Goal: Task Accomplishment & Management: Use online tool/utility

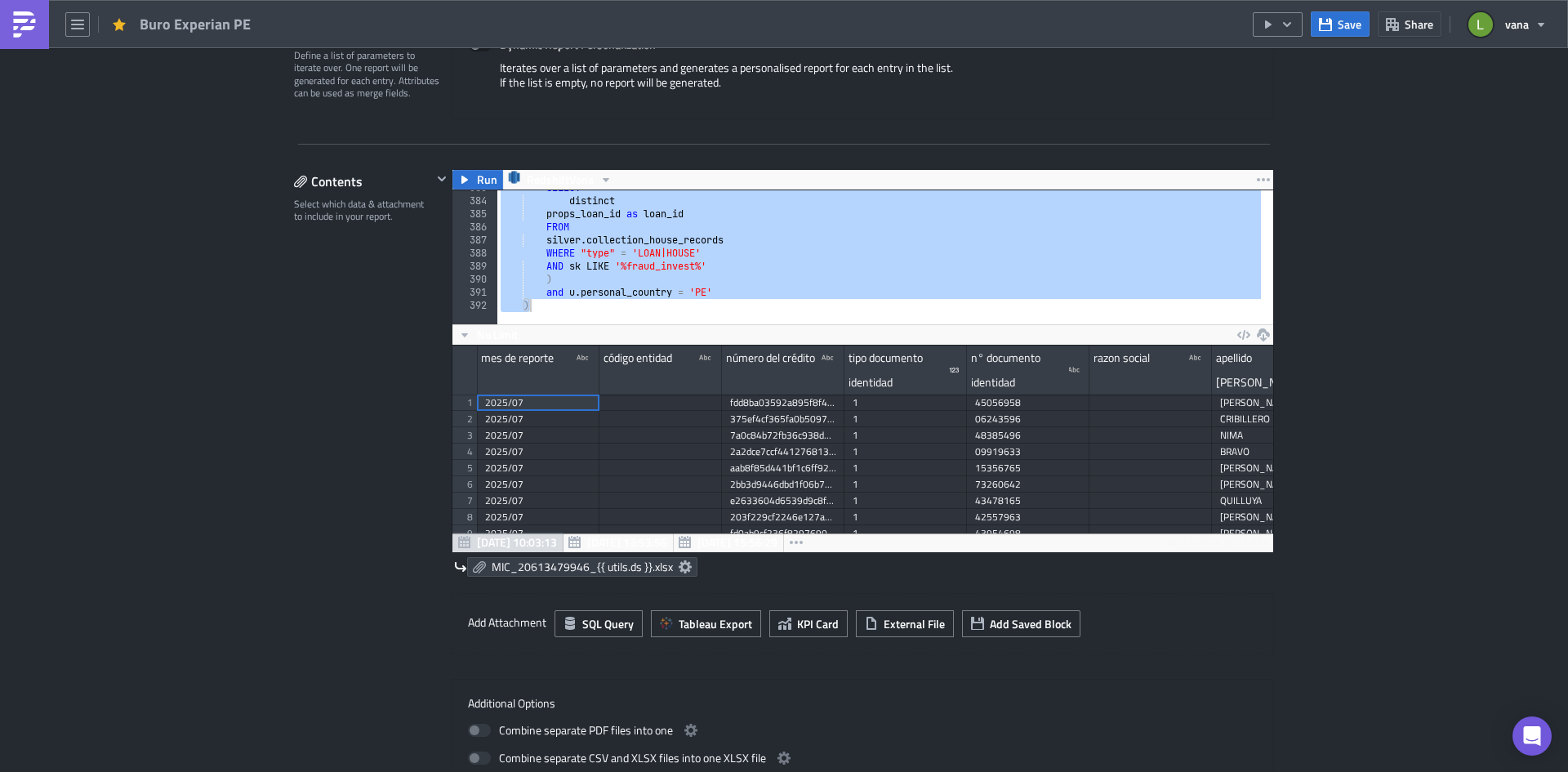
scroll to position [188, 821]
click at [20, 29] on img at bounding box center [24, 24] width 26 height 26
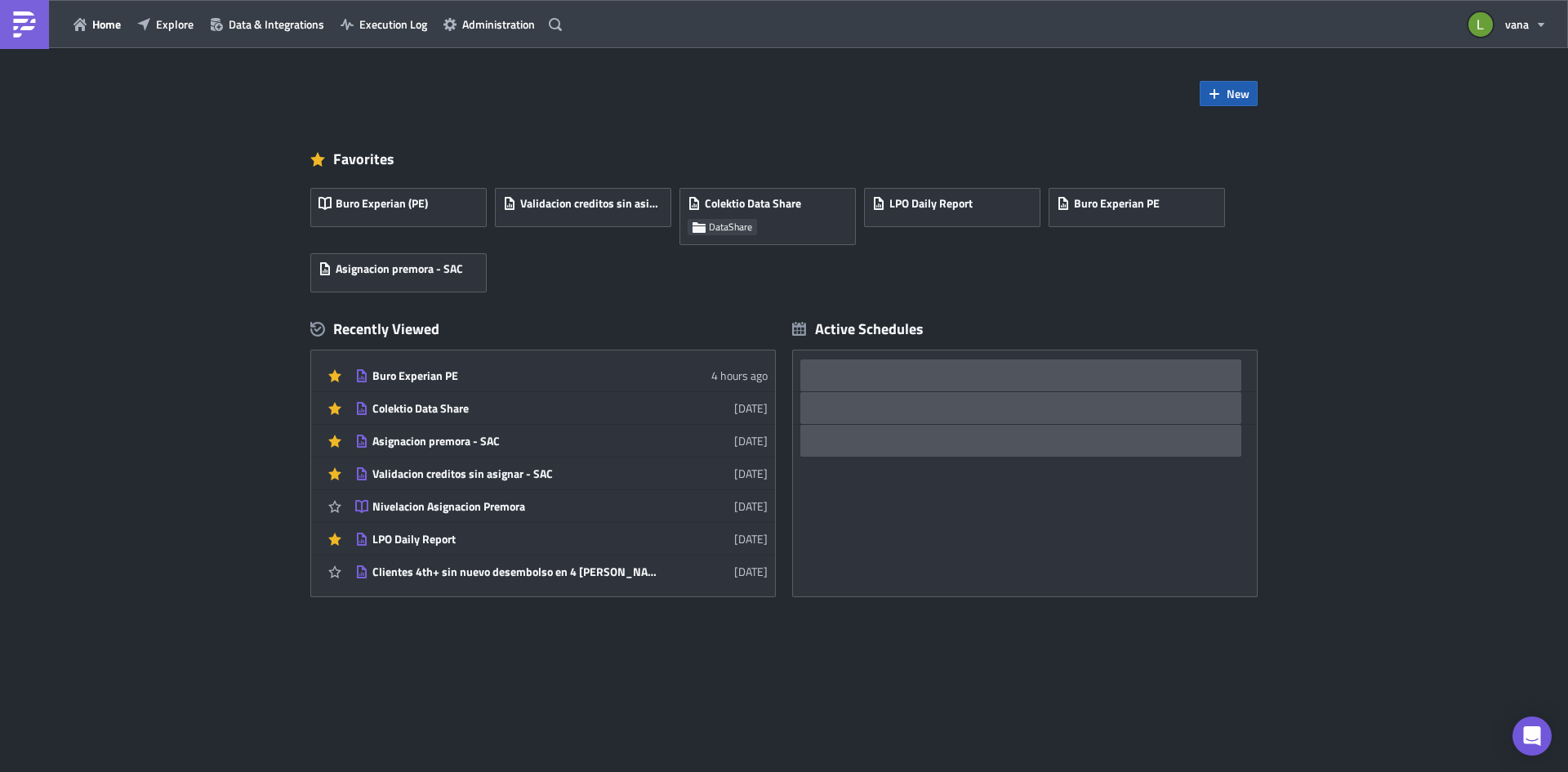
click at [1238, 102] on button "New" at bounding box center [1228, 93] width 58 height 25
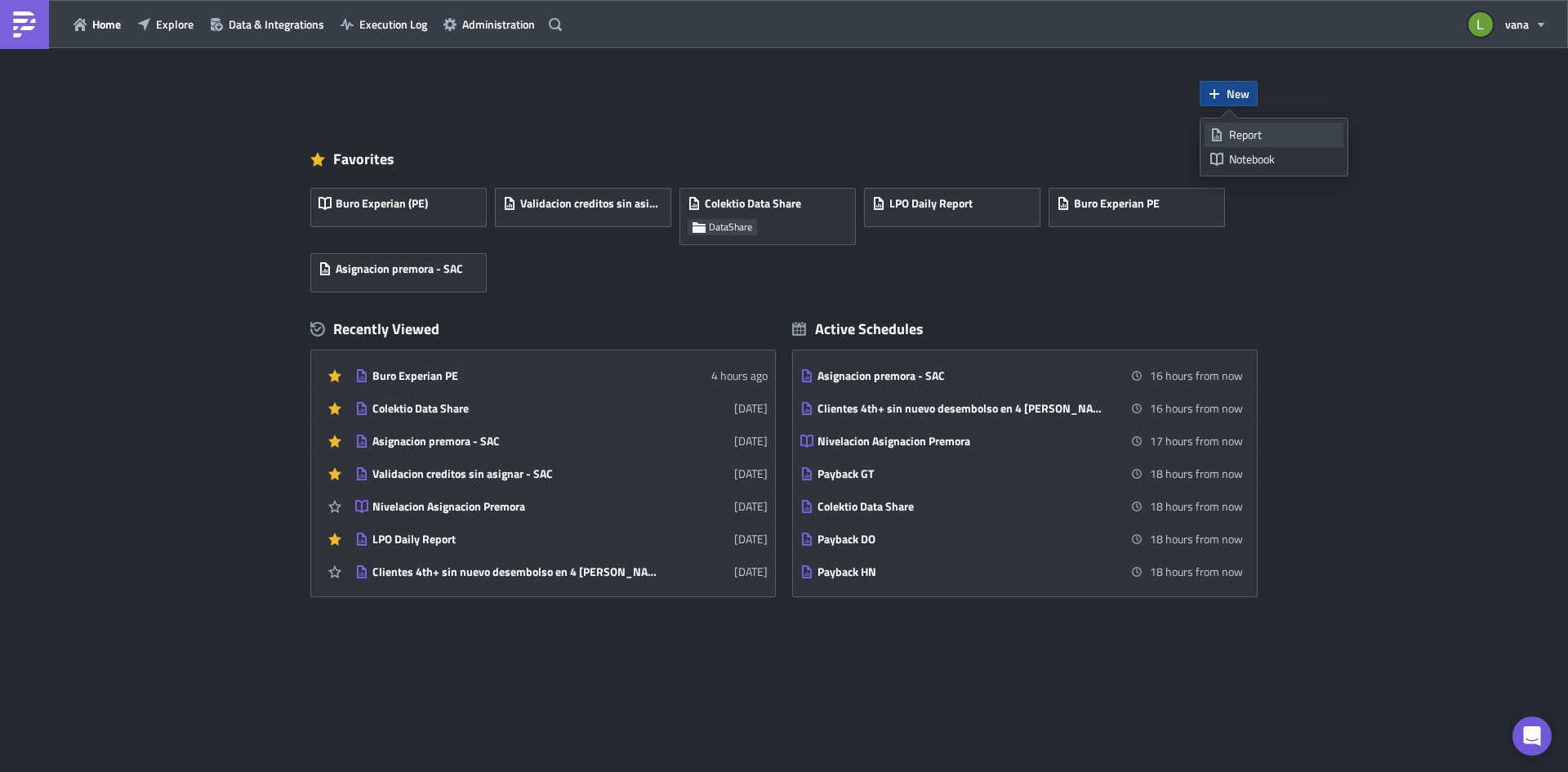
click at [1254, 136] on div "Report" at bounding box center [1284, 135] width 109 height 16
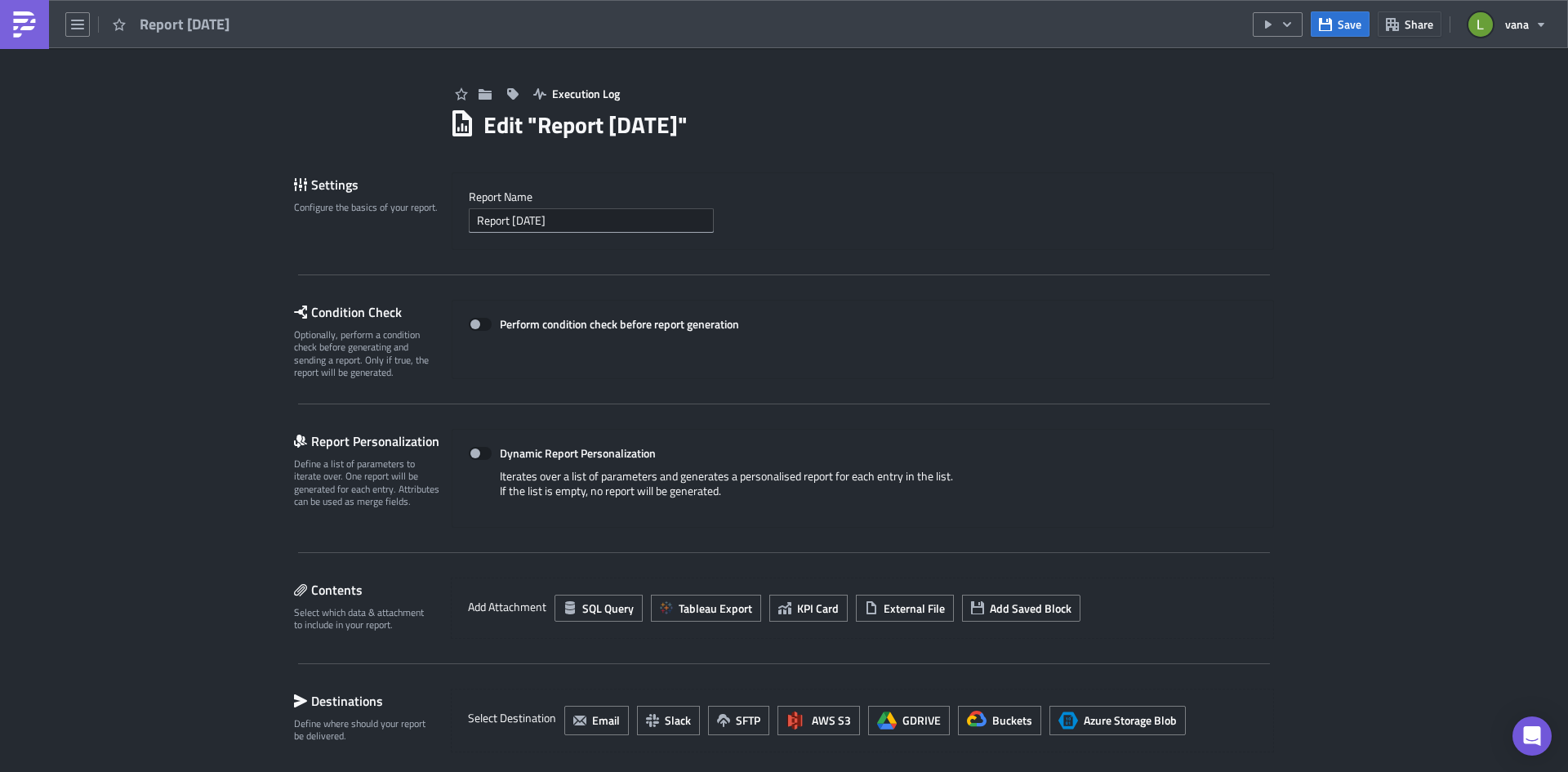
click at [577, 132] on h1 "Edit " Report [DATE] "" at bounding box center [585, 125] width 204 height 29
click at [573, 130] on h1 "Edit " Report [DATE] "" at bounding box center [585, 125] width 204 height 29
click at [573, 128] on h1 "Edit " Report [DATE] "" at bounding box center [585, 125] width 204 height 29
click at [584, 213] on input "Report [DATE]" at bounding box center [592, 220] width 245 height 24
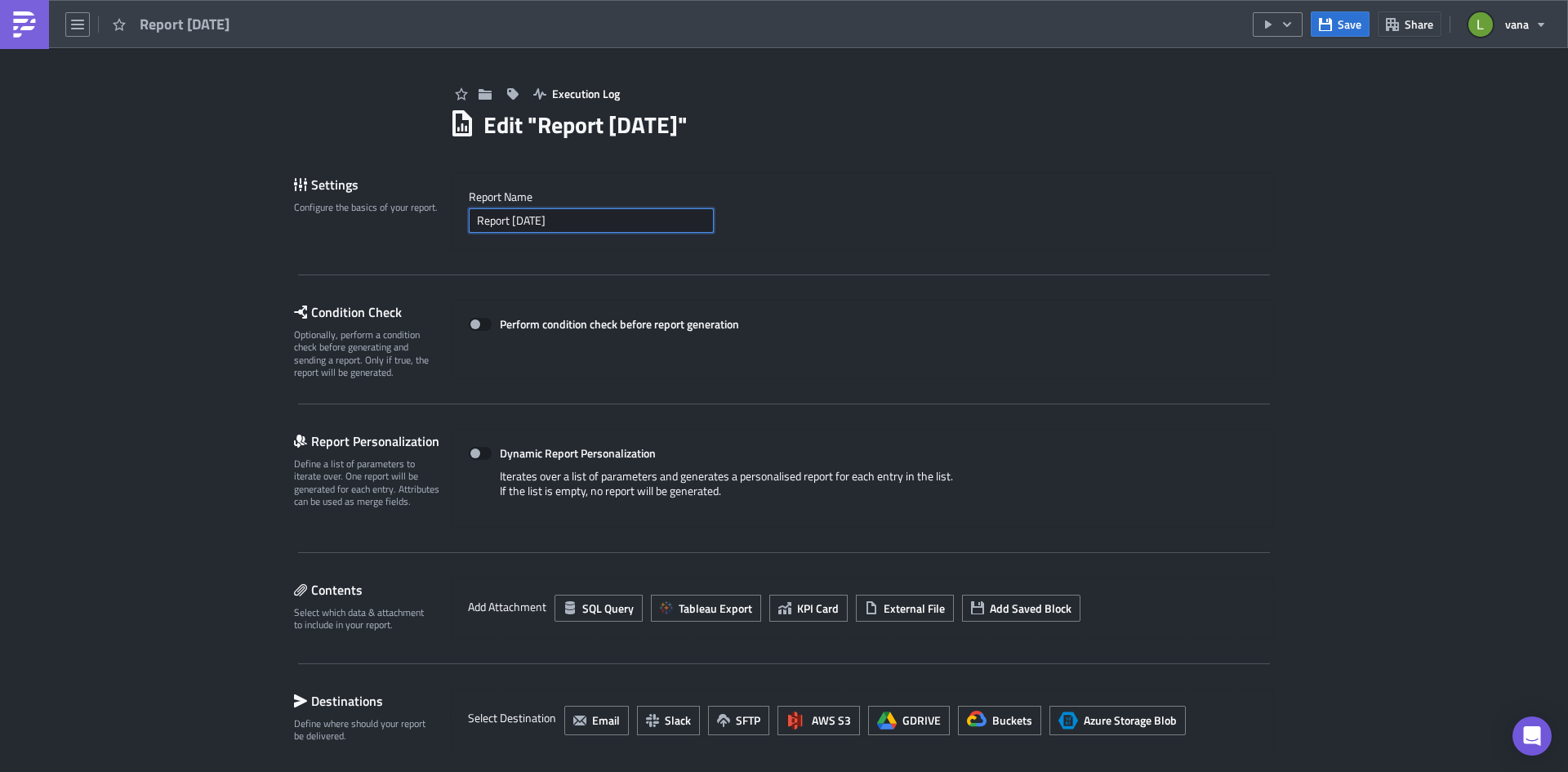
drag, startPoint x: 587, startPoint y: 214, endPoint x: 403, endPoint y: 202, distance: 184.4
click at [403, 202] on div "Settings Configure the basics of your report. Report Nam﻿e Report [DATE]" at bounding box center [784, 211] width 980 height 78
type input "R"
type input "Buro Equifax - PE"
click at [1254, 26] on button "Save" at bounding box center [1340, 24] width 59 height 25
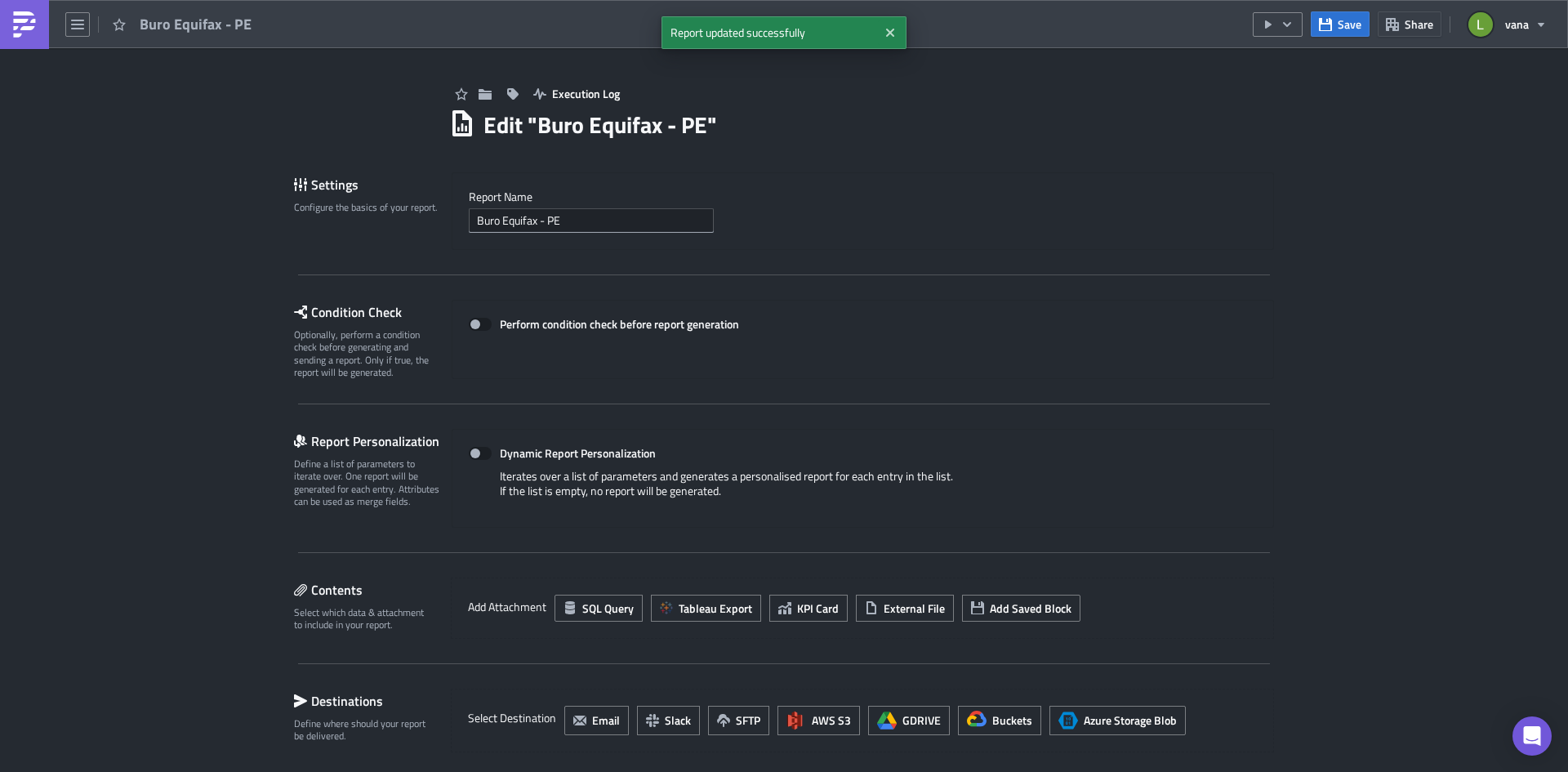
click at [23, 34] on img at bounding box center [24, 24] width 26 height 26
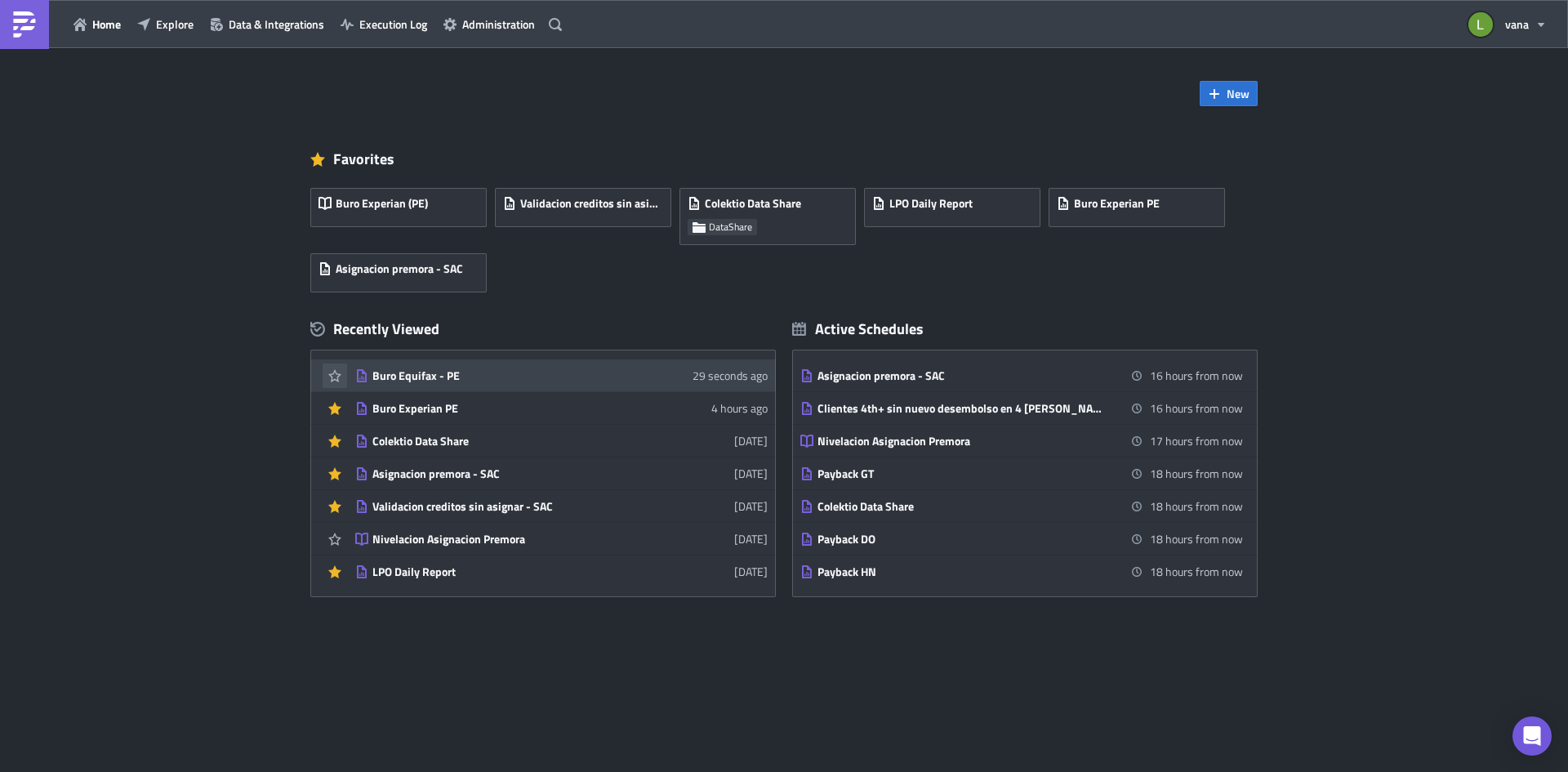
click at [332, 373] on icon "button" at bounding box center [334, 376] width 13 height 13
click at [534, 378] on div "Buro Equifax - PE" at bounding box center [515, 376] width 286 height 14
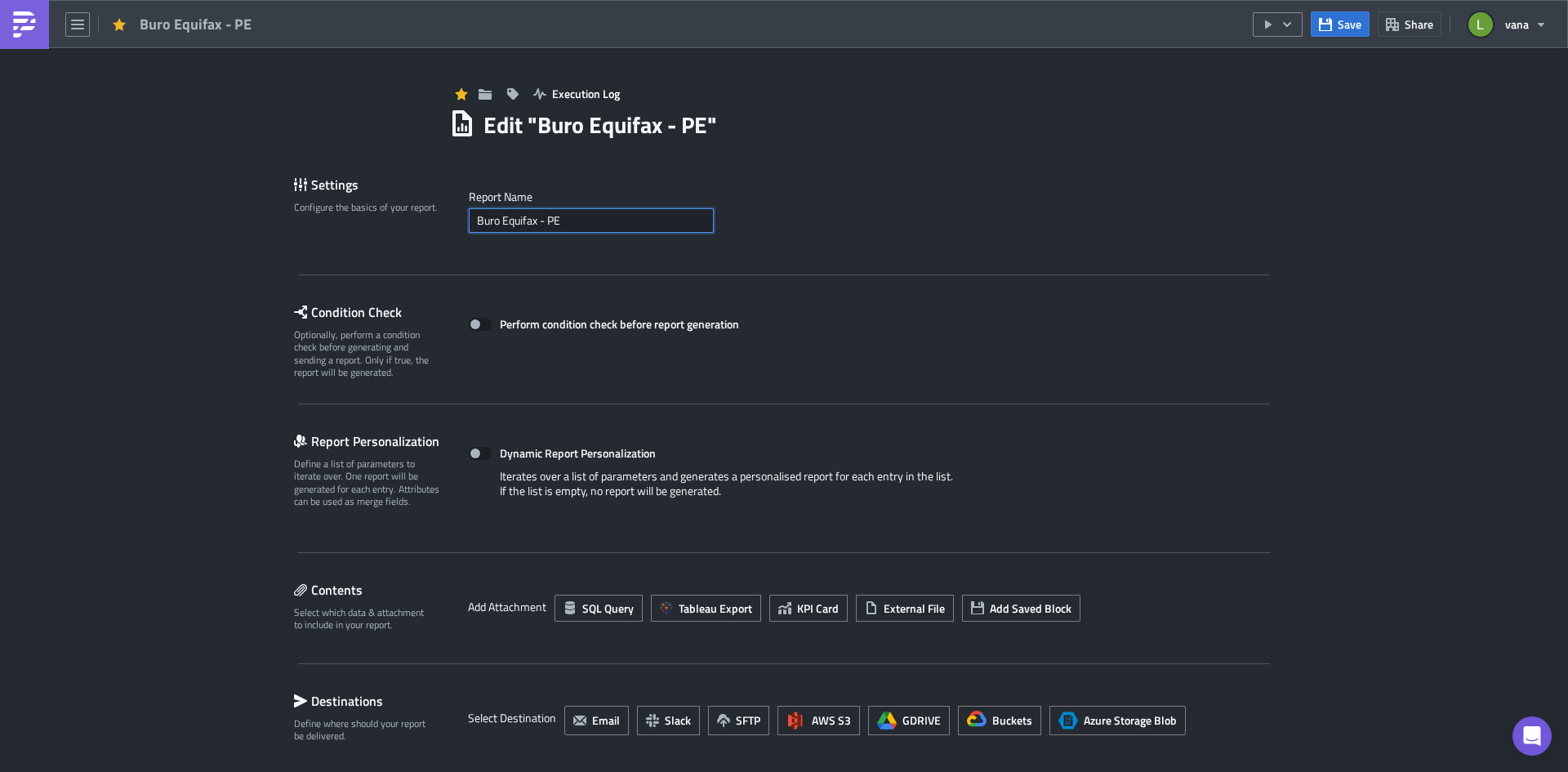
click at [541, 218] on input "Buro Equifax - PE" at bounding box center [592, 220] width 245 height 24
type input "Buro Equifax PE"
click at [1254, 17] on span "Save" at bounding box center [1350, 24] width 24 height 17
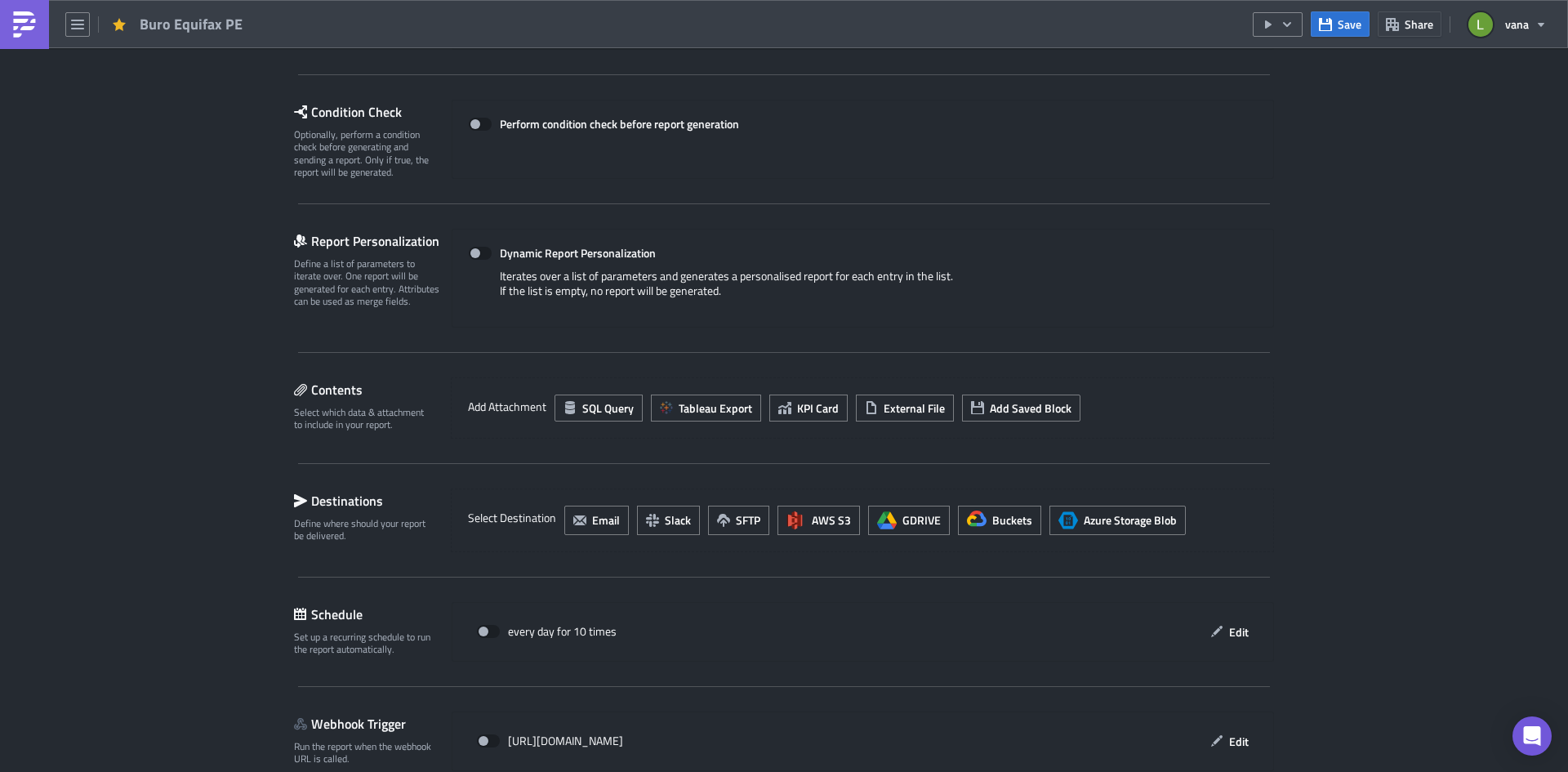
scroll to position [245, 0]
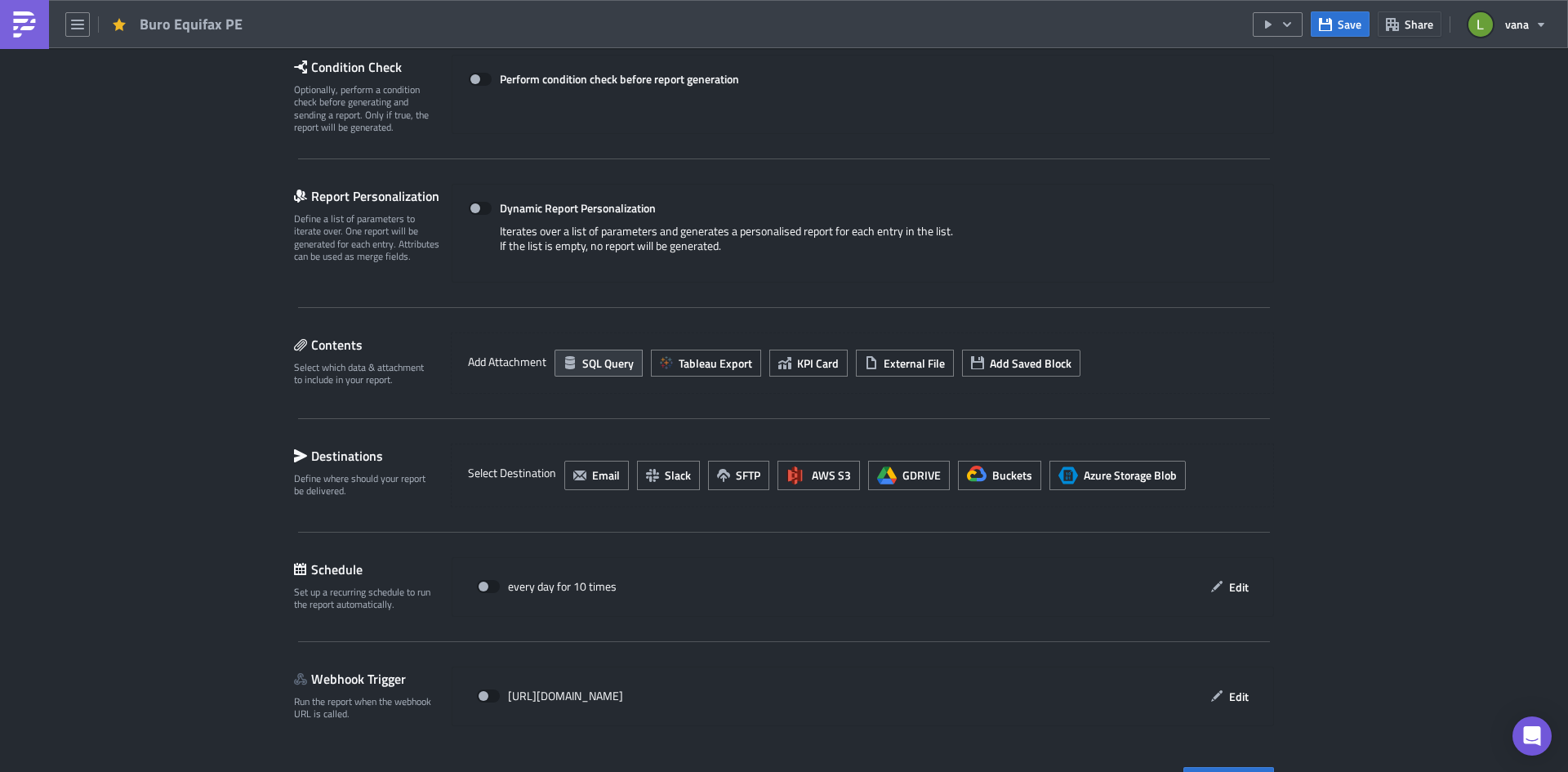
click at [597, 359] on span "SQL Query" at bounding box center [608, 362] width 52 height 17
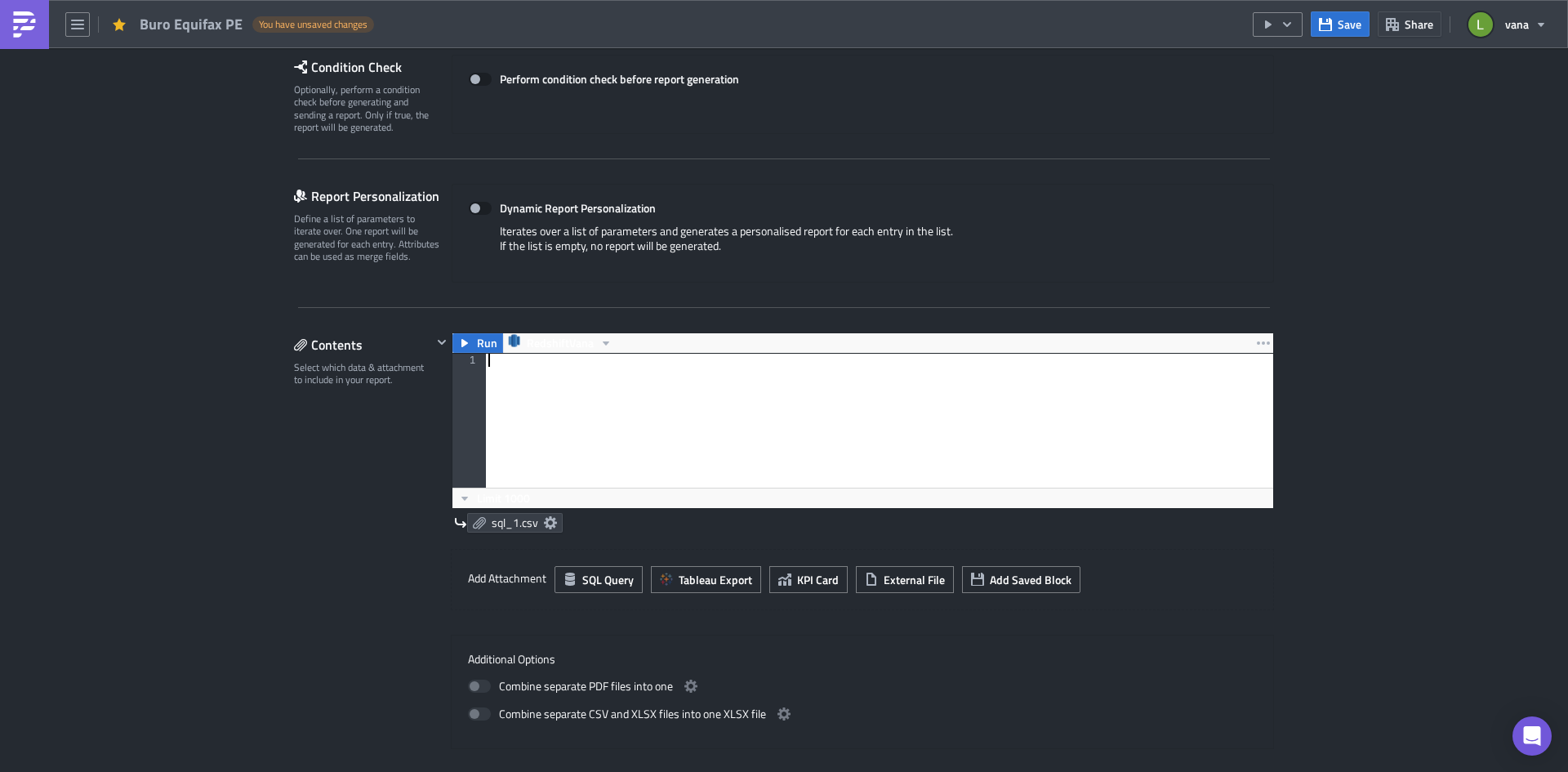
click at [573, 396] on div at bounding box center [880, 433] width 788 height 160
click at [567, 388] on div at bounding box center [880, 433] width 788 height 160
paste textarea
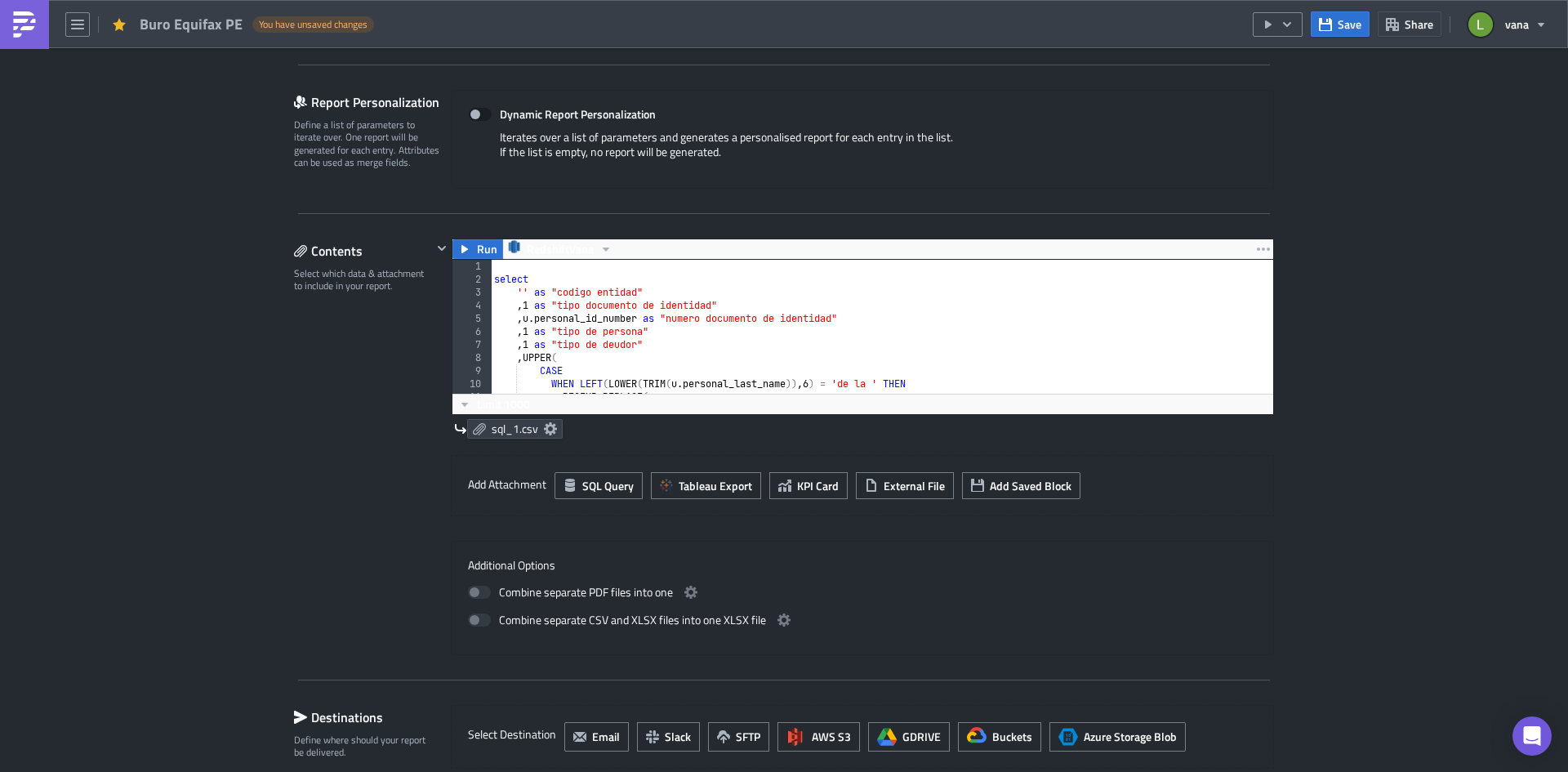
scroll to position [308, 0]
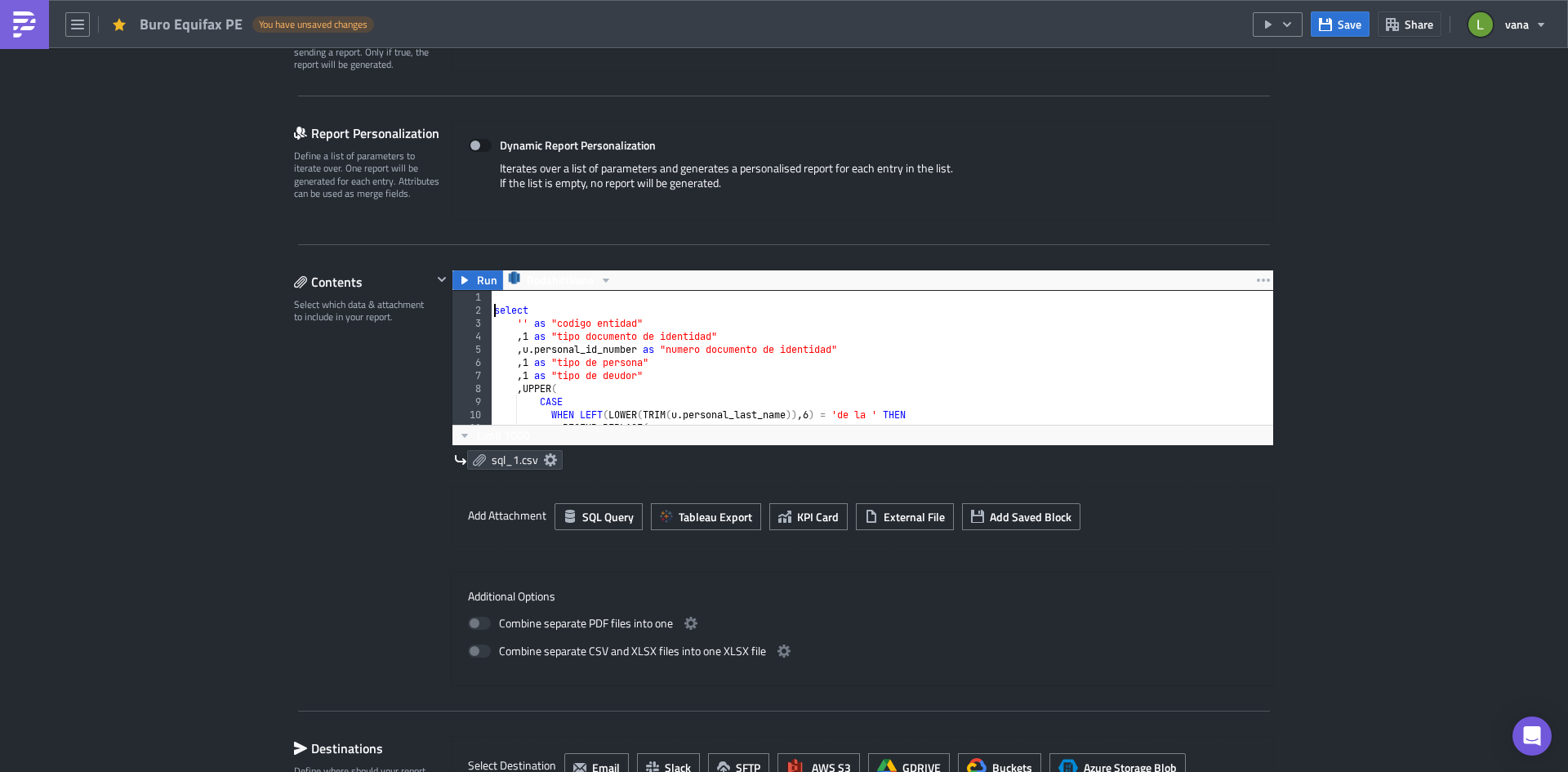
click at [491, 312] on div "select '' as "codigo entidad" , 1 as "tipo documento de identidad" , u . person…" at bounding box center [1261, 364] width 1541 height 148
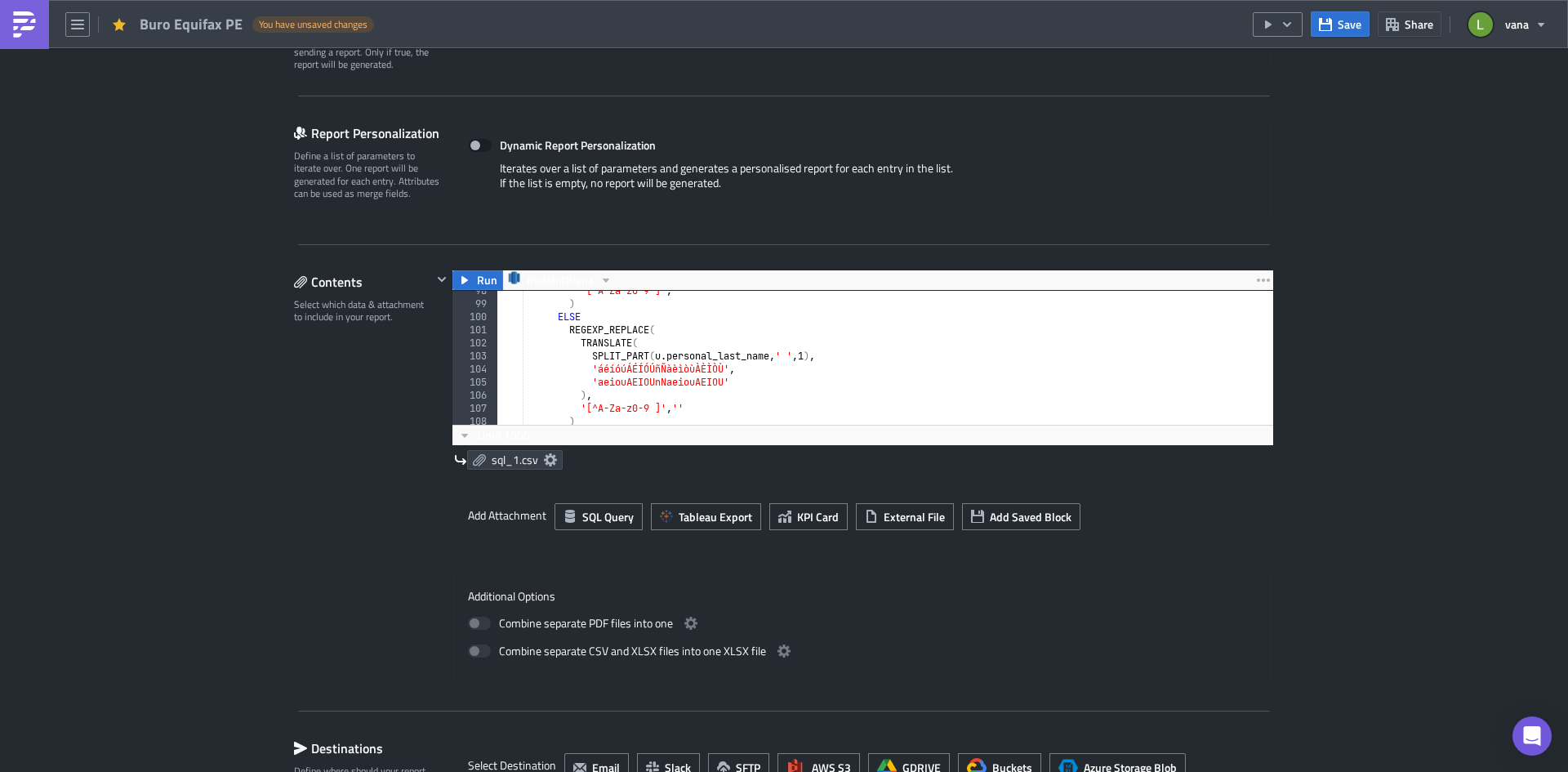
scroll to position [1520, 0]
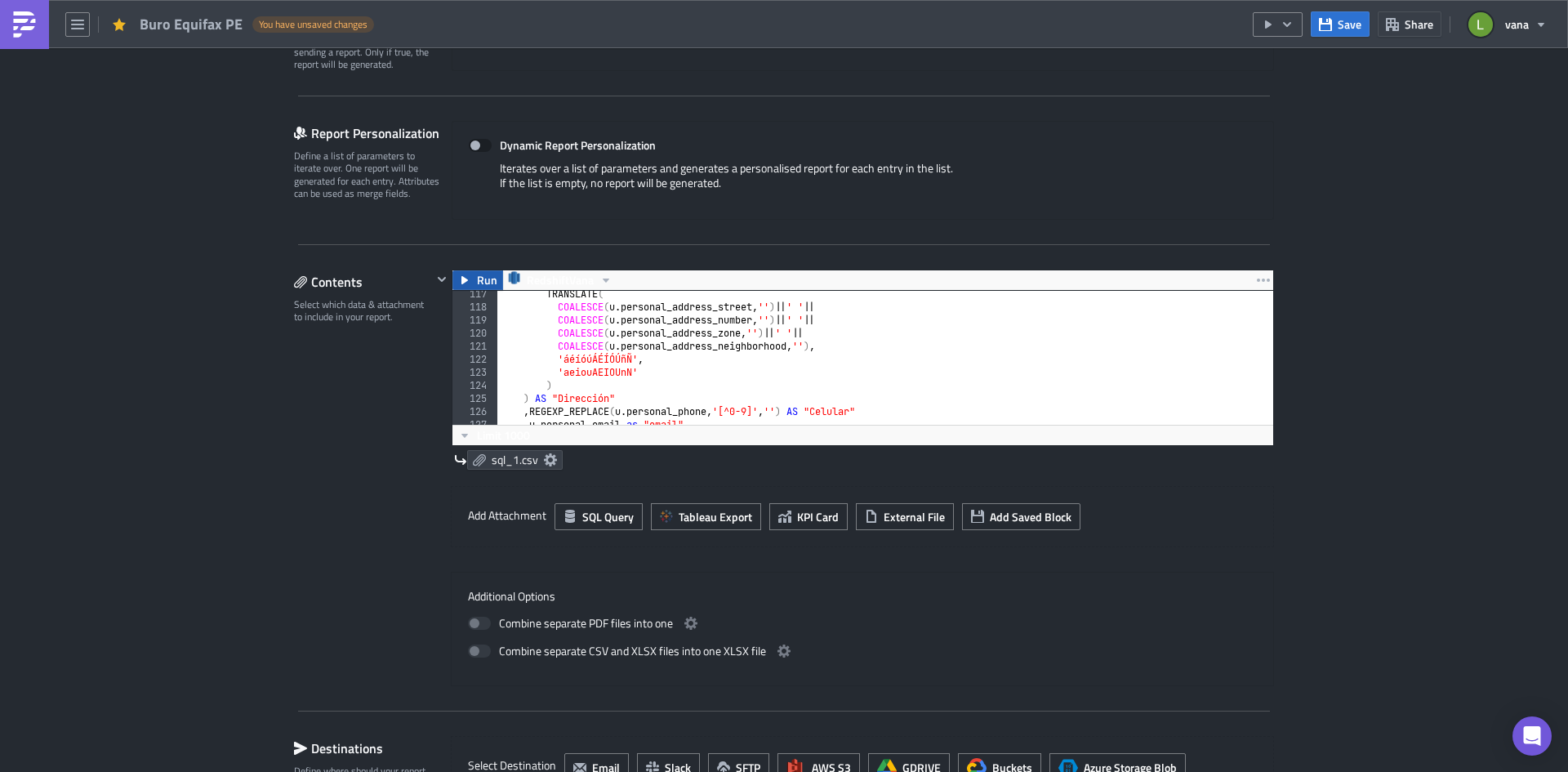
type textarea "'' as "codigo entidad""
click at [463, 274] on icon "button" at bounding box center [465, 280] width 13 height 13
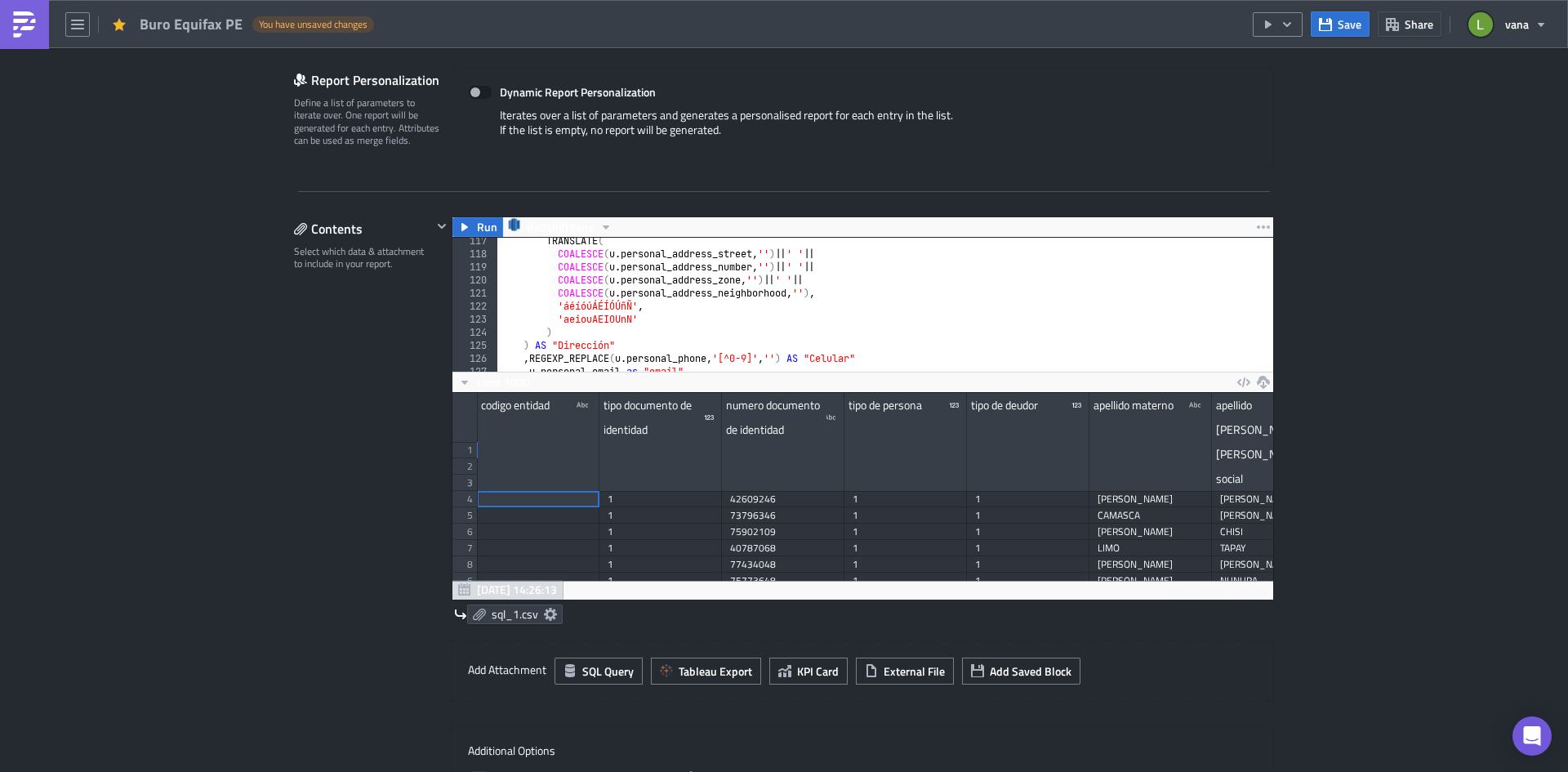
scroll to position [188, 821]
click at [460, 386] on icon "button" at bounding box center [465, 382] width 13 height 13
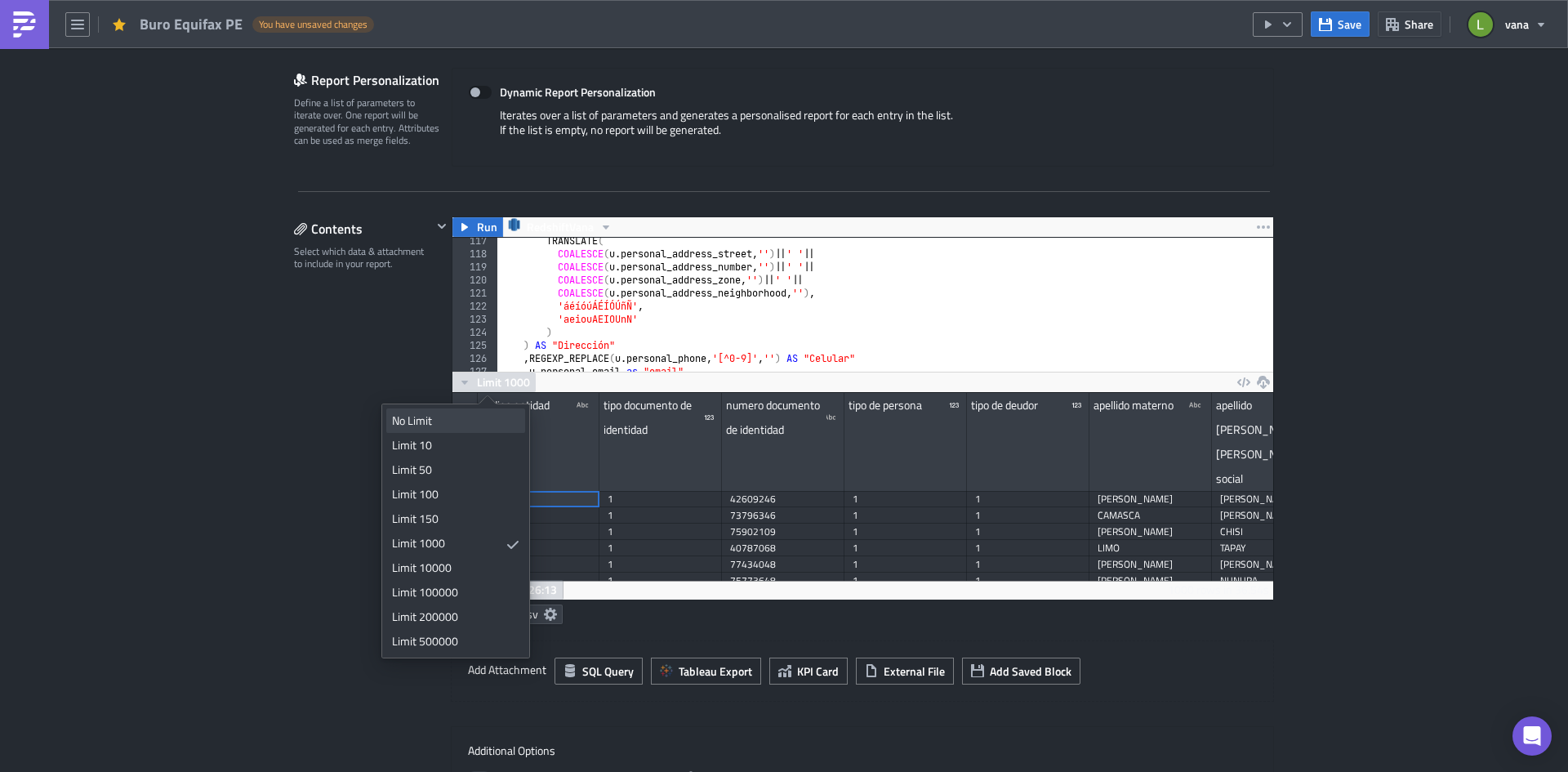
click at [452, 412] on div "No Limit" at bounding box center [453, 420] width 121 height 16
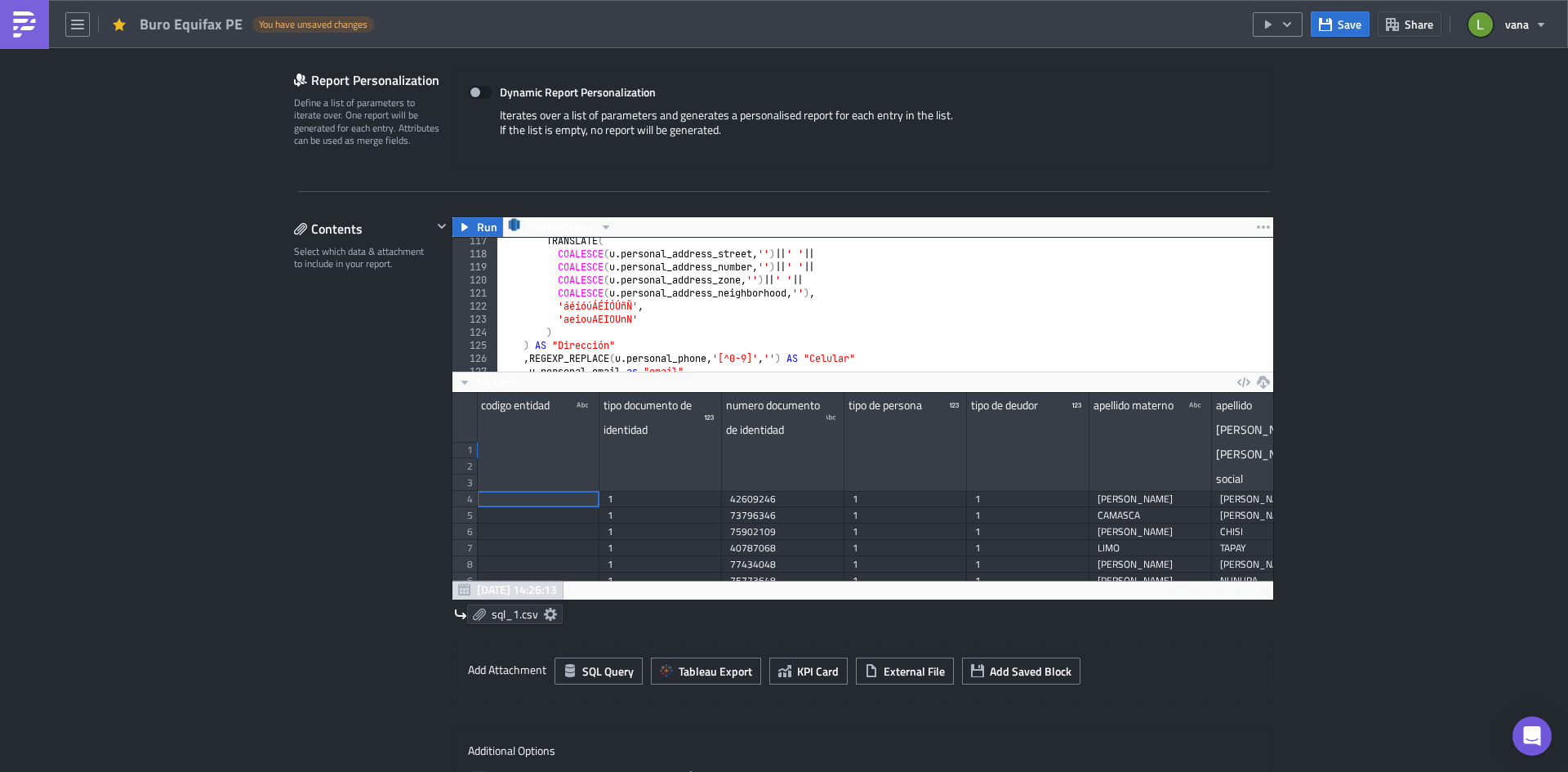
click at [544, 595] on icon at bounding box center [550, 614] width 13 height 13
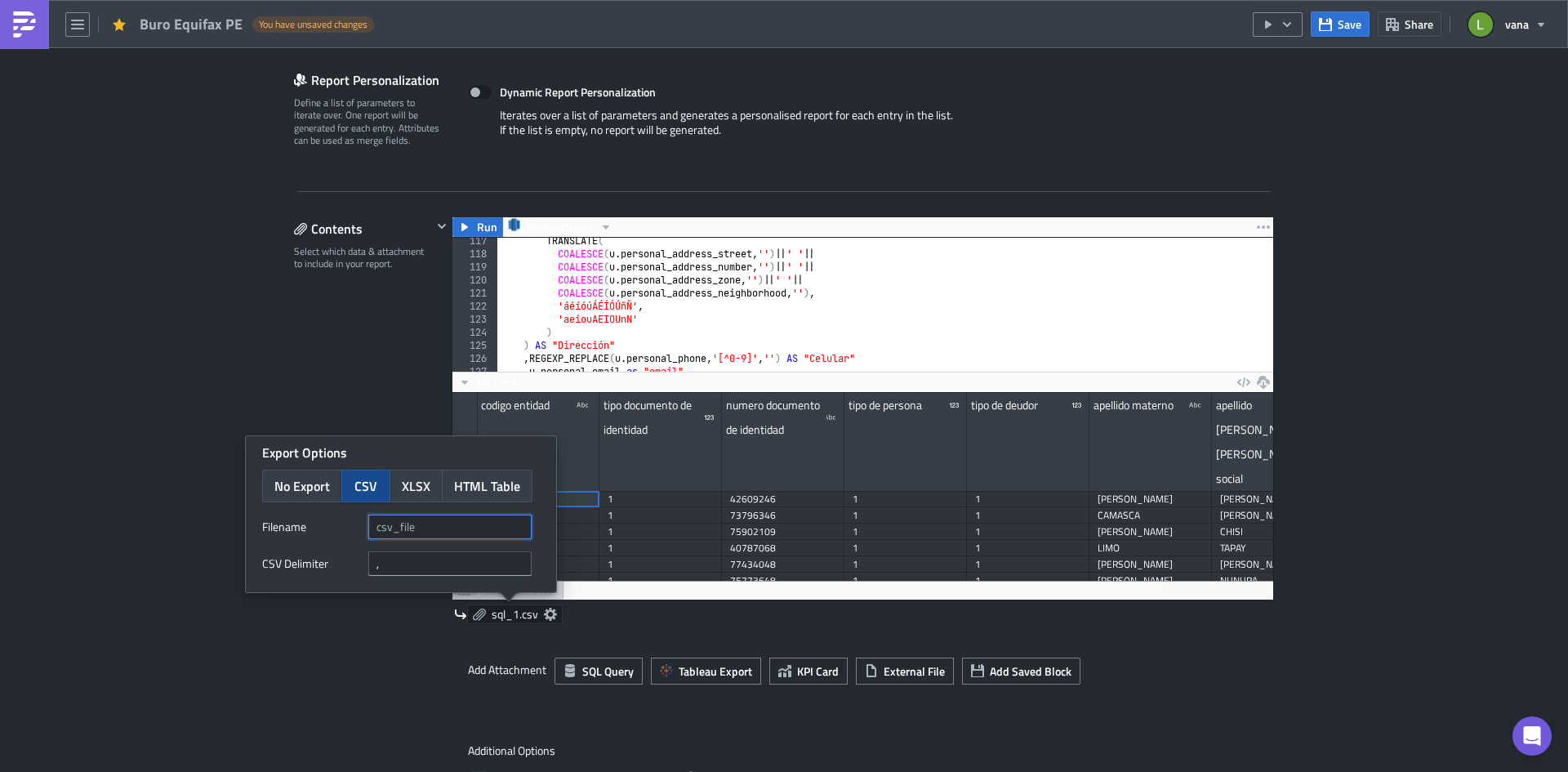
click at [411, 524] on input "text" at bounding box center [450, 526] width 163 height 24
click at [418, 488] on span "XLSX" at bounding box center [417, 487] width 29 height 20
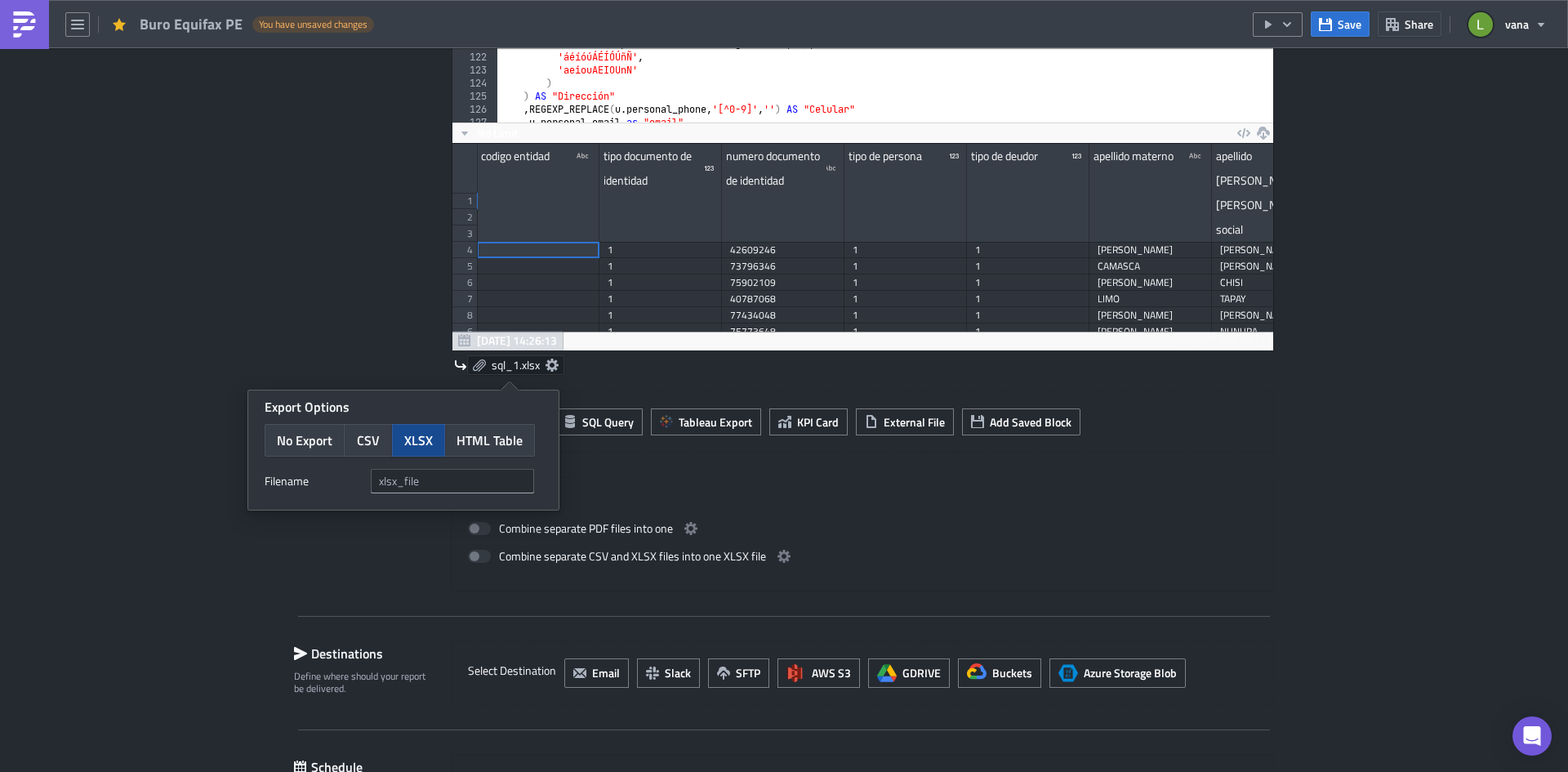
scroll to position [606, 0]
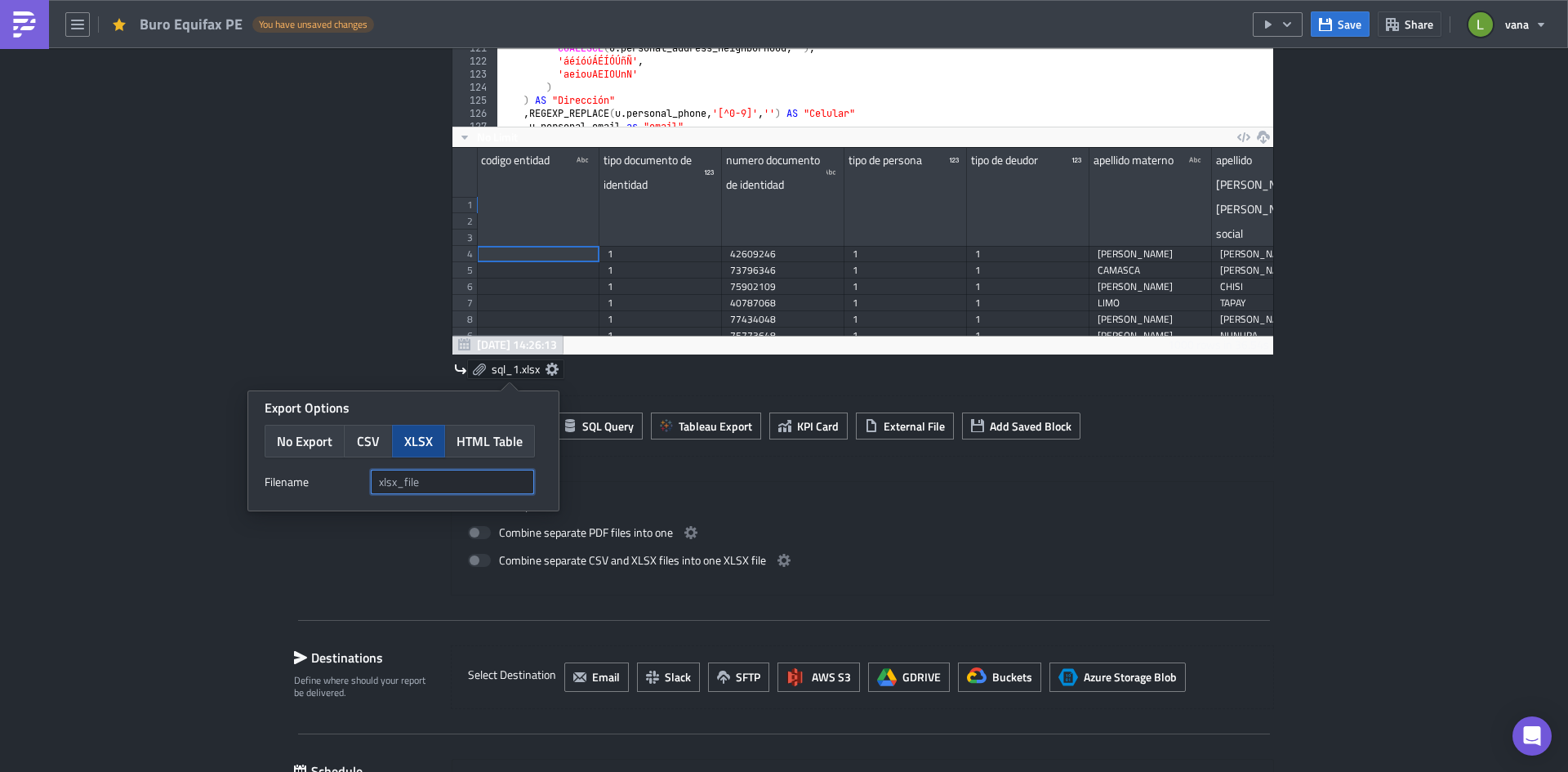
click at [419, 485] on input "text" at bounding box center [452, 481] width 163 height 24
click at [925, 493] on div "Additional Options Combine separate PDF files into one Combine separate CSV and…" at bounding box center [862, 538] width 823 height 114
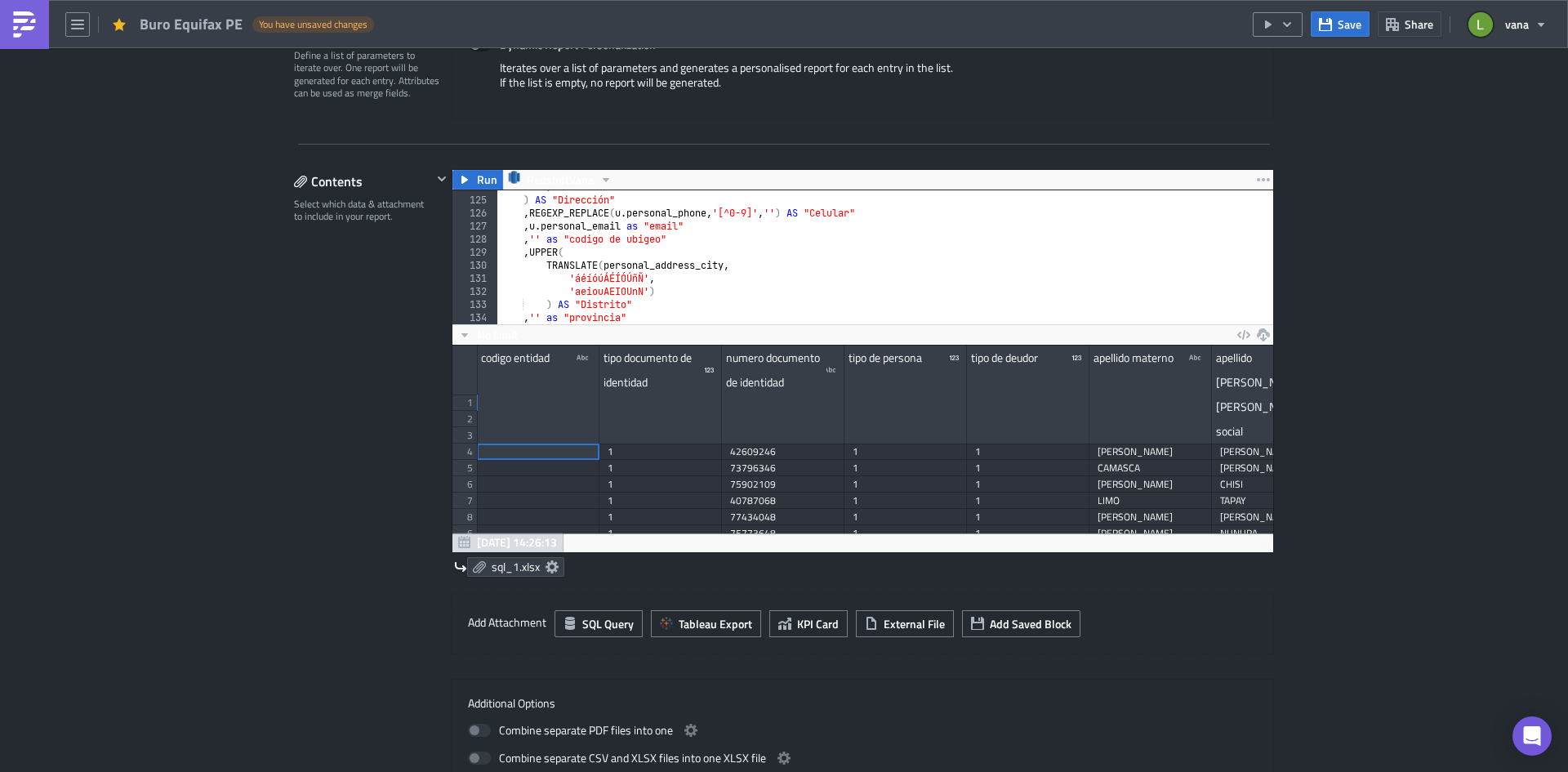
scroll to position [1617, 0]
click at [545, 565] on icon at bounding box center [552, 566] width 13 height 13
click at [316, 459] on div "Contents Select which data & attachment to include in your report." at bounding box center [363, 481] width 138 height 624
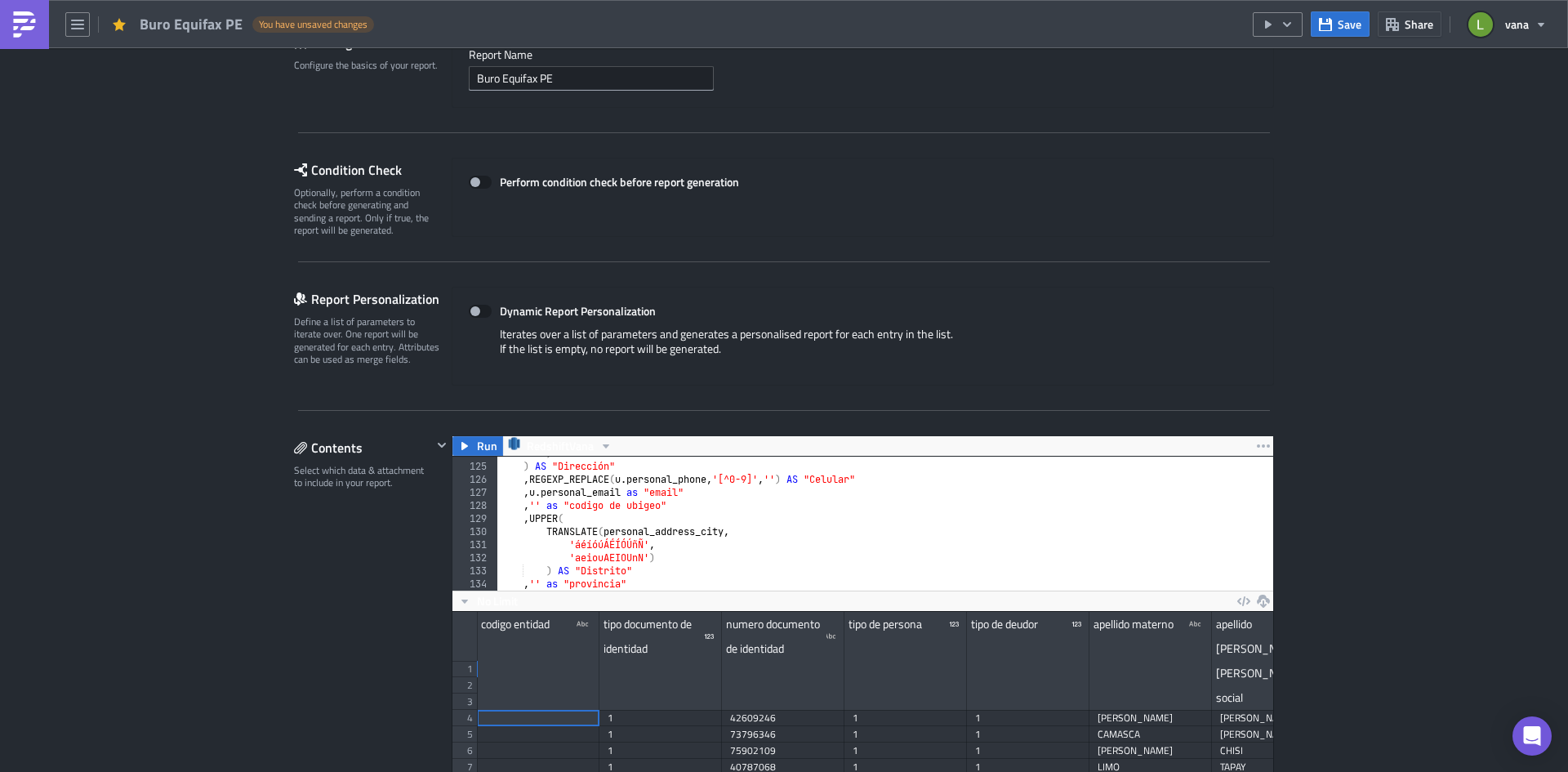
scroll to position [0, 0]
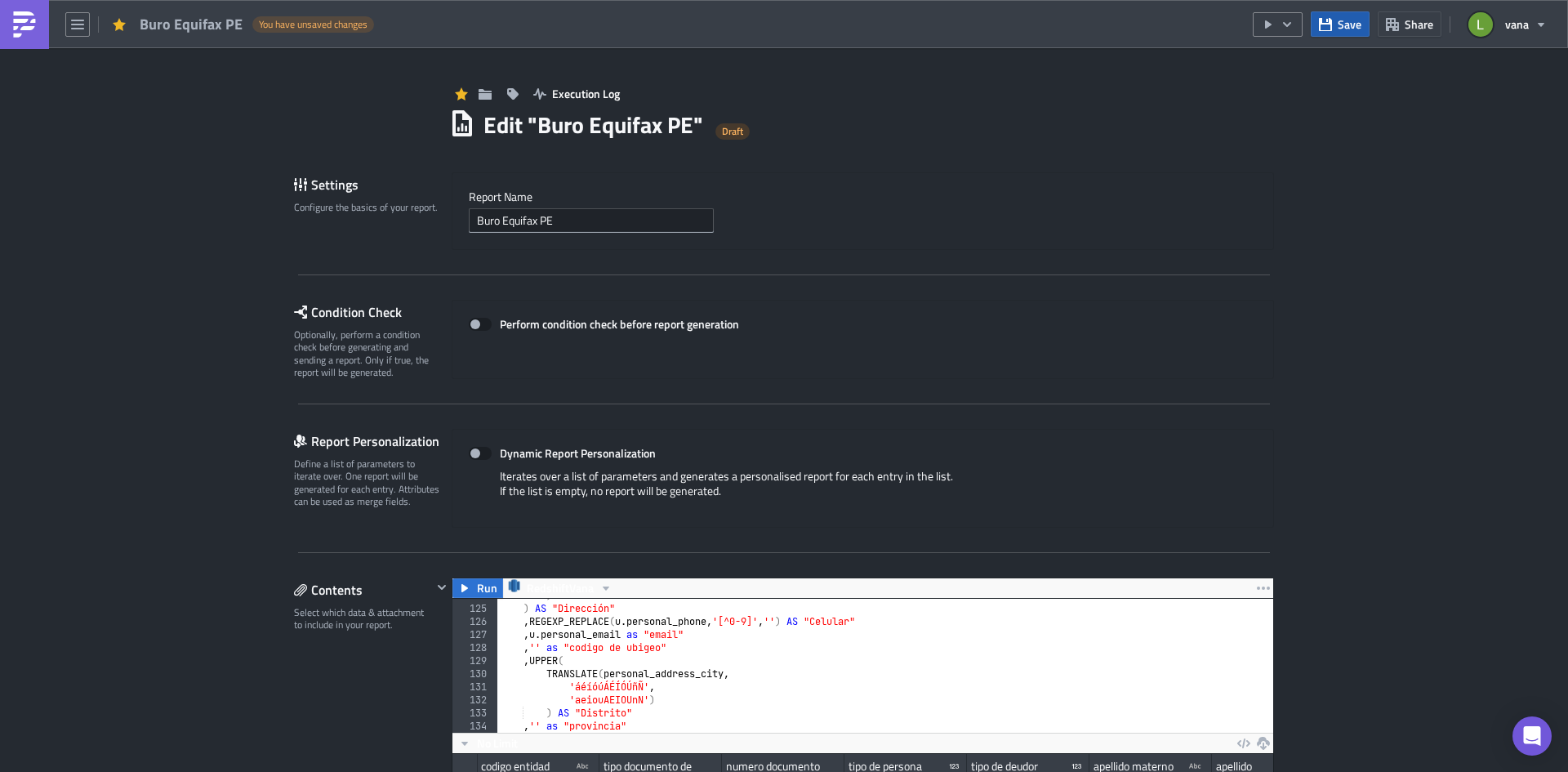
click at [1254, 26] on icon "button" at bounding box center [1325, 24] width 13 height 13
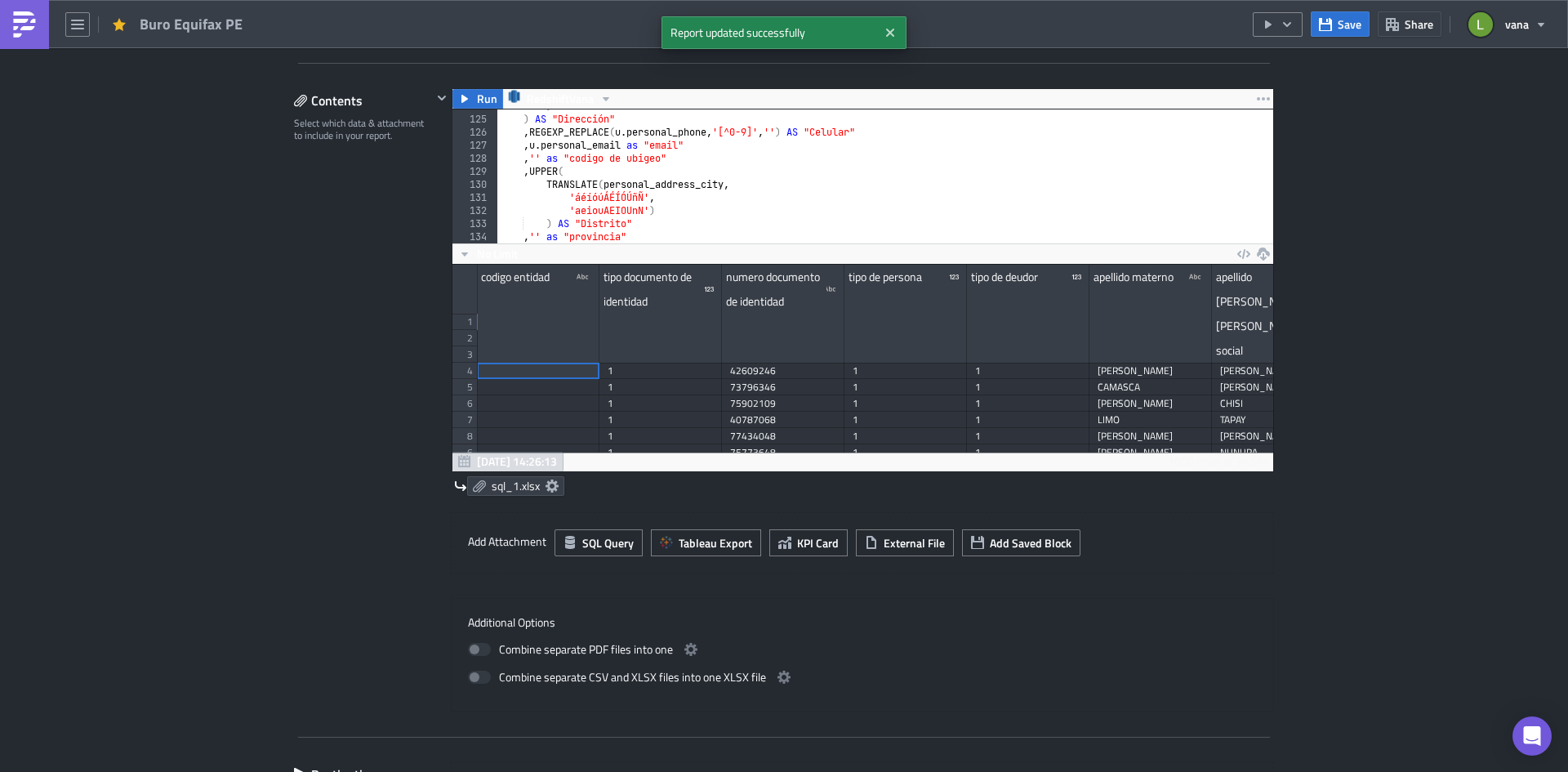
scroll to position [490, 0]
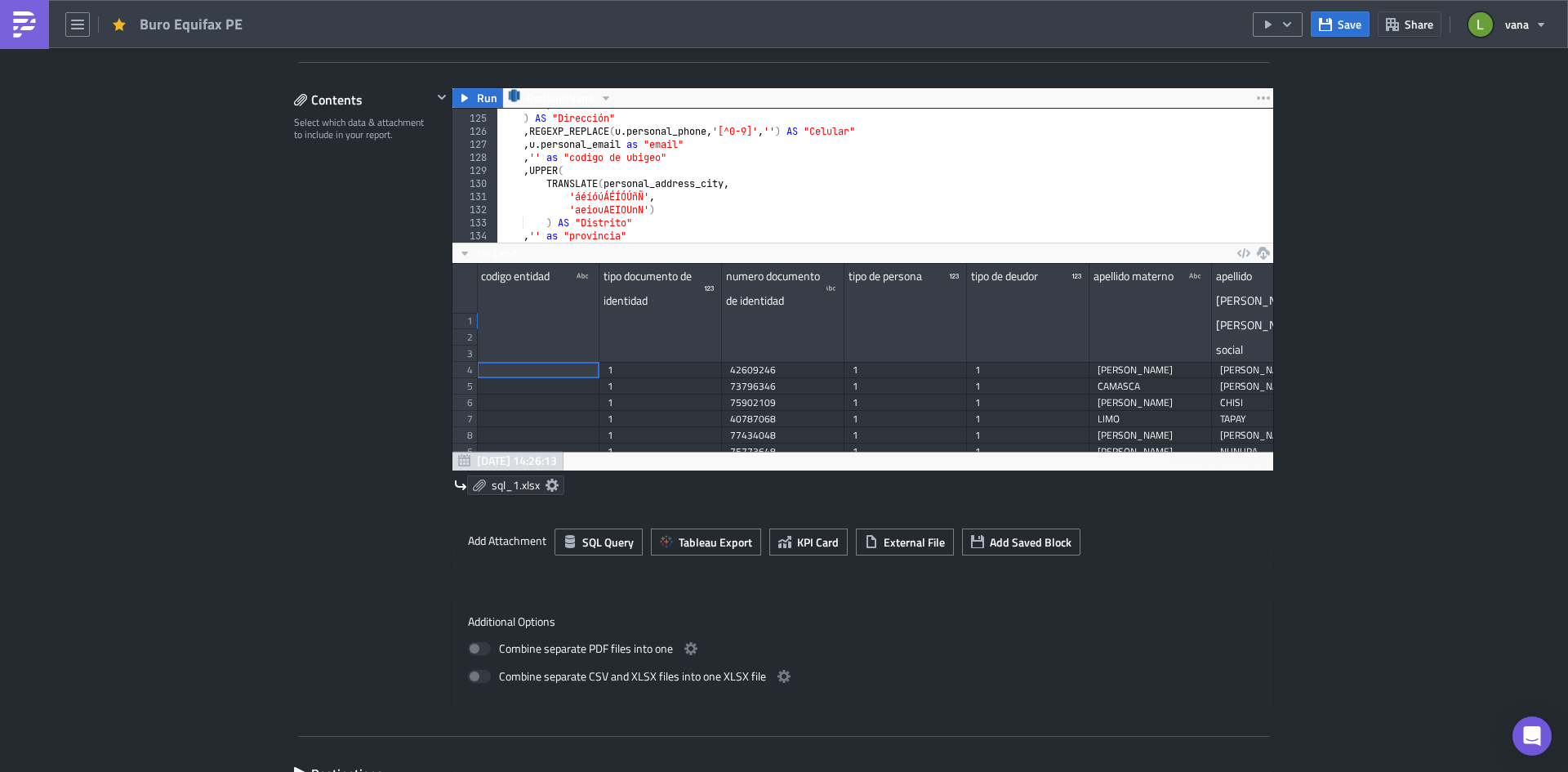
click at [548, 487] on icon at bounding box center [552, 485] width 13 height 13
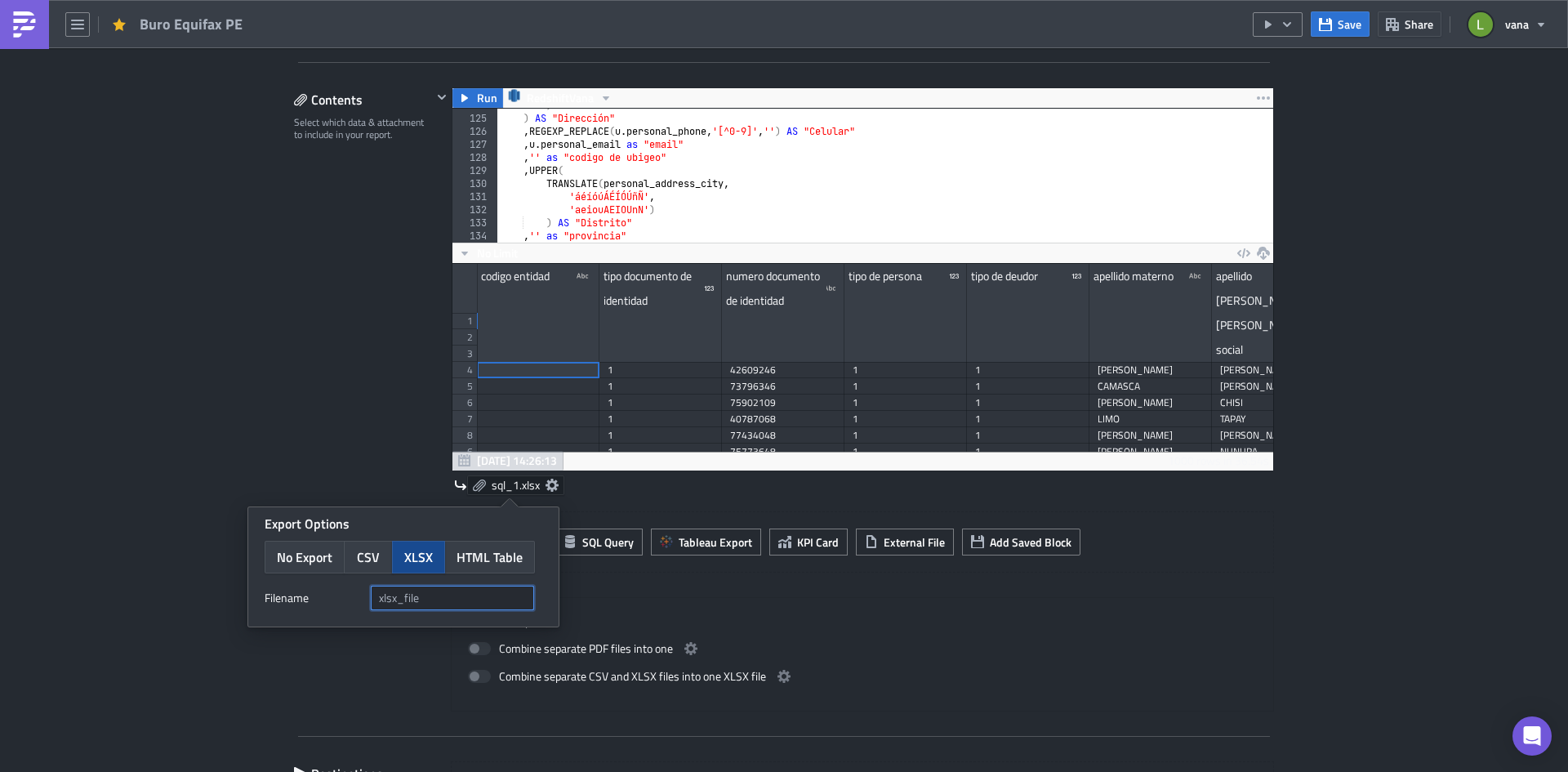
click at [443, 595] on input "text" at bounding box center [452, 597] width 163 height 24
type input "equifax-pe"
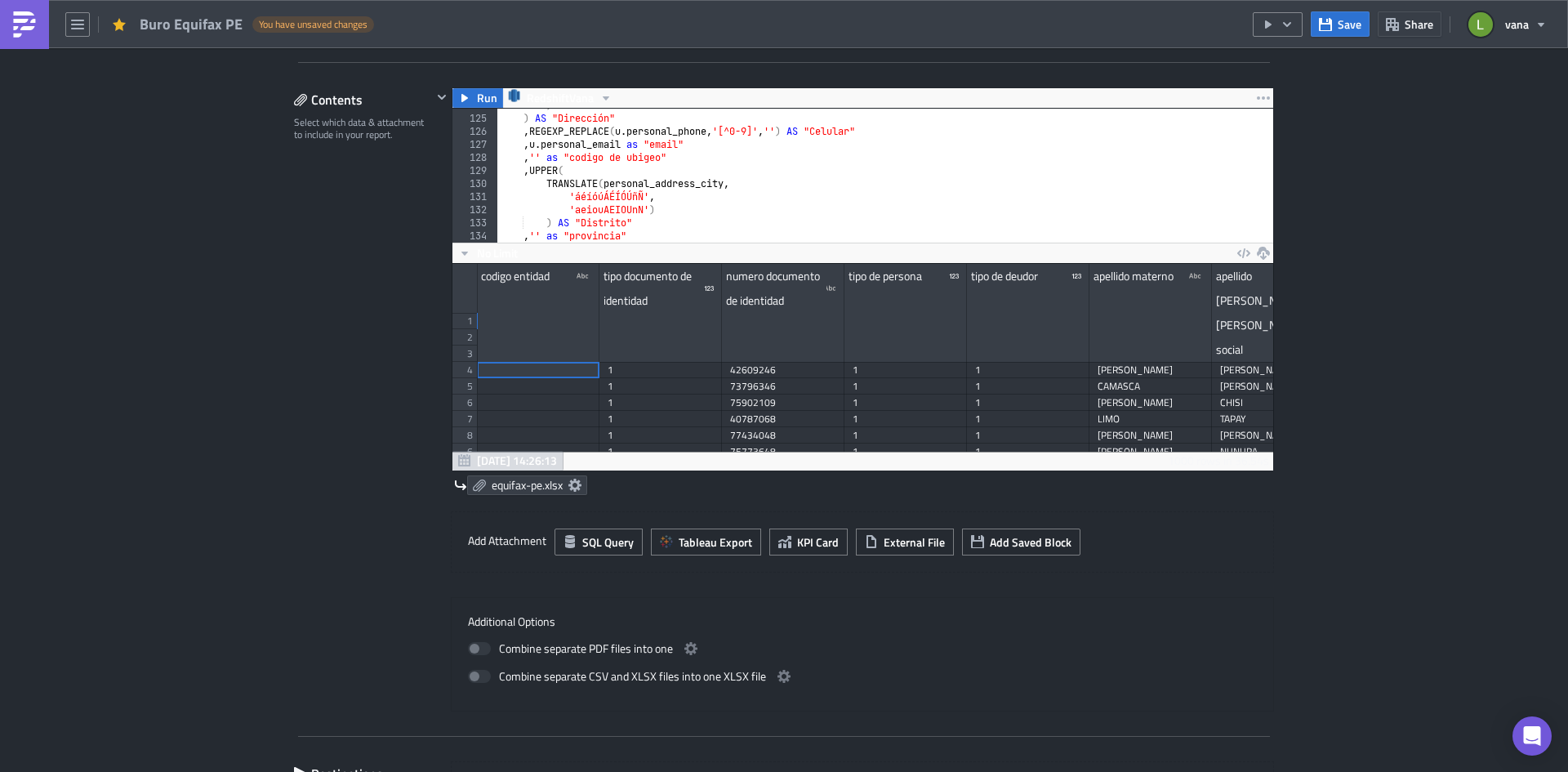
click at [312, 396] on div "Contents Select which data & attachment to include in your report." at bounding box center [363, 399] width 138 height 624
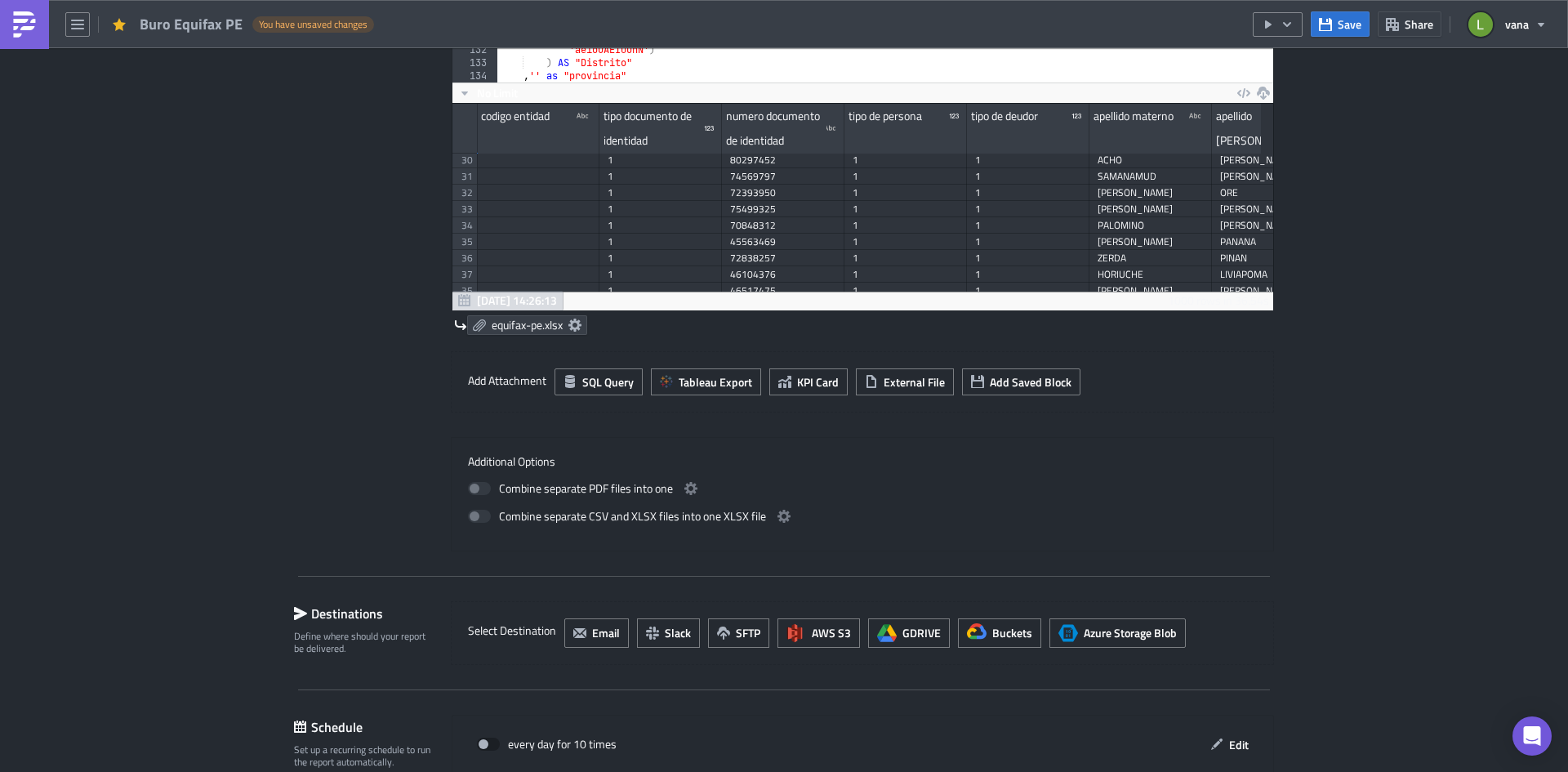
scroll to position [735, 0]
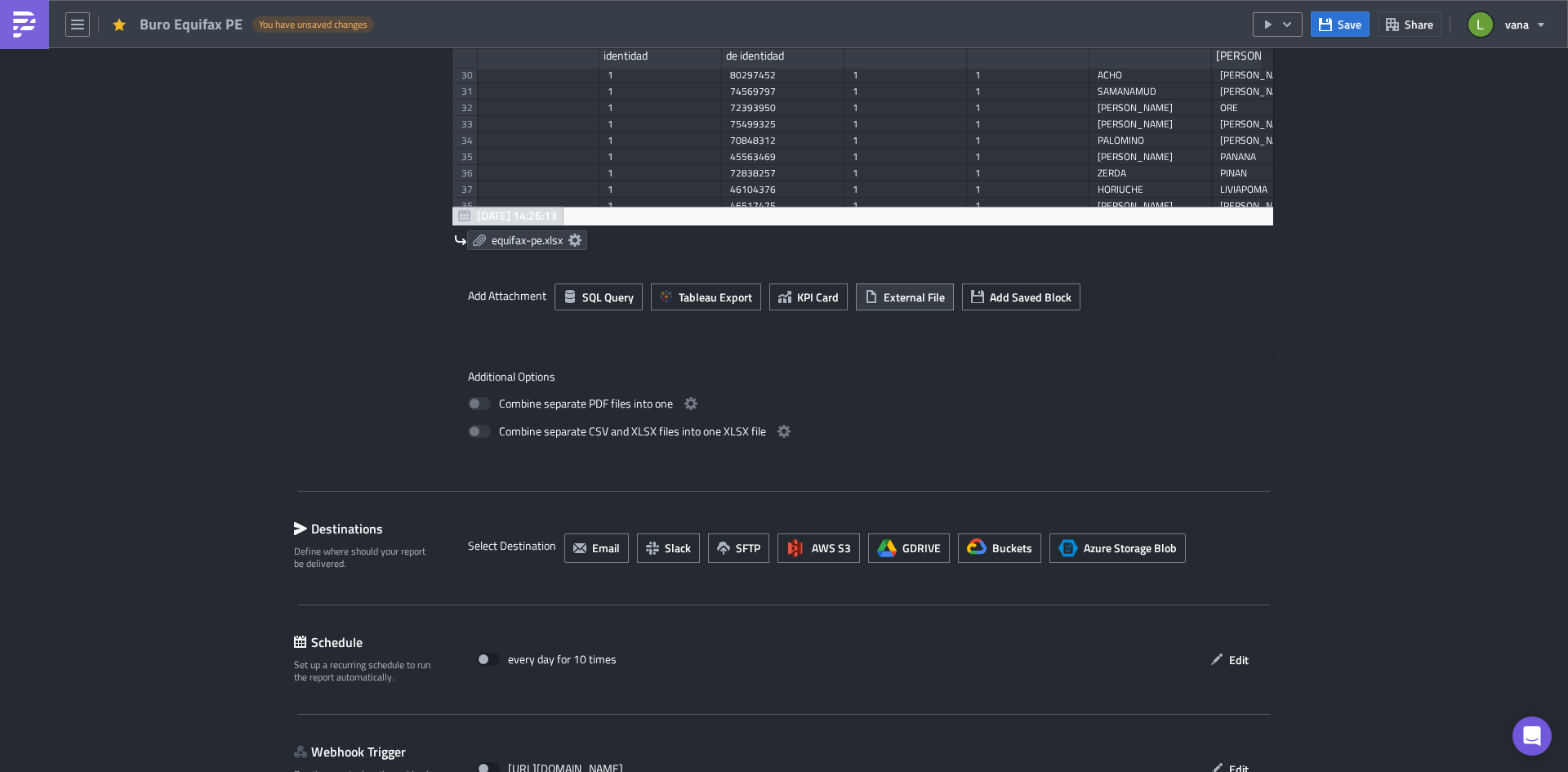
click at [898, 304] on span "External File" at bounding box center [915, 296] width 62 height 17
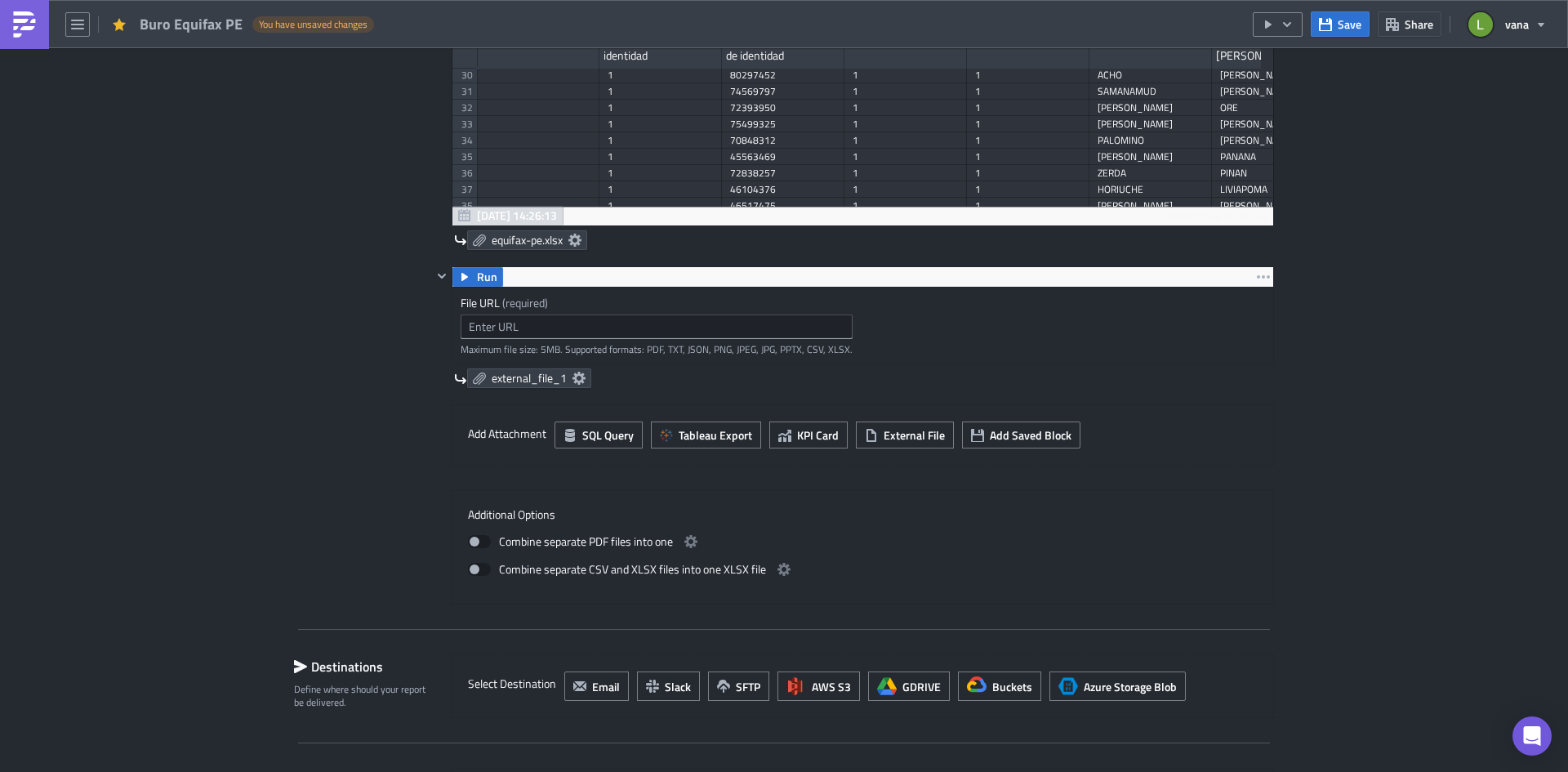
click at [510, 274] on div "Run" at bounding box center [862, 277] width 821 height 20
click at [1254, 275] on icon "button" at bounding box center [1264, 276] width 13 height 13
click at [1240, 352] on div "Remove" at bounding box center [1267, 349] width 109 height 16
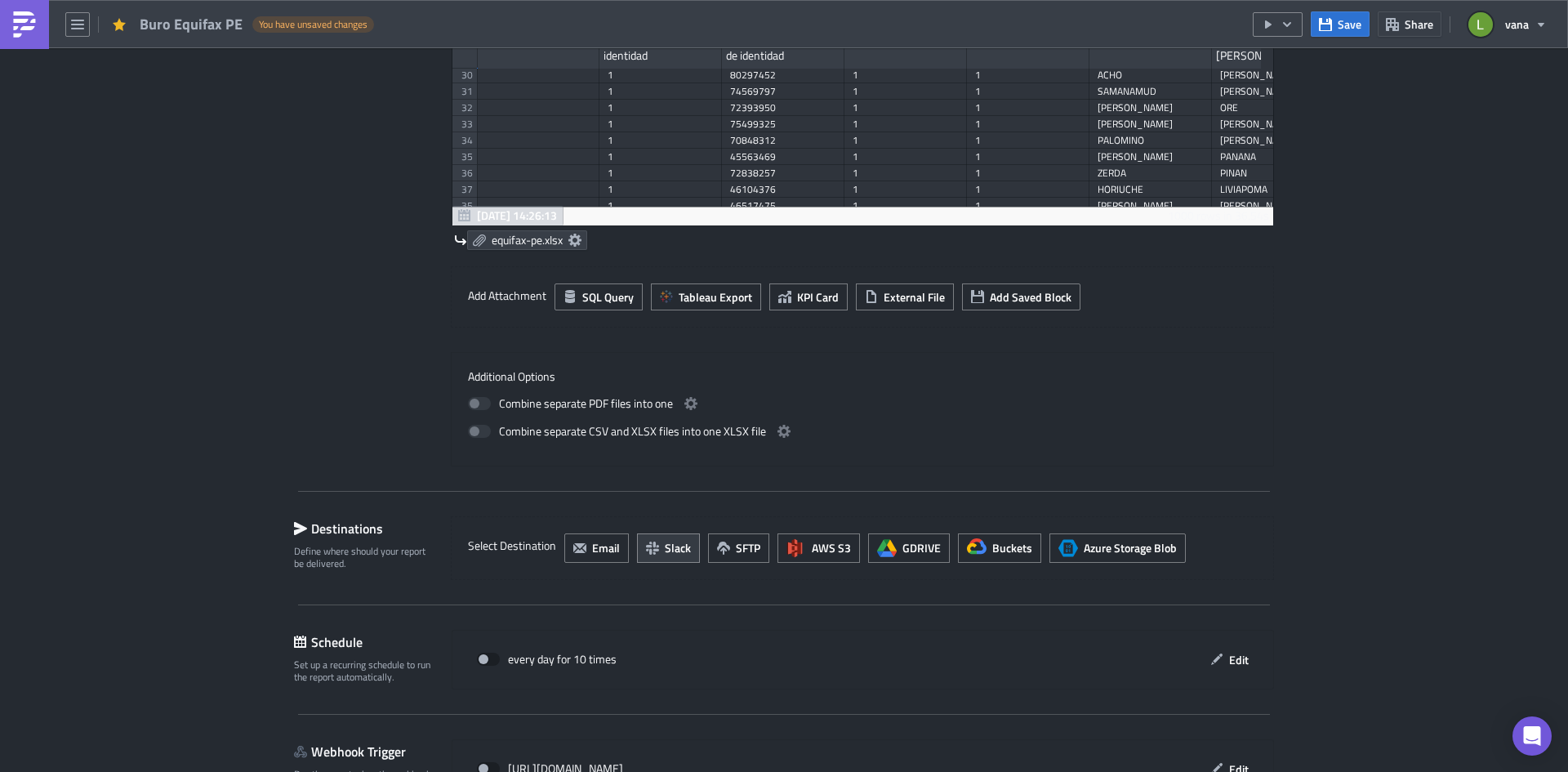
click at [670, 562] on button "Slack" at bounding box center [668, 548] width 63 height 29
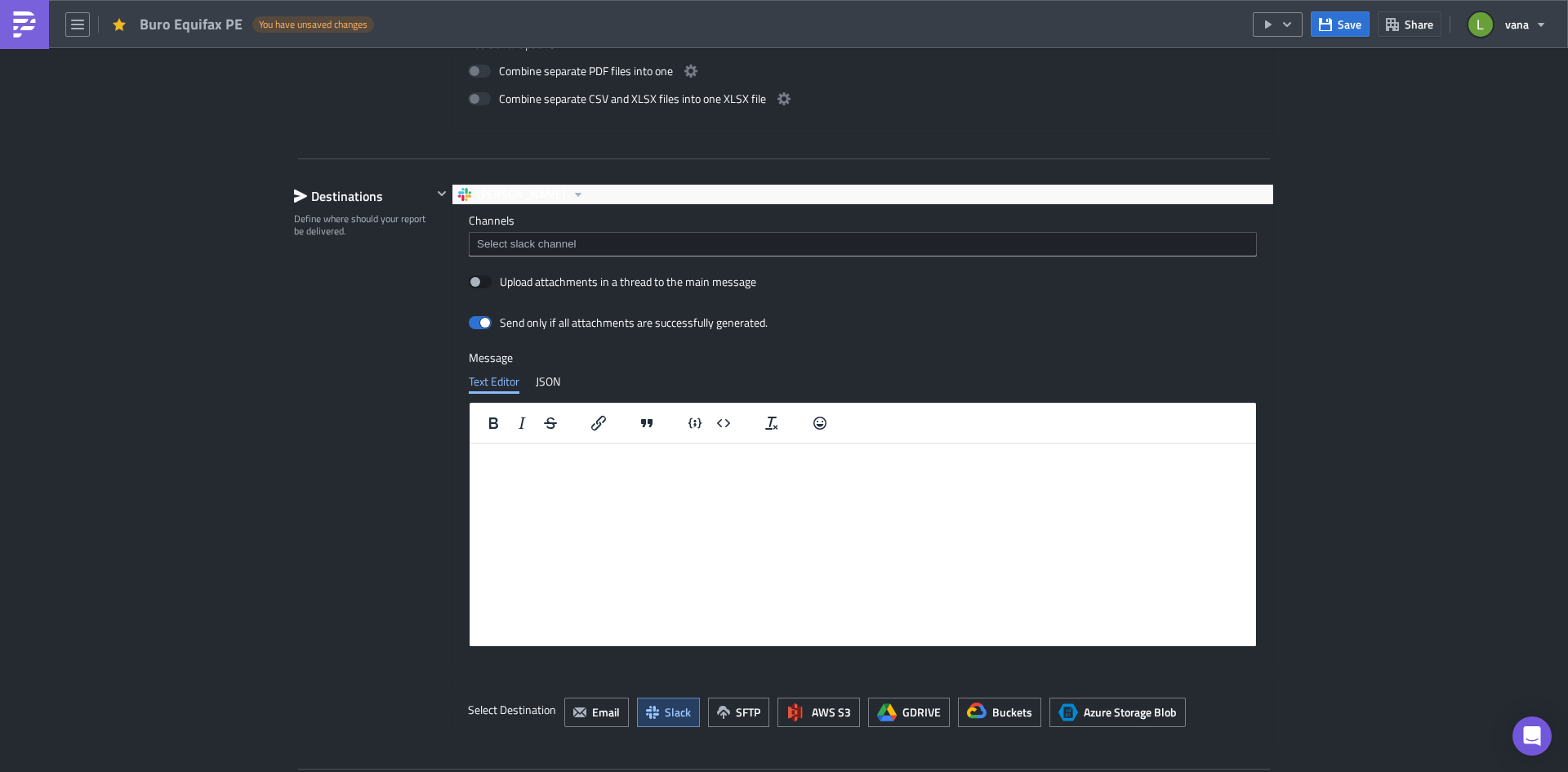
scroll to position [1062, 0]
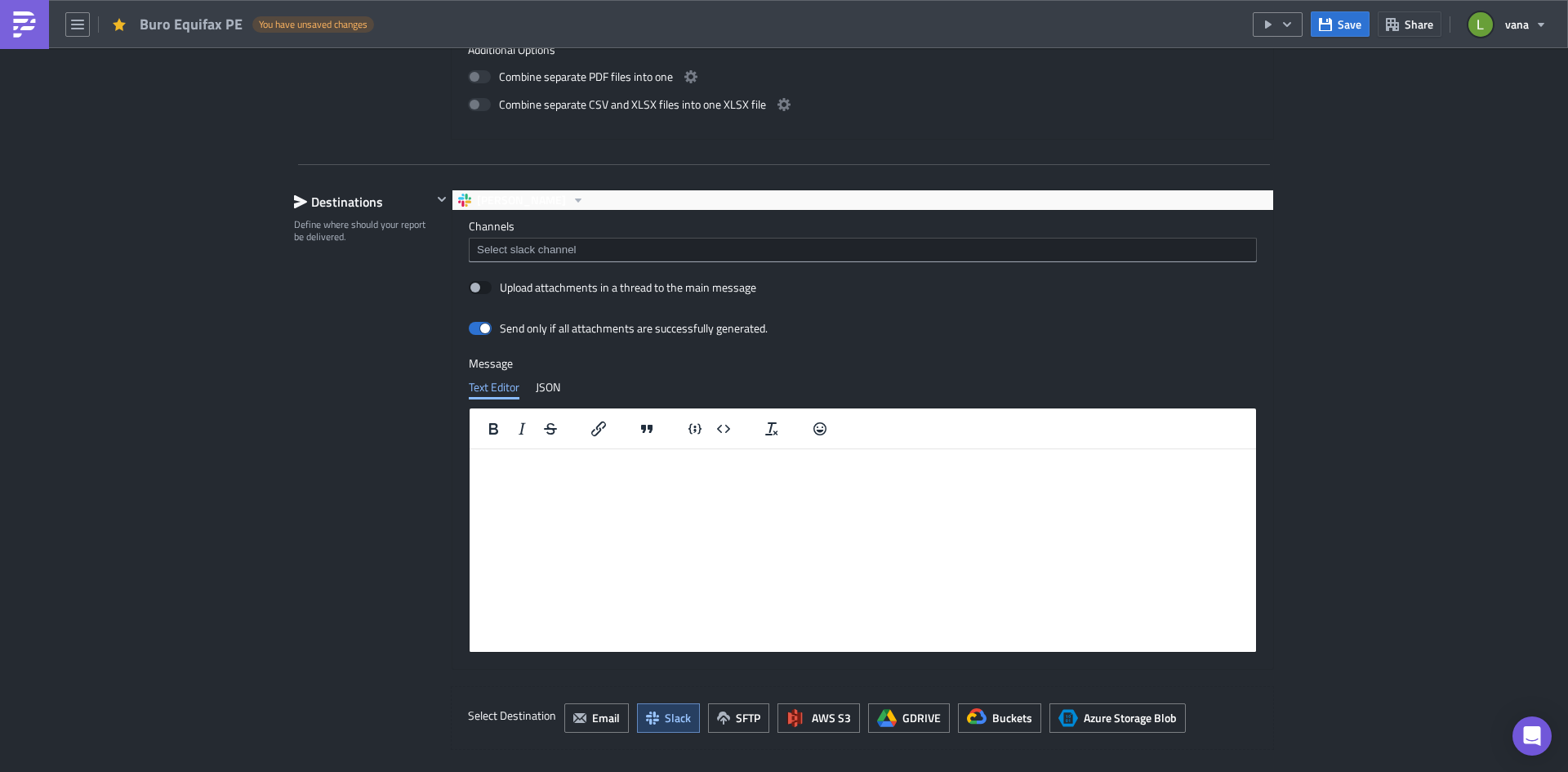
click at [538, 246] on input at bounding box center [861, 250] width 778 height 16
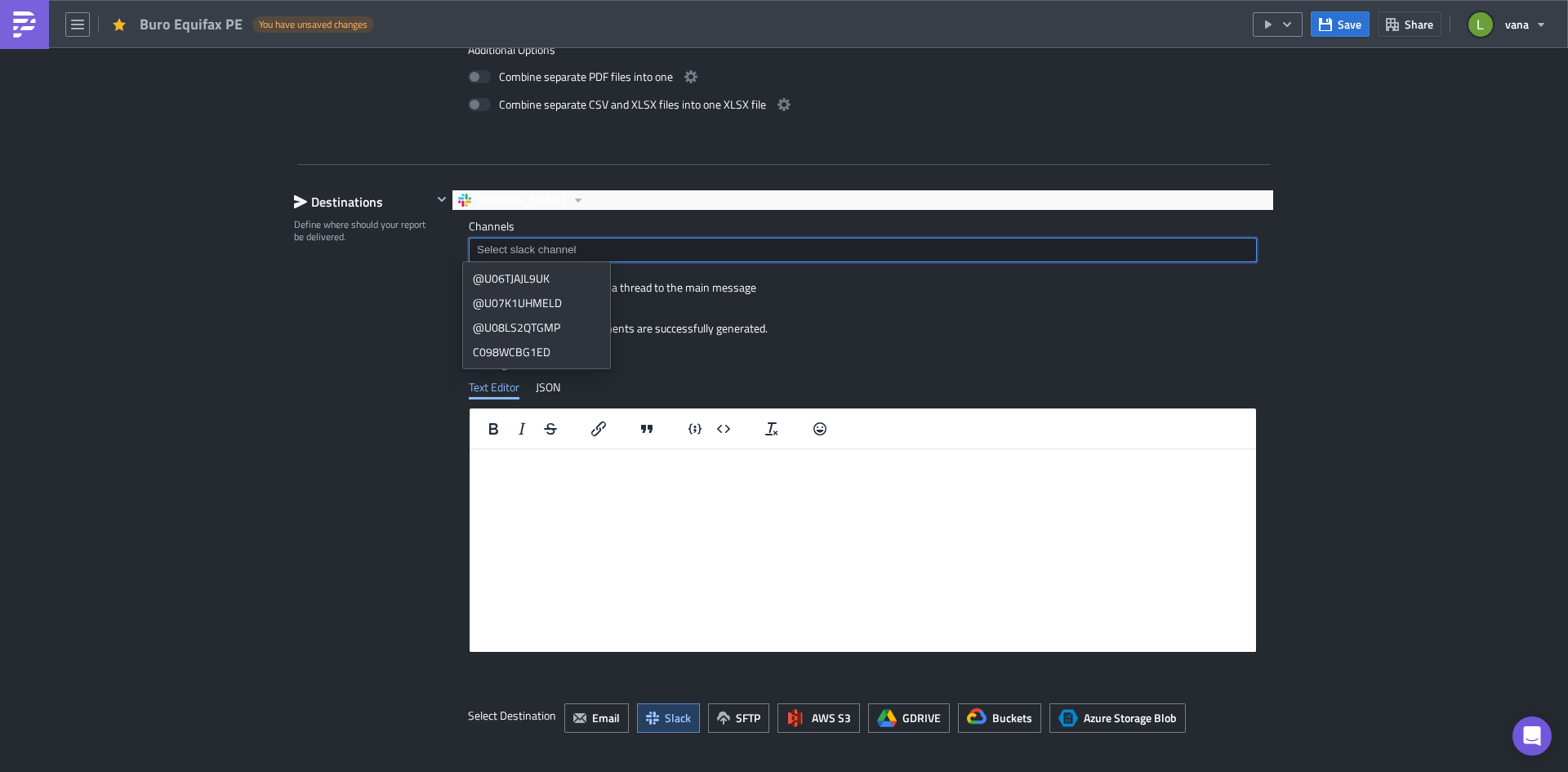
paste input "U06MQ6YMK6H"
type input "U06MQ6YMK6H"
click at [510, 283] on div "Add "U06MQ6YMK6H"" at bounding box center [546, 278] width 110 height 16
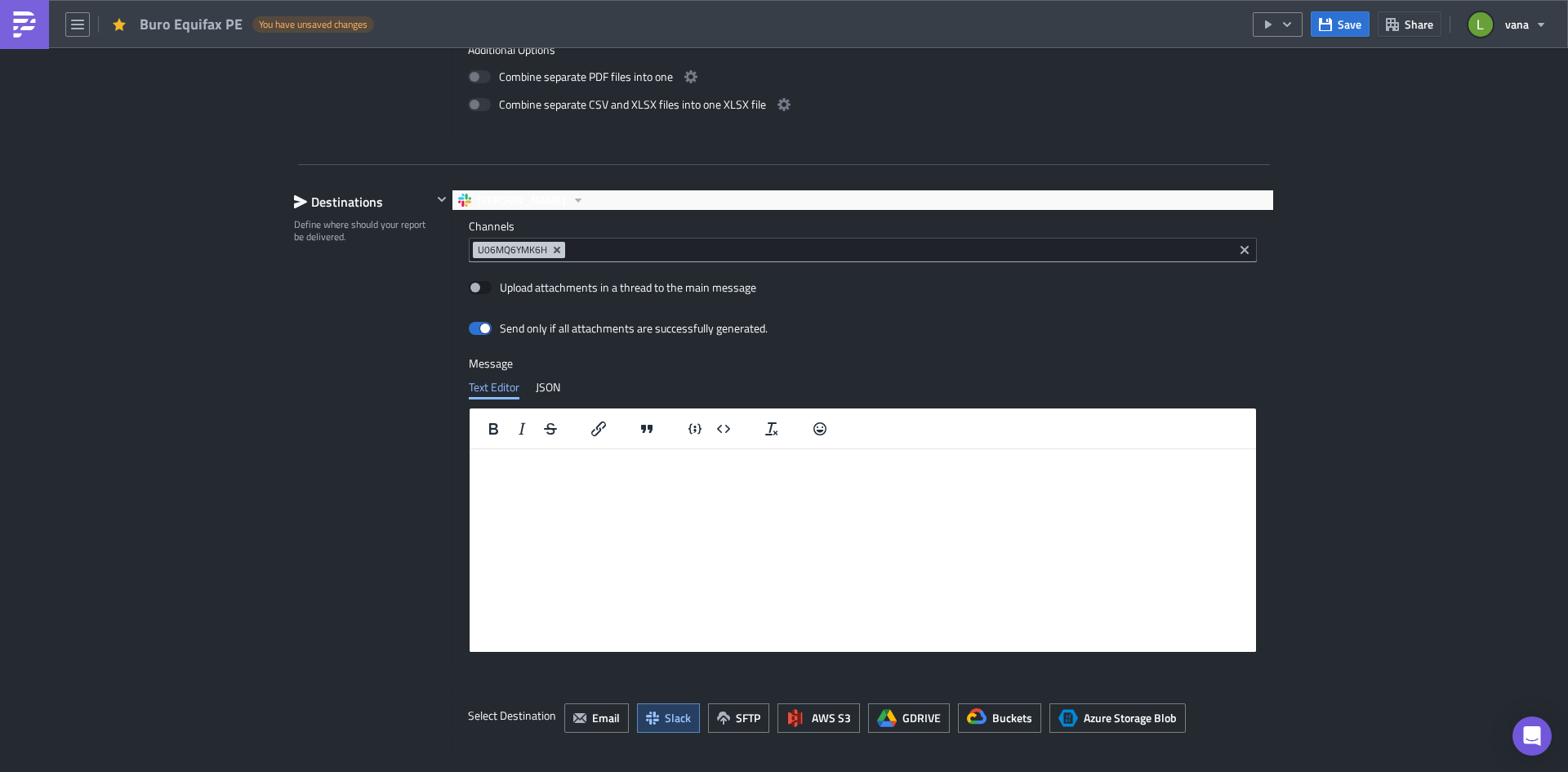
click at [361, 370] on div "Destinations Define where should your report be delivered." at bounding box center [363, 469] width 138 height 560
click at [569, 475] on html at bounding box center [862, 461] width 786 height 26
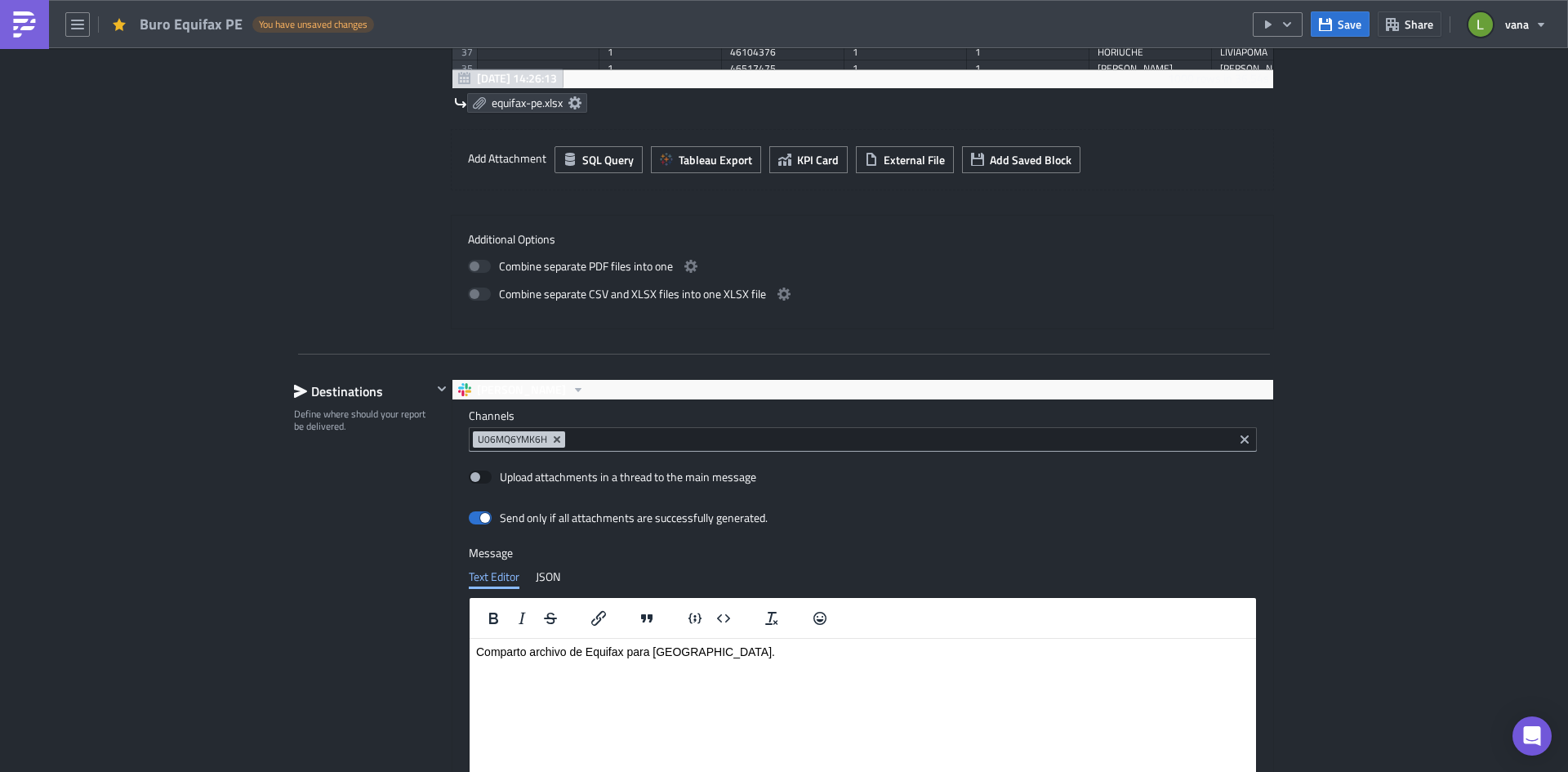
scroll to position [685, 0]
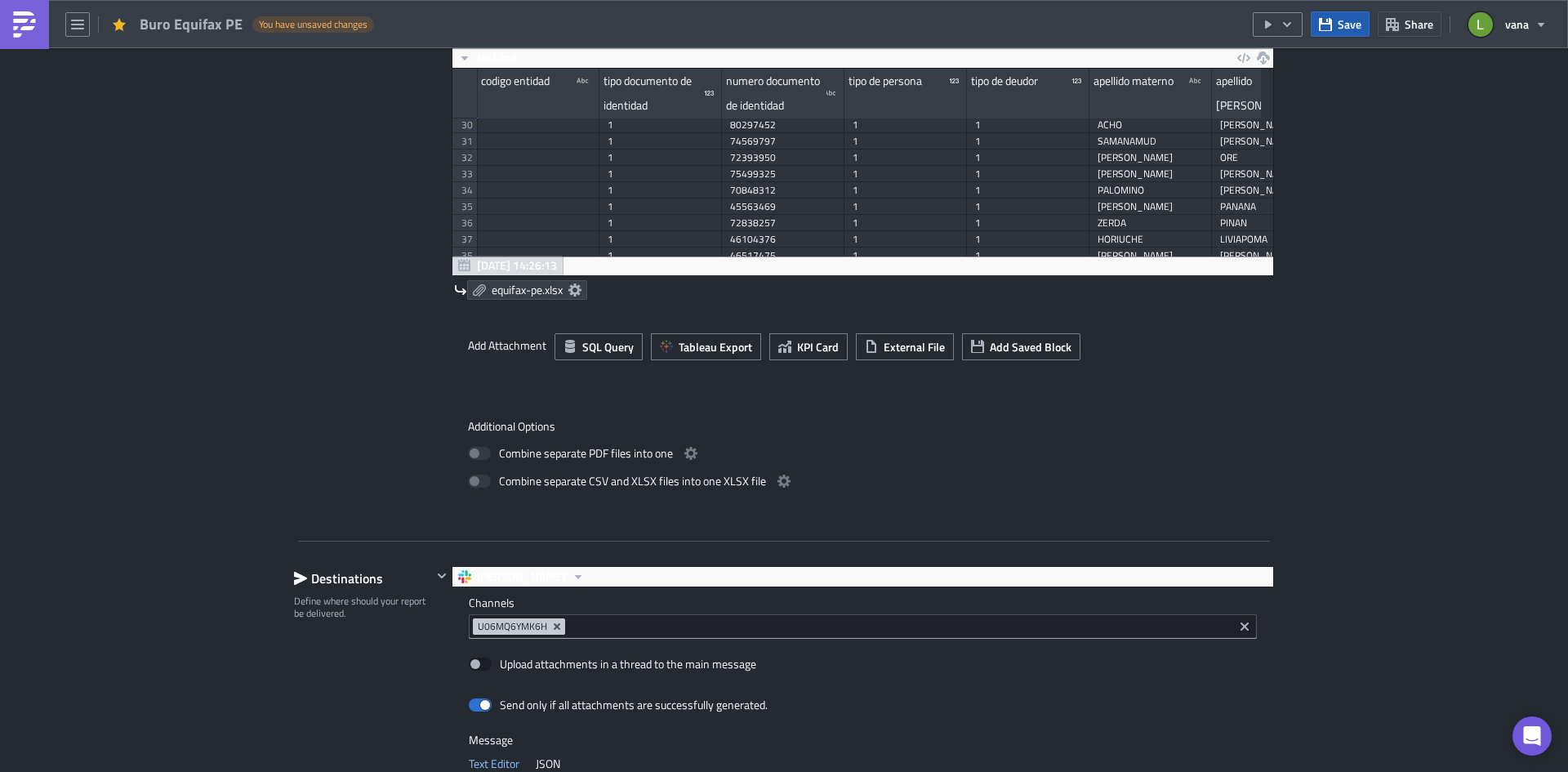
click at [1254, 34] on button "Save" at bounding box center [1340, 24] width 59 height 25
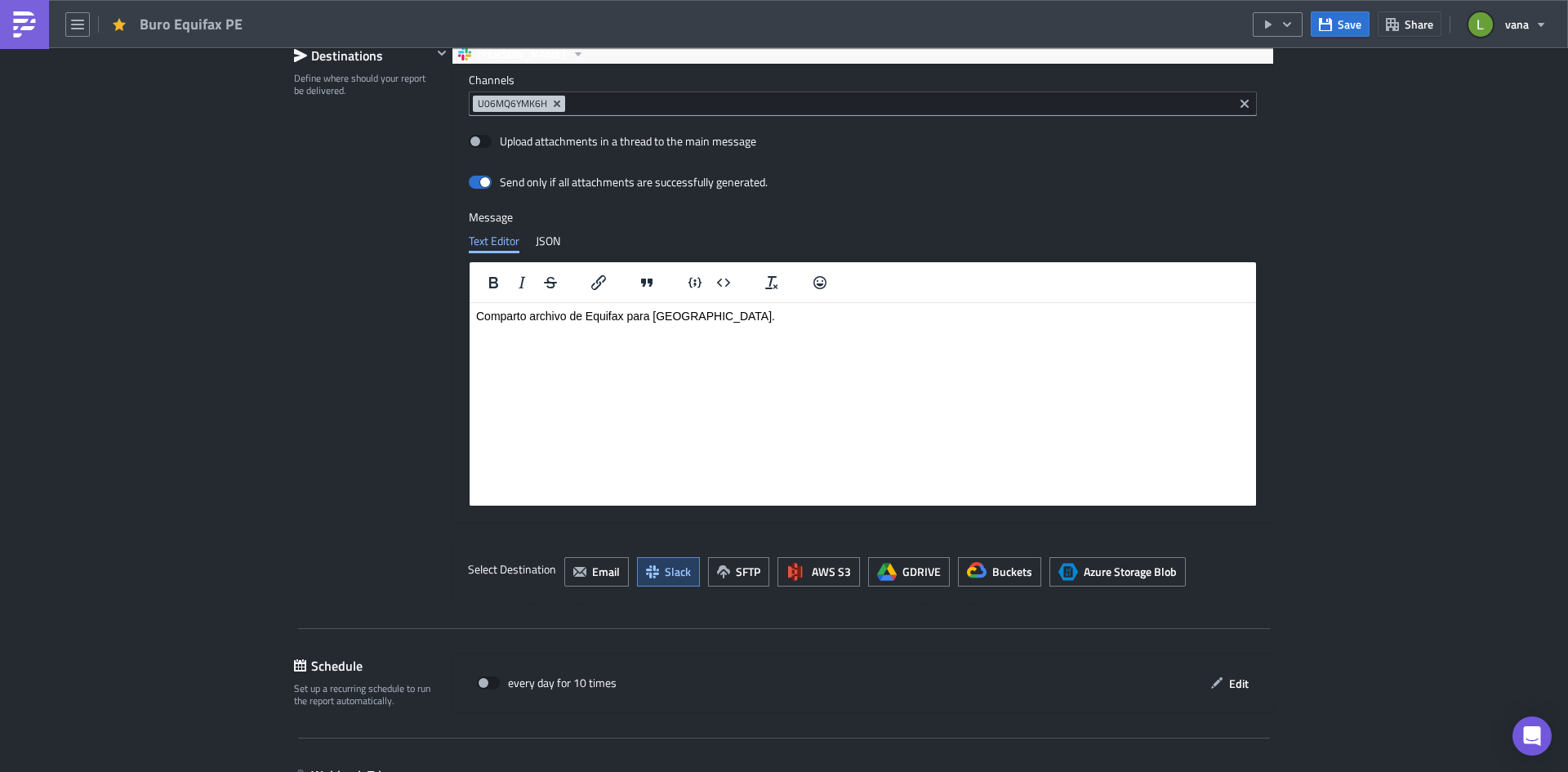
scroll to position [1339, 0]
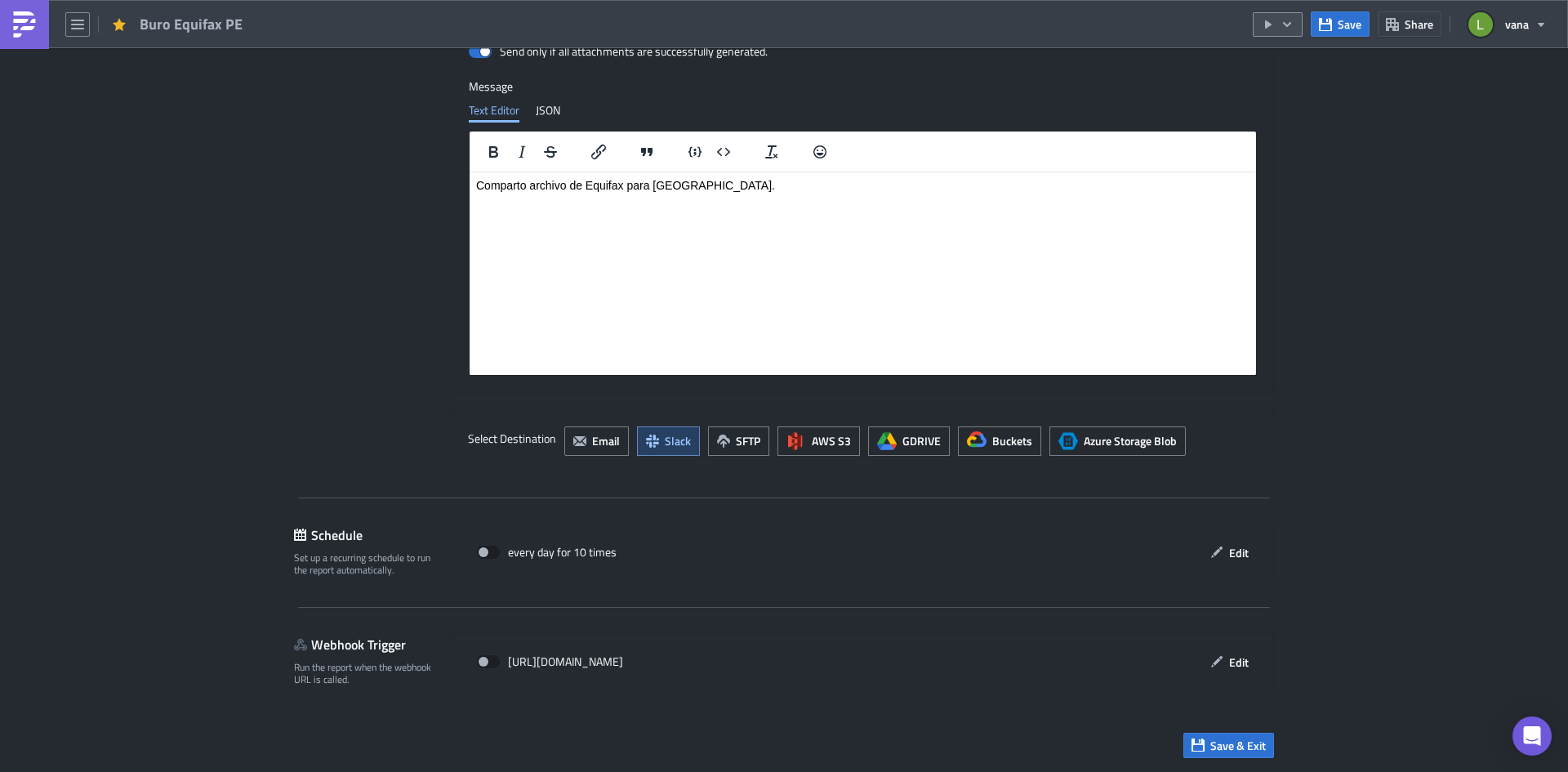
click at [1254, 30] on icon "button" at bounding box center [1287, 24] width 13 height 13
click at [1254, 86] on div "Run Report" at bounding box center [1327, 90] width 128 height 16
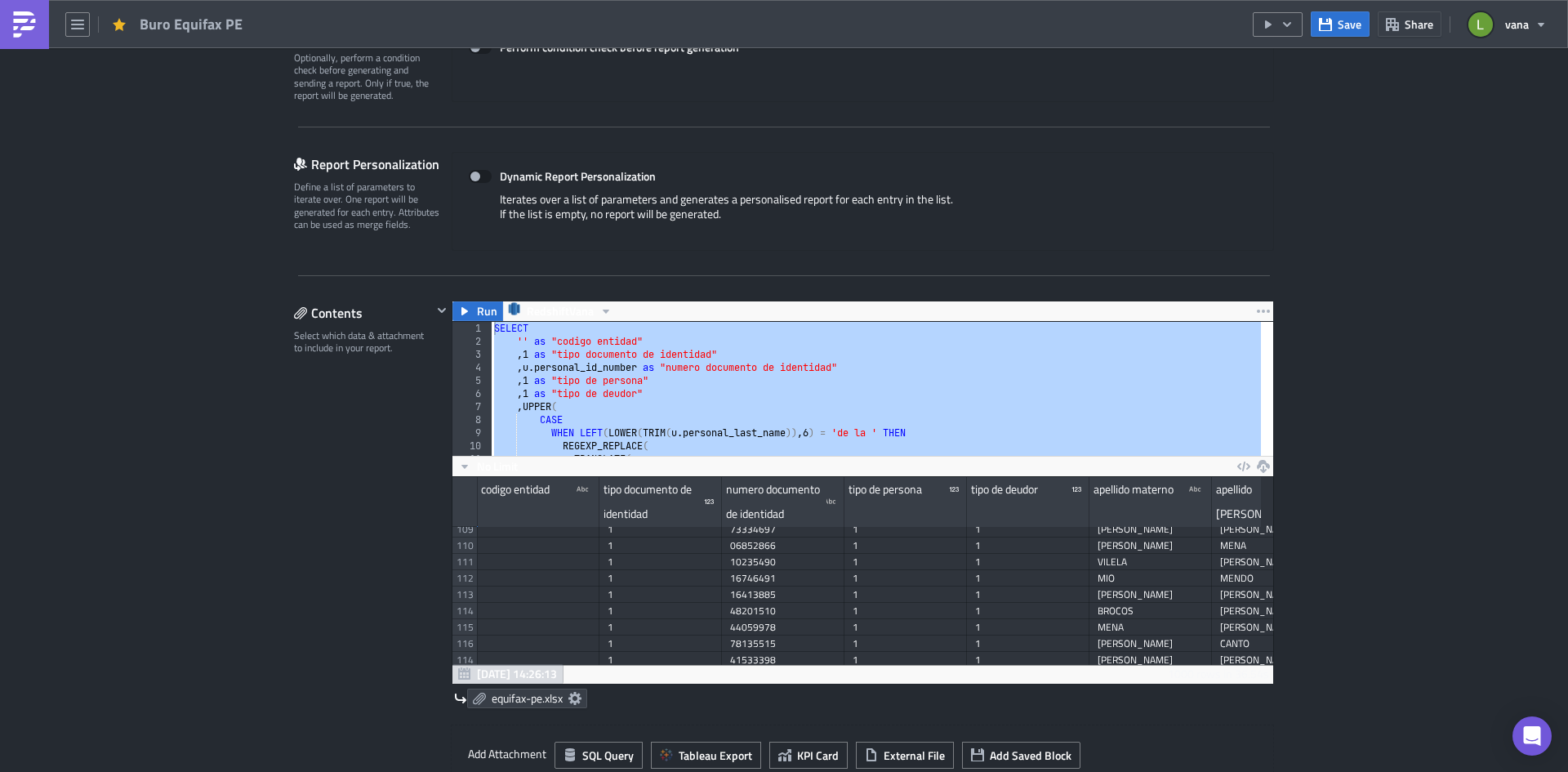
scroll to position [0, 0]
drag, startPoint x: 553, startPoint y: 440, endPoint x: 494, endPoint y: 256, distance: 193.2
click at [517, 331] on div "SELECT '' as "codigo entidad" , 1 as "tipo documento de identidad" , u . person…" at bounding box center [876, 389] width 770 height 134
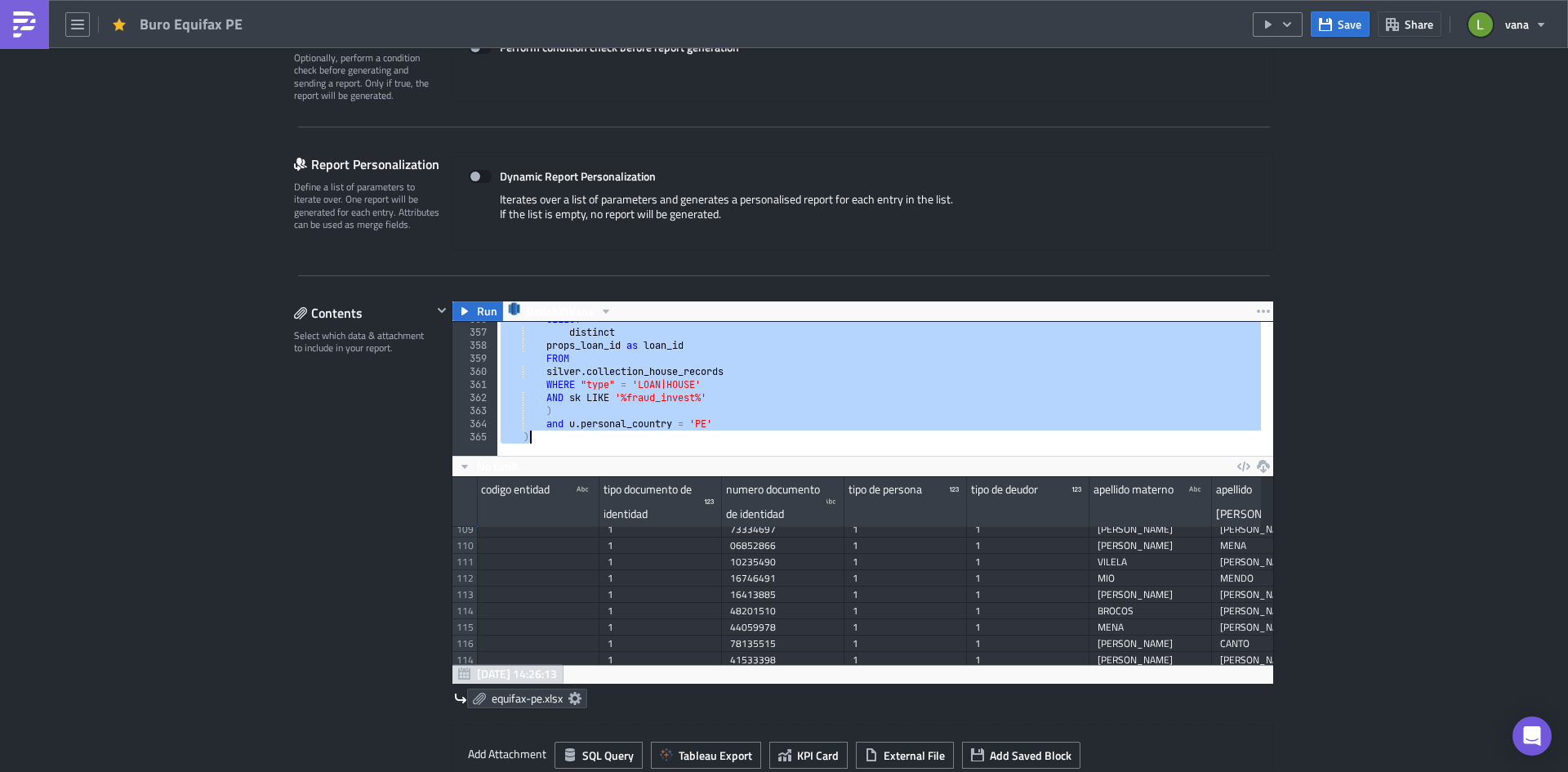
scroll to position [4649, 0]
drag, startPoint x: 487, startPoint y: 325, endPoint x: 598, endPoint y: 622, distance: 317.1
click at [598, 595] on div "SELECT 356 357 358 359 360 361 362 363 364 365 SELECT distinct props_loan_id as…" at bounding box center [862, 502] width 821 height 362
type textarea "and u.personal_country = 'PE' )"
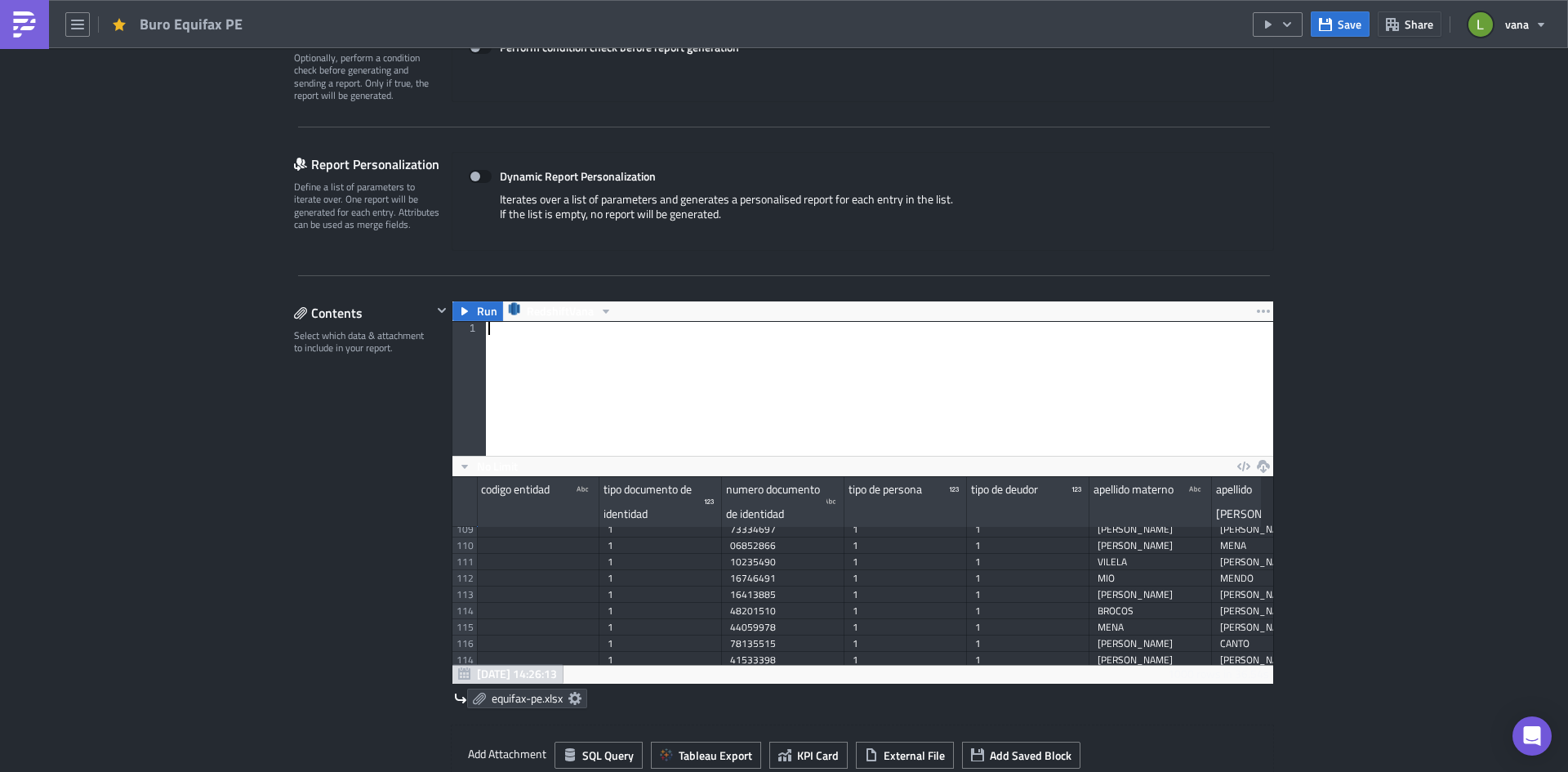
scroll to position [0, 0]
paste textarea
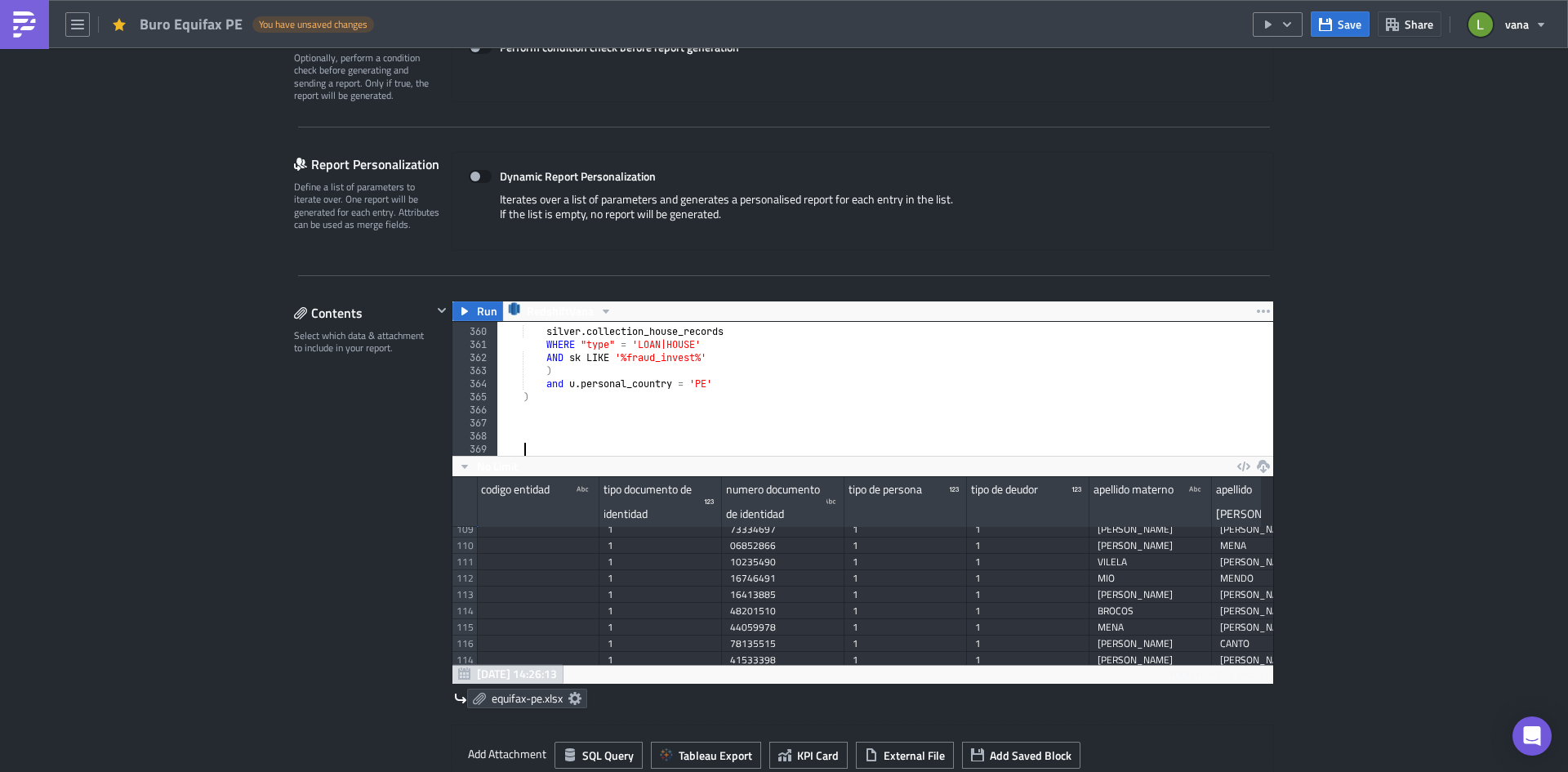
scroll to position [4689, 0]
click at [538, 439] on div at bounding box center [1267, 448] width 1541 height 16
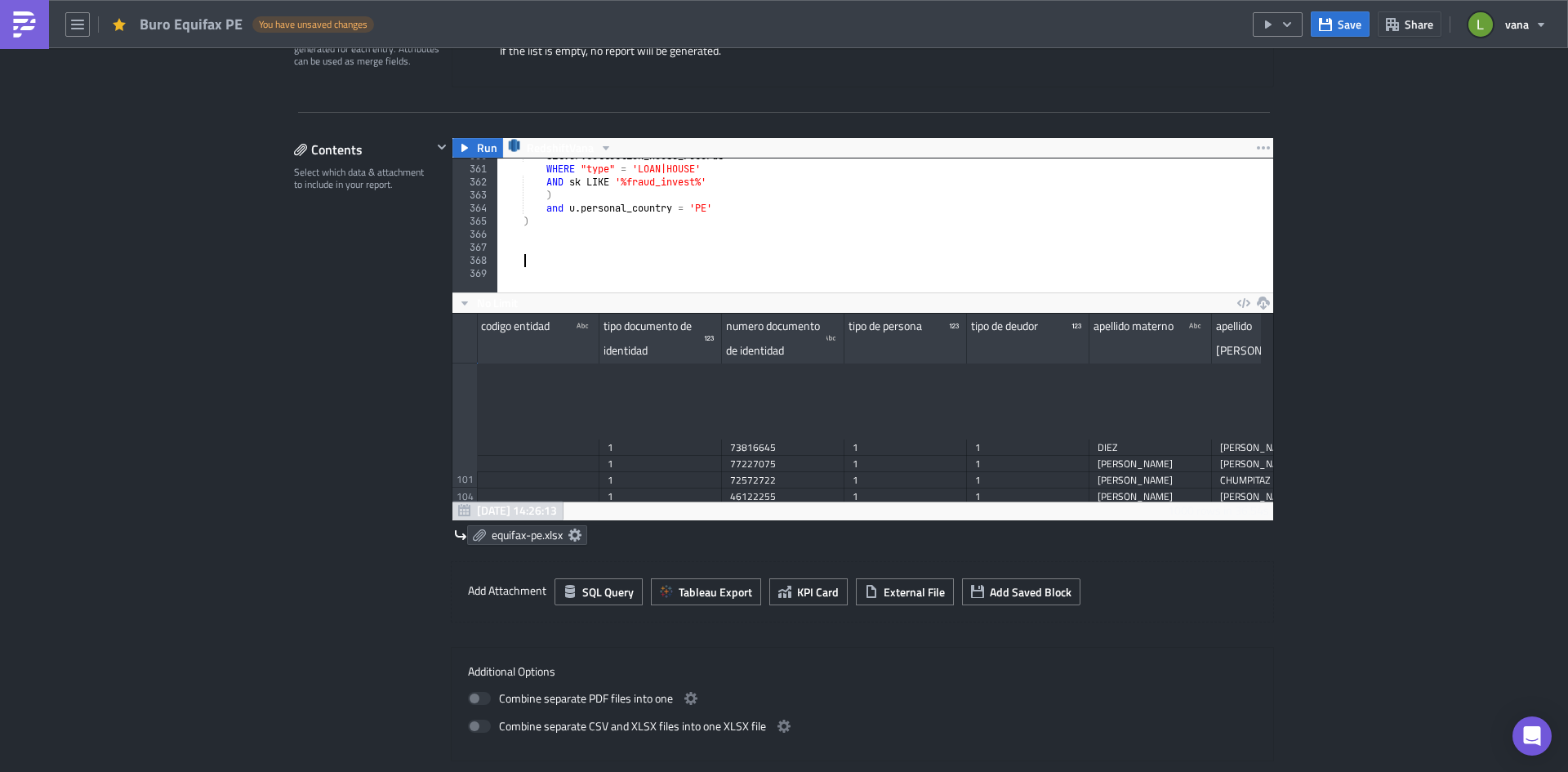
scroll to position [1607, 0]
click at [554, 270] on div "silver . collection_house_records WHERE "type" = 'LOAN|HOUSE' AND sk LIKE '%fra…" at bounding box center [1267, 223] width 1541 height 148
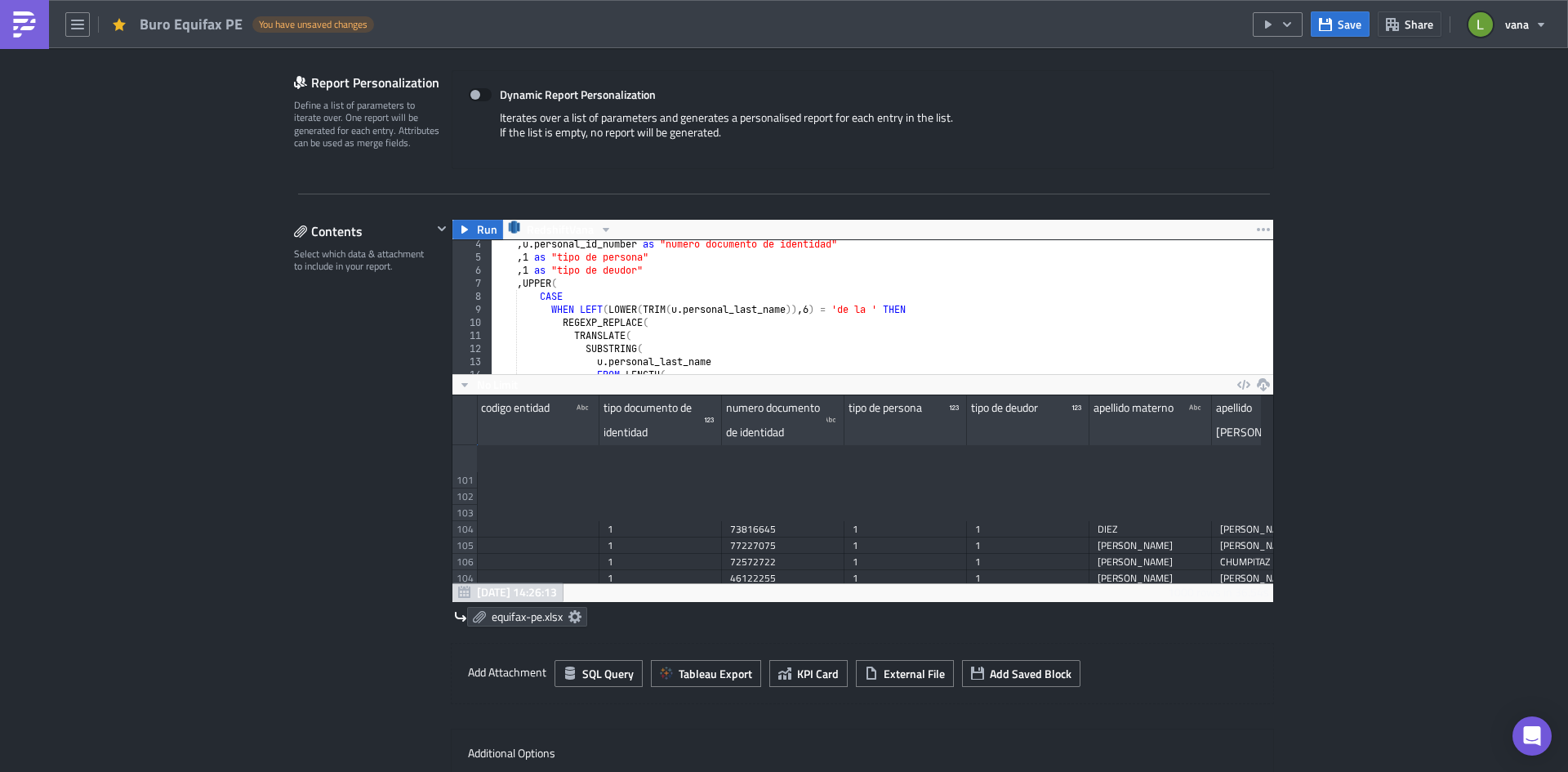
scroll to position [0, 0]
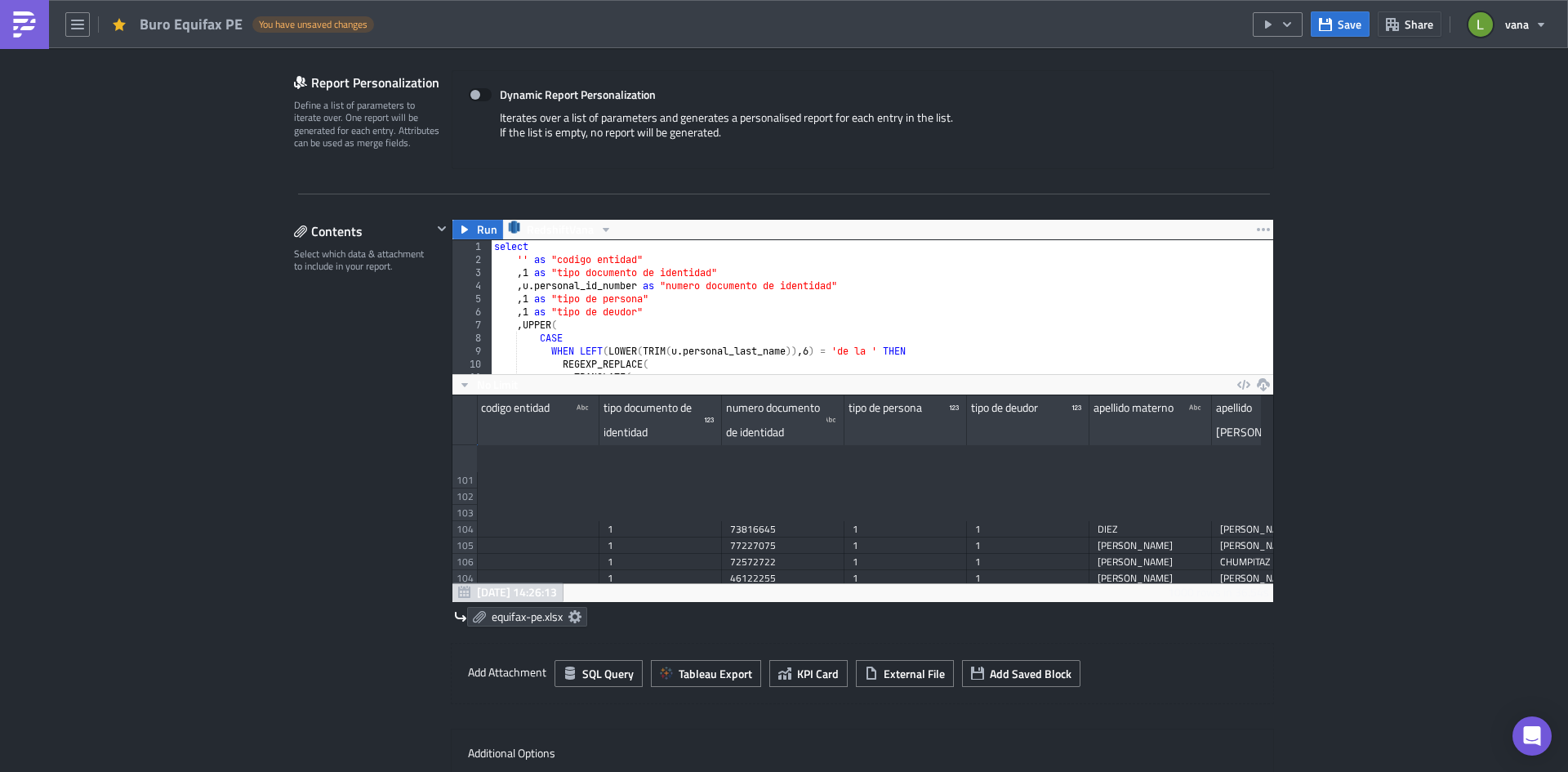
click at [505, 245] on div "select '' as "codigo entidad" , 1 as "tipo documento de identidad" , u . person…" at bounding box center [1261, 314] width 1541 height 148
type textarea "s"
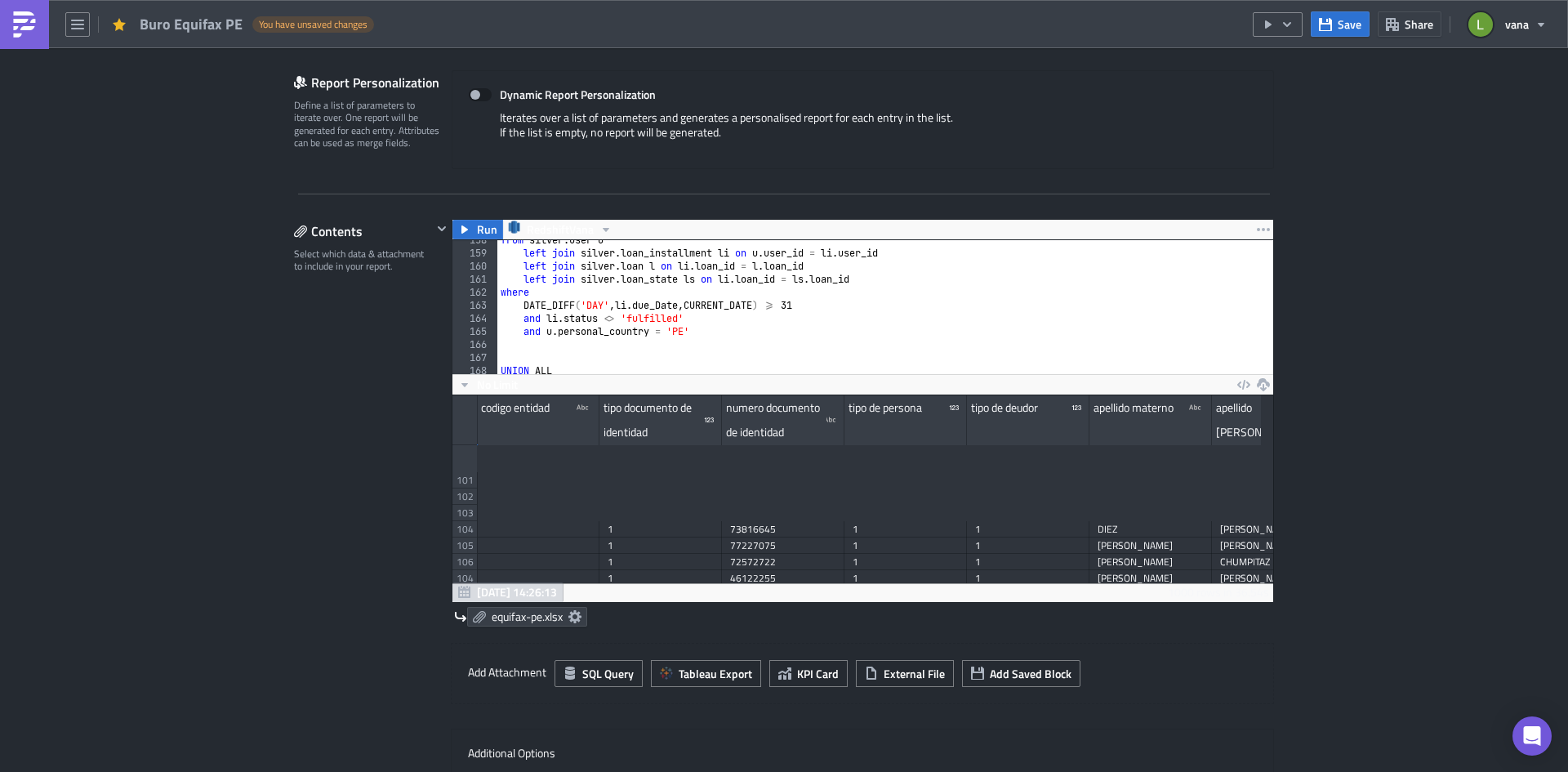
scroll to position [2010, 0]
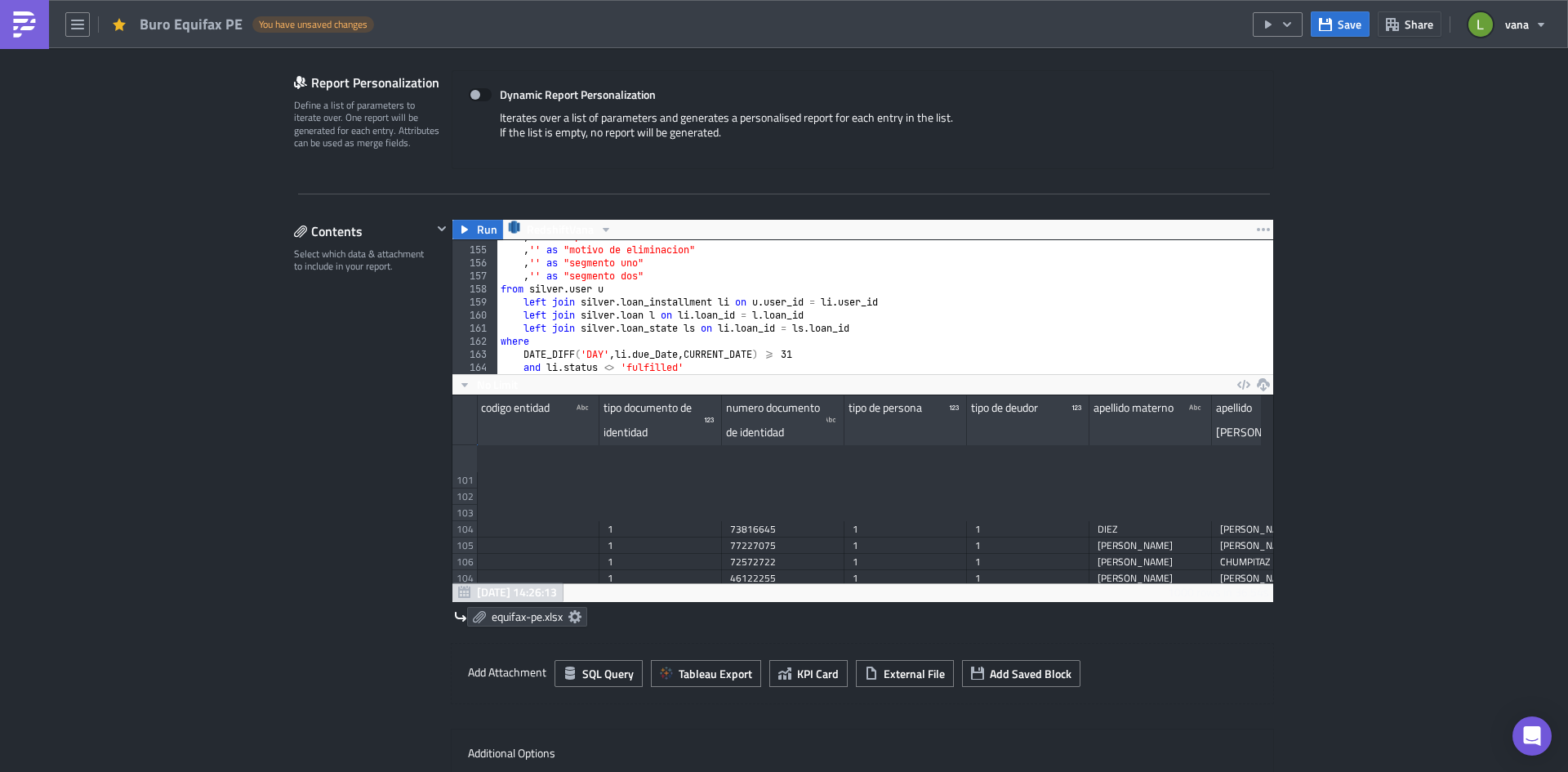
click at [499, 290] on div ", 'S' as "publicar" , '' as "motivo de eliminacion" , '' as "segmento uno" , ''…" at bounding box center [1267, 304] width 1541 height 148
paste textarea "LEFT JOIN"
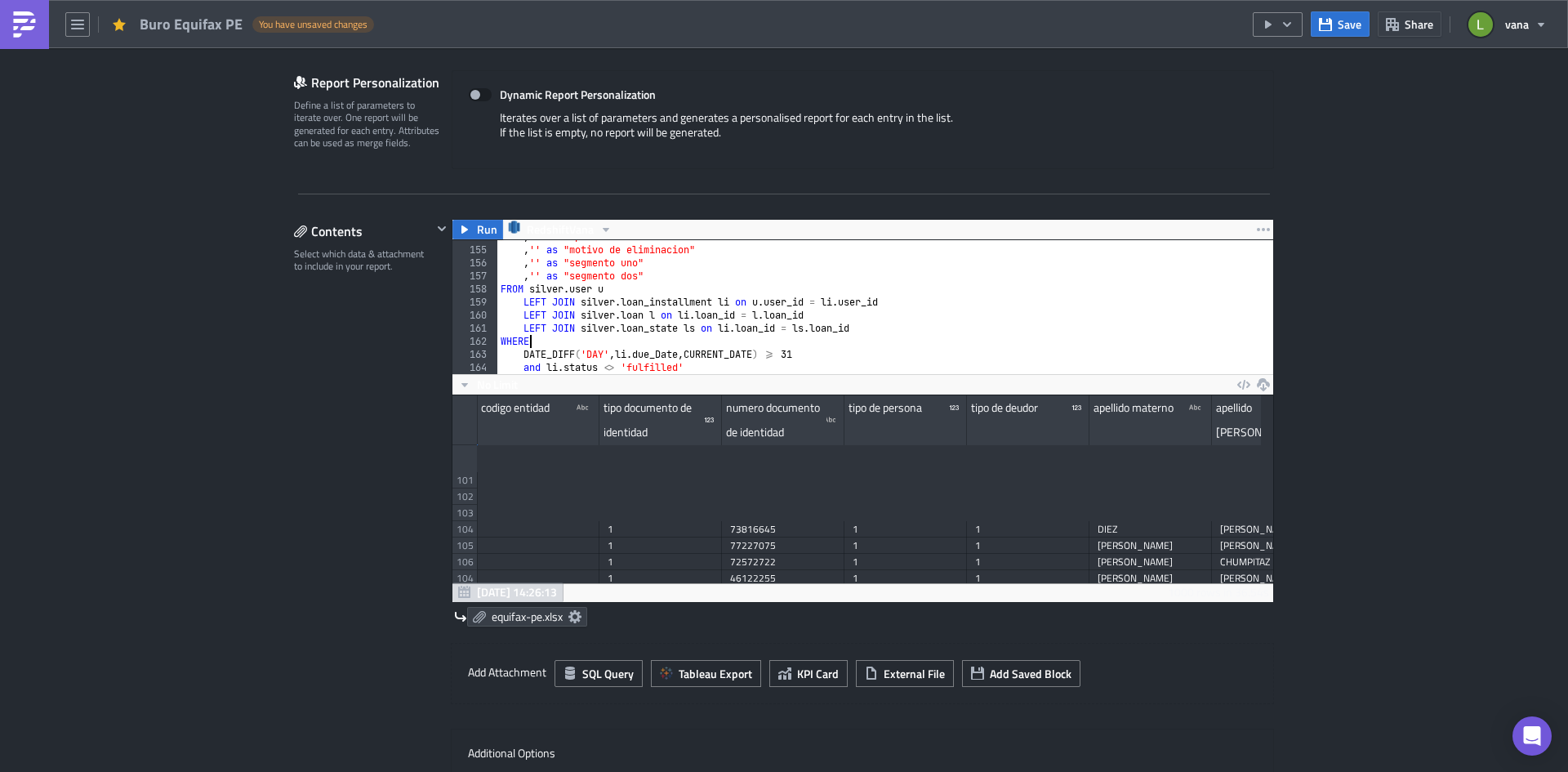
scroll to position [0, 0]
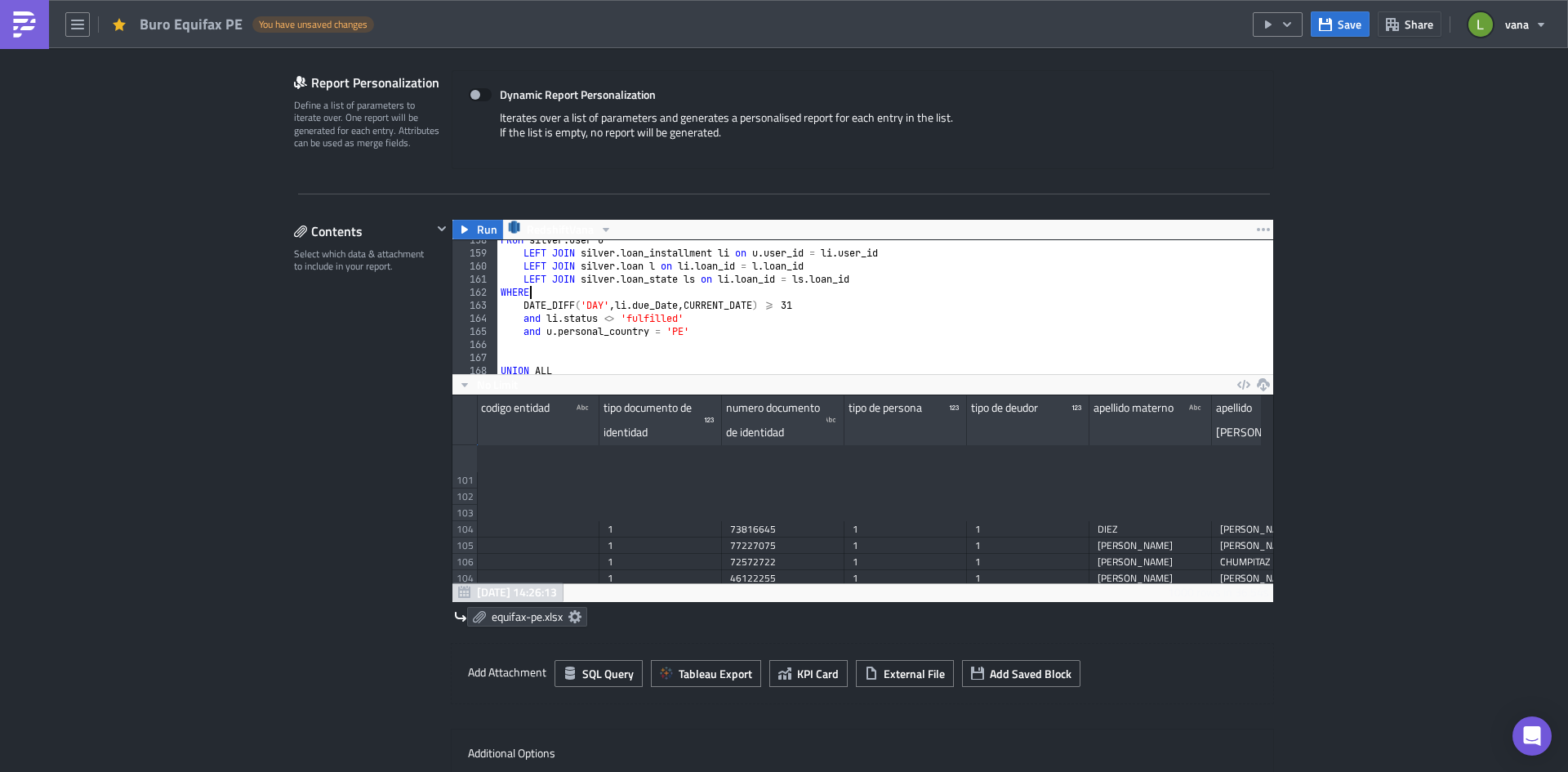
click at [742, 254] on div "FROM silver . user u LEFT JOIN silver . loan_installment li on u . user_id = li…" at bounding box center [1267, 307] width 1541 height 148
paste textarea "ON"
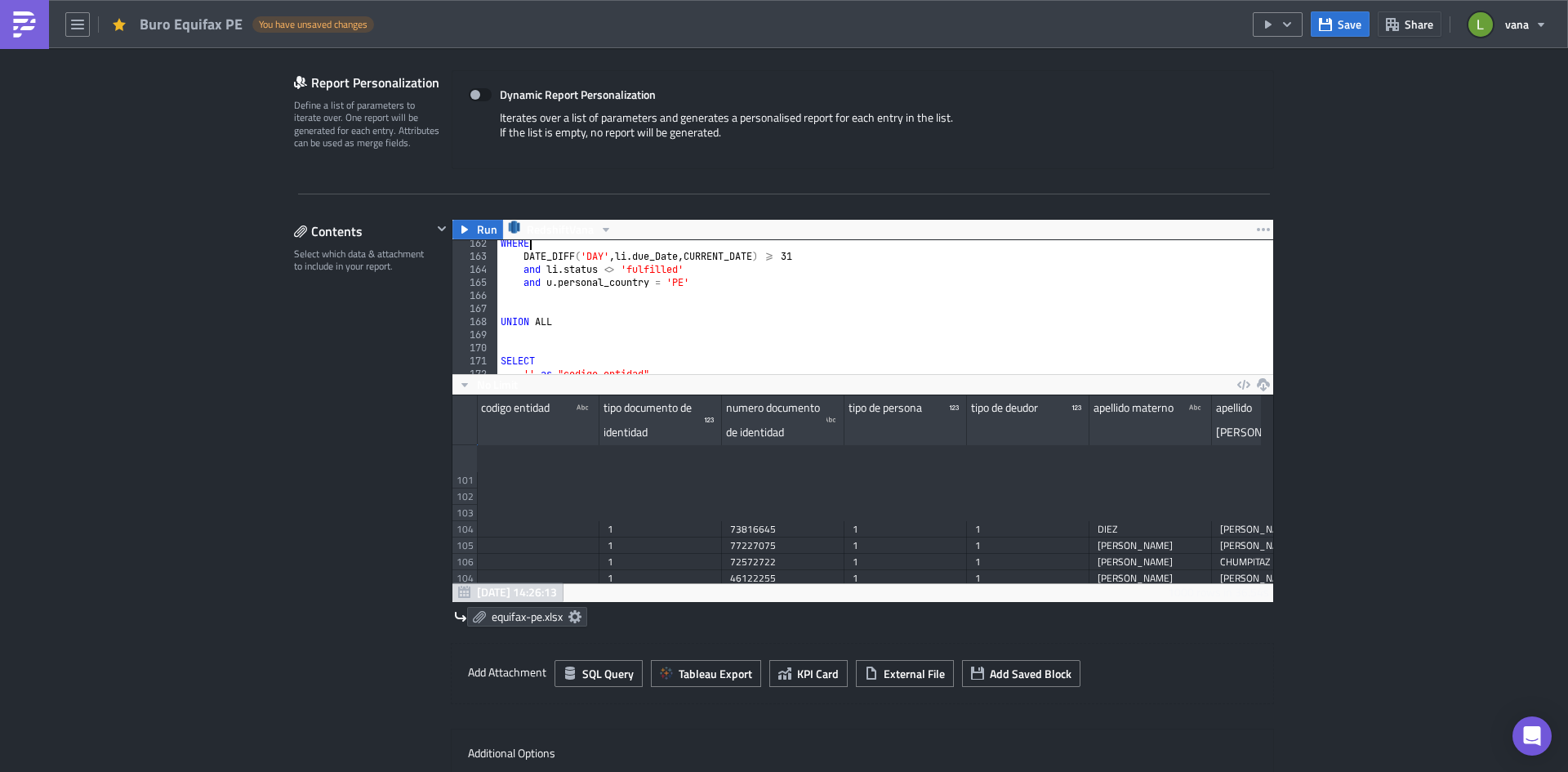
click at [527, 267] on div "WHERE DATE_DIFF ( 'DAY' , li . due_Date , CURRENT_DATE ) >= 31 and li . status …" at bounding box center [1267, 310] width 1541 height 148
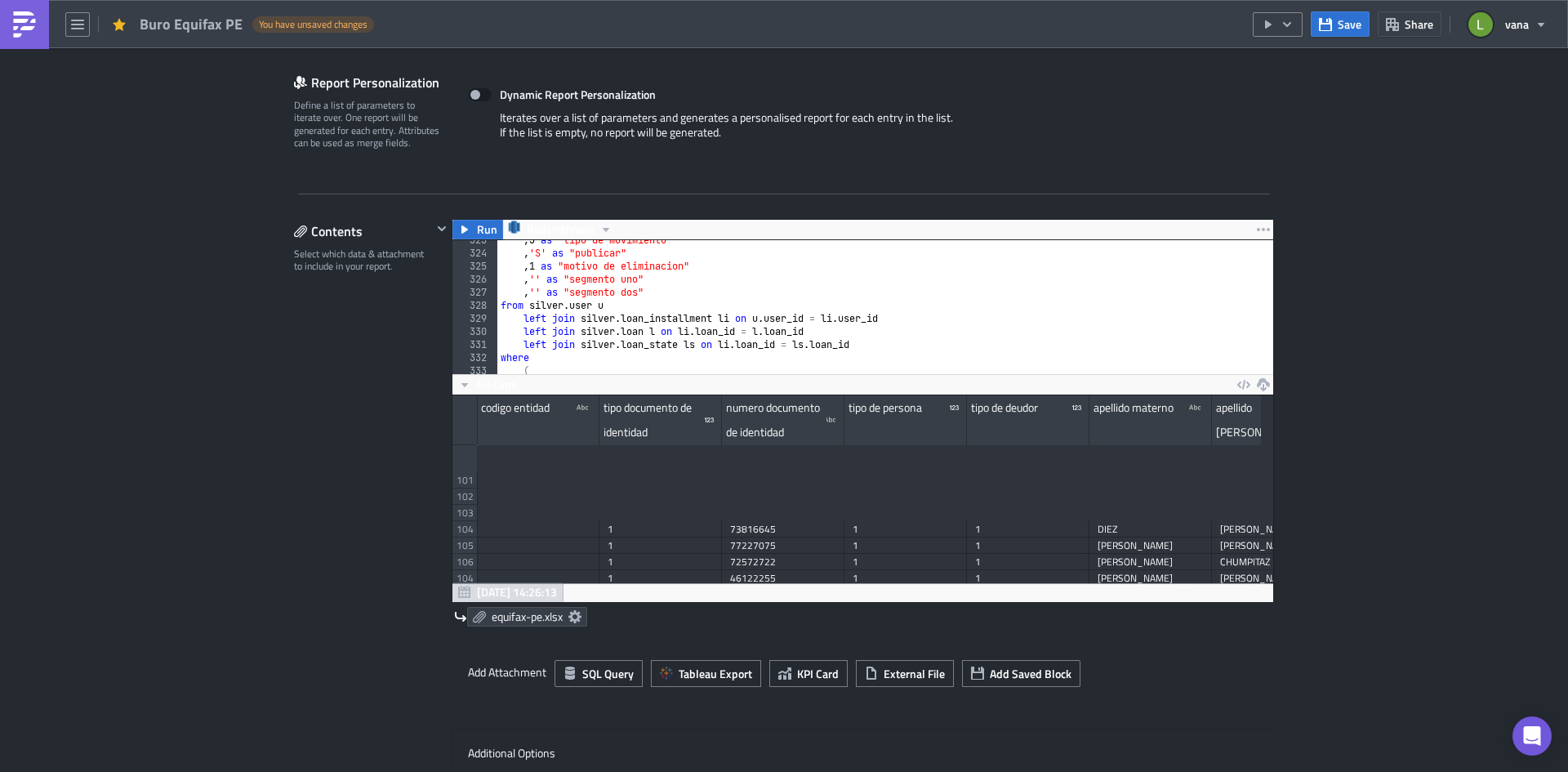
scroll to position [4215, 0]
click at [503, 302] on div ", 3 as "tipo de movimiento" , 'S' as "publicar" , 1 as "motivo de eliminacion" …" at bounding box center [1267, 307] width 1541 height 148
paste textarea "LEFT JOIN"
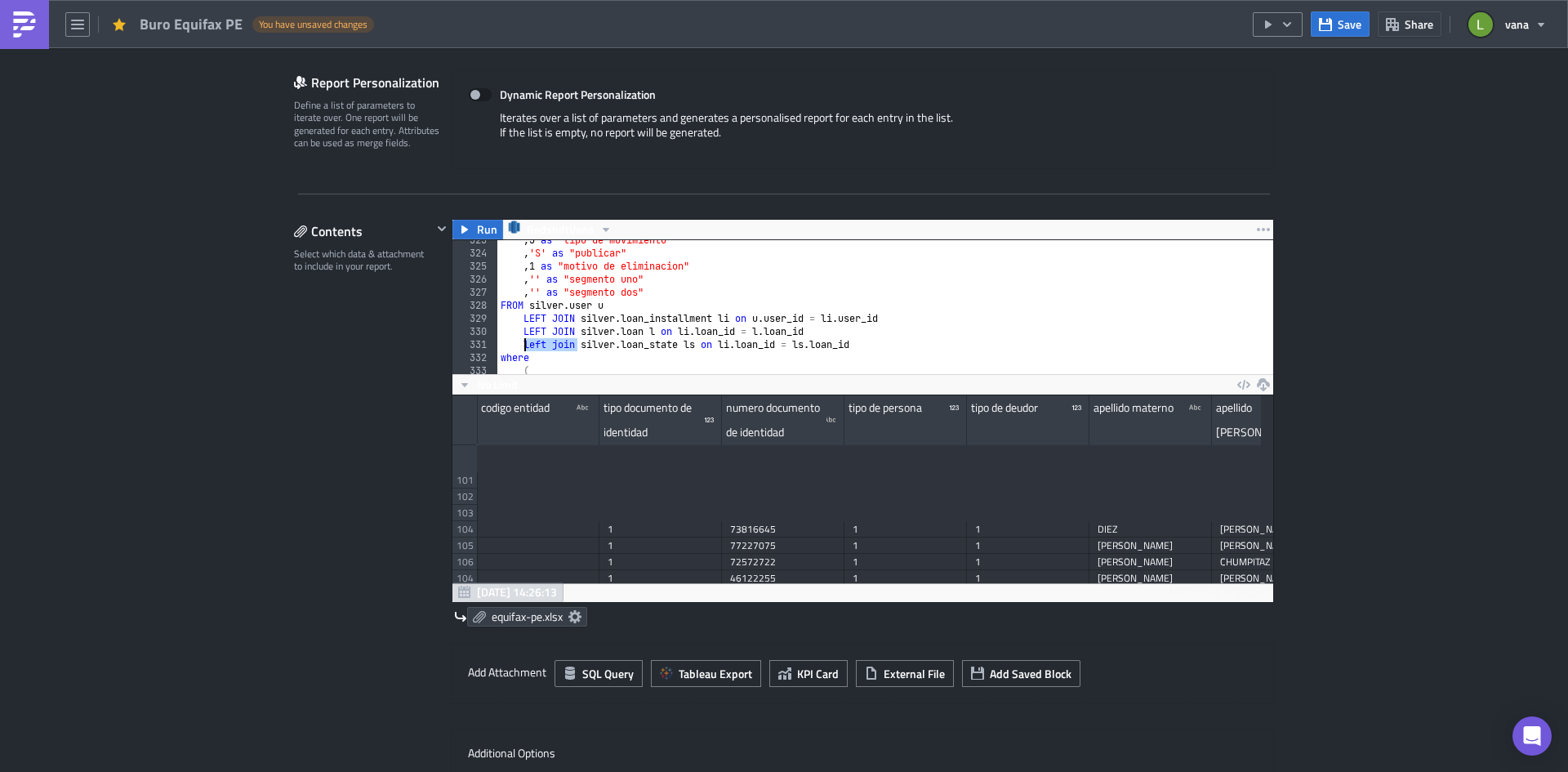
paste textarea "LEFT JOIN"
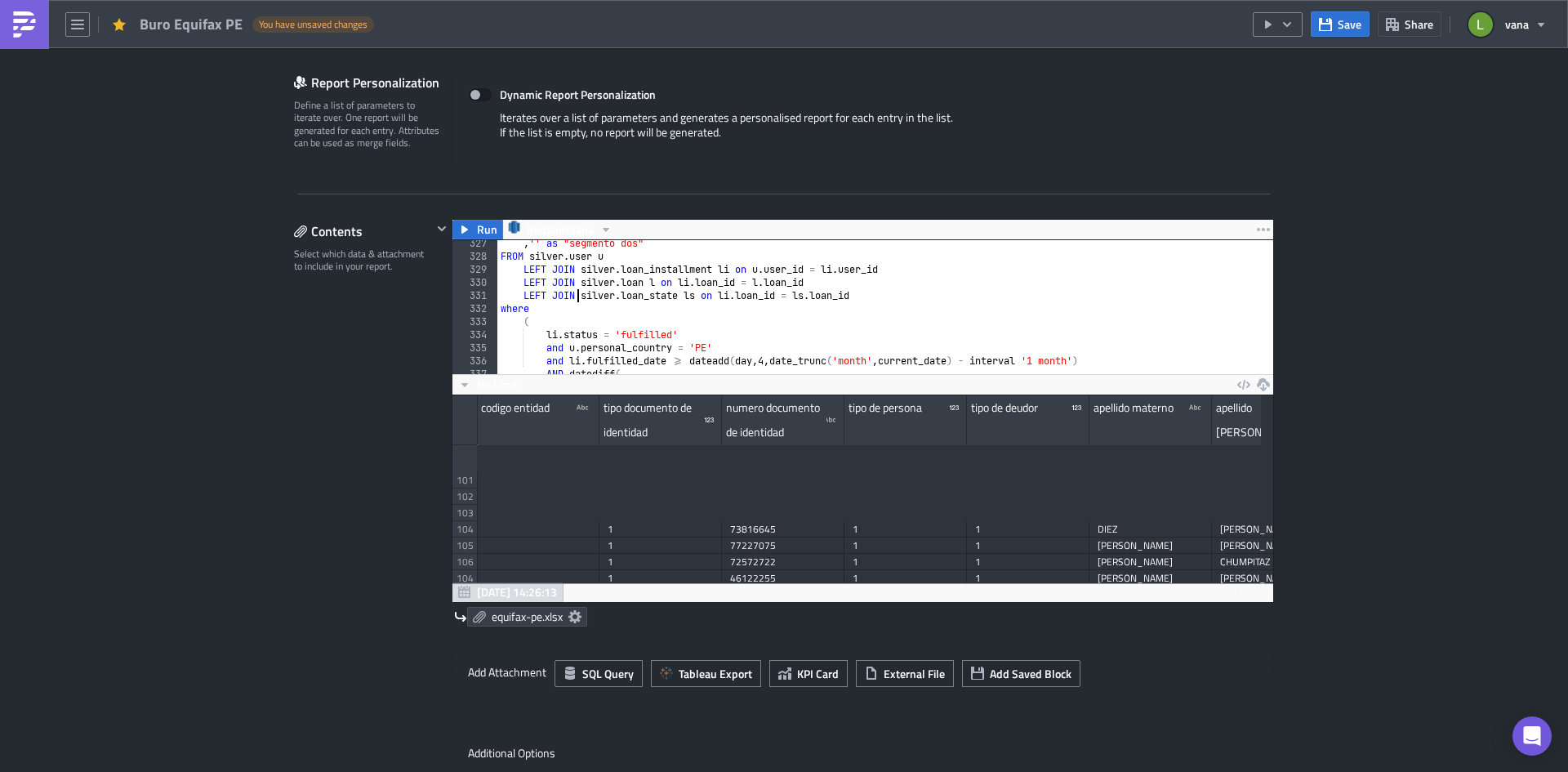
click at [529, 306] on div ", '' as "segmento dos" FROM silver . user u LEFT JOIN silver . loan_installment…" at bounding box center [1267, 310] width 1541 height 148
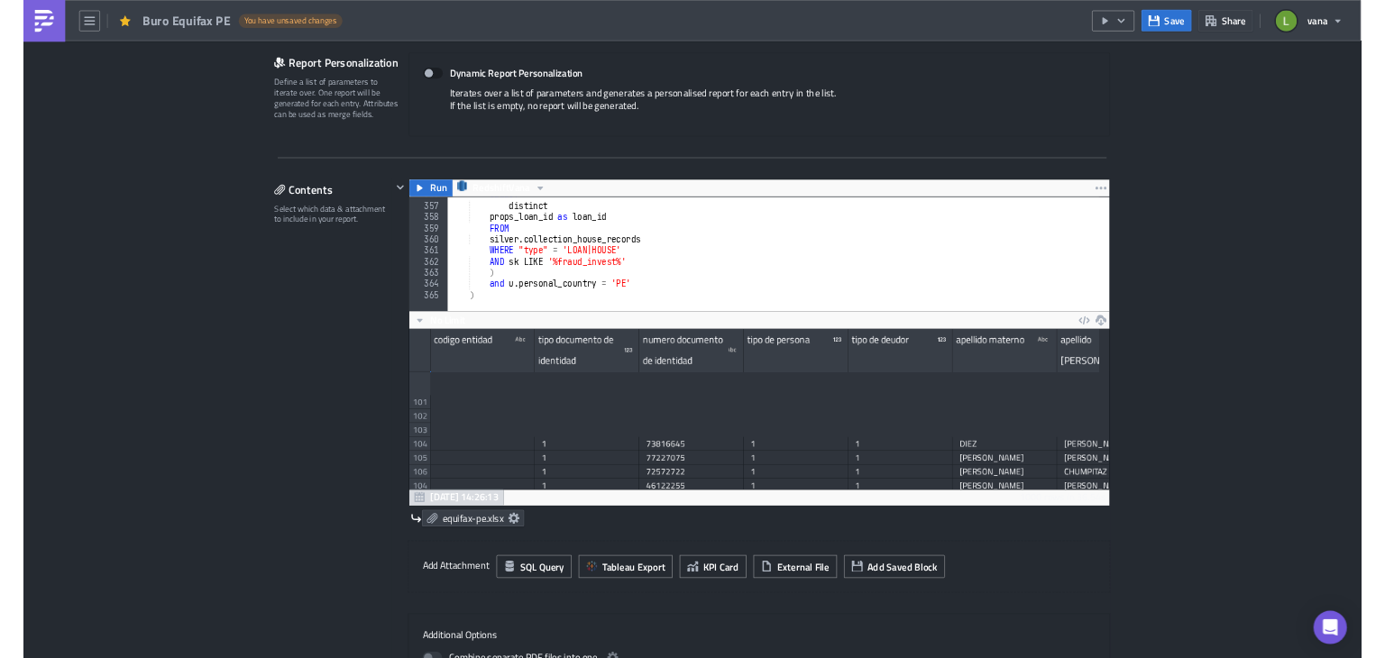
scroll to position [396, 0]
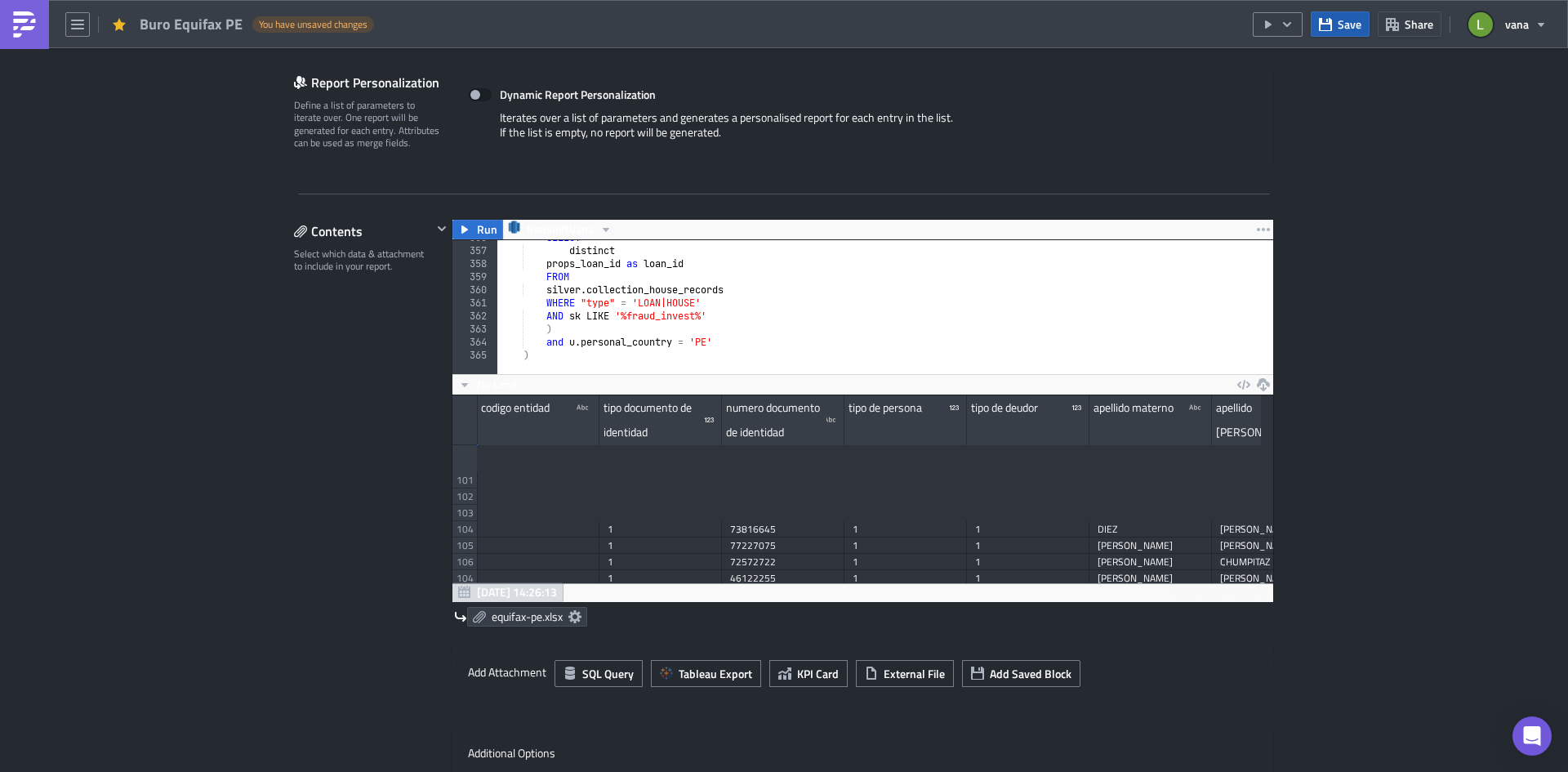
type textarea "WHERE"
click at [1254, 18] on icon "button" at bounding box center [1325, 24] width 13 height 13
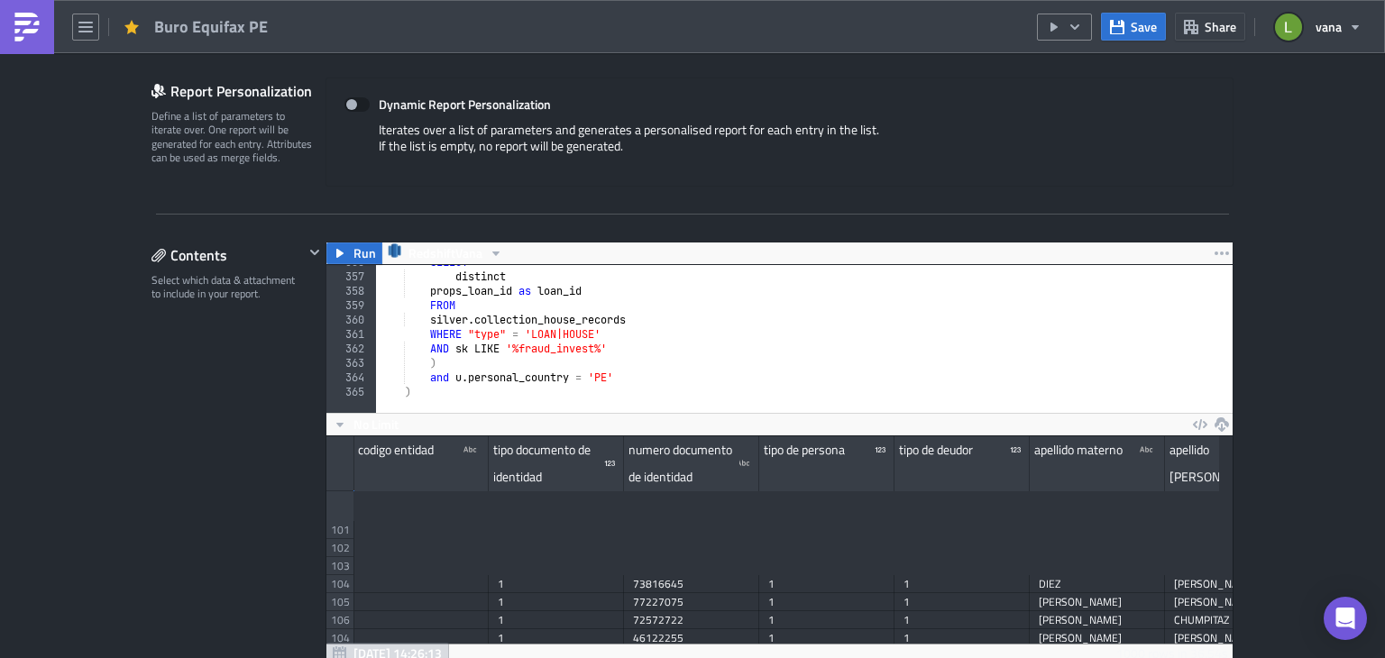
scroll to position [206, 906]
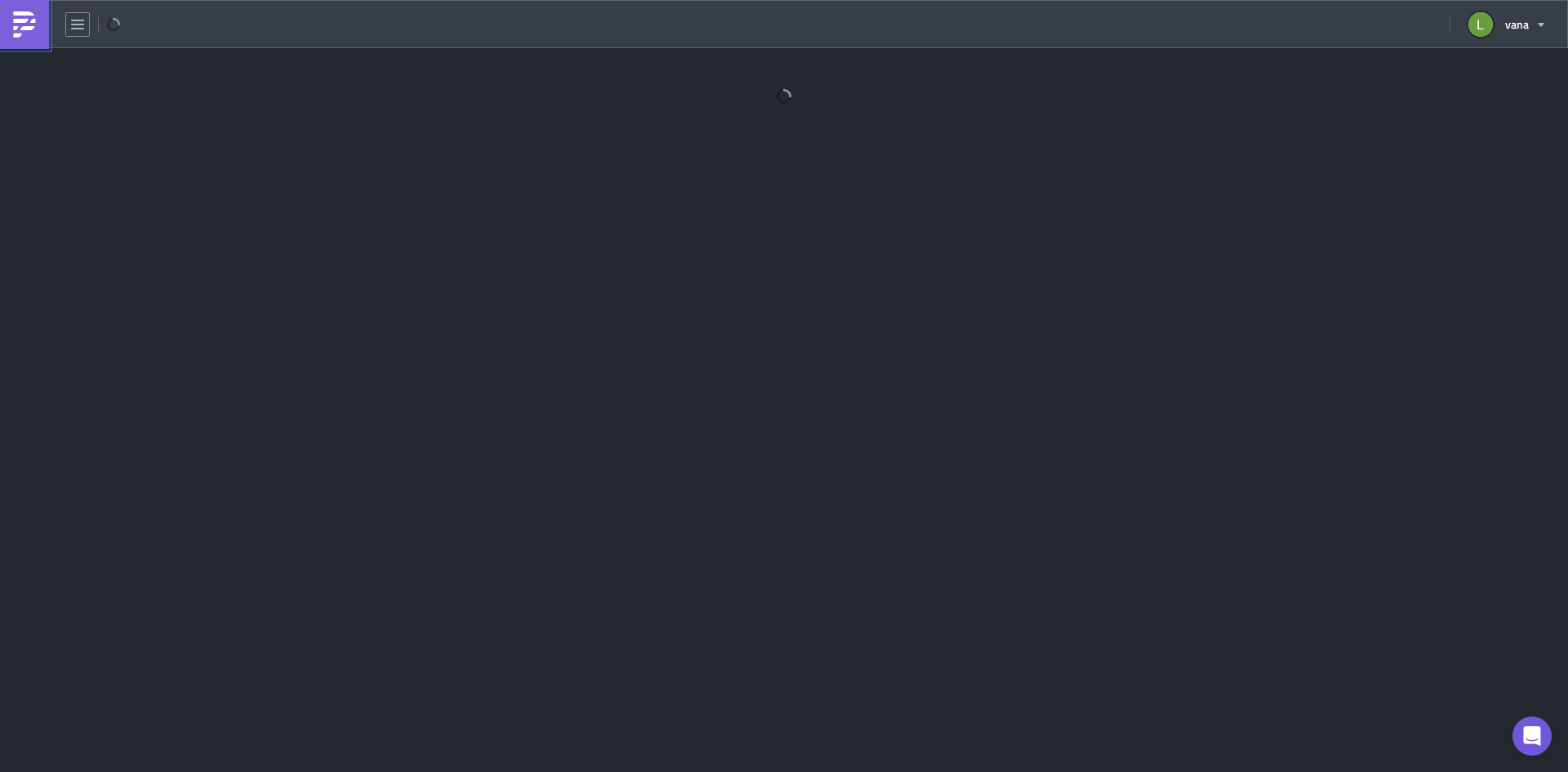
click at [22, 28] on img at bounding box center [24, 24] width 26 height 26
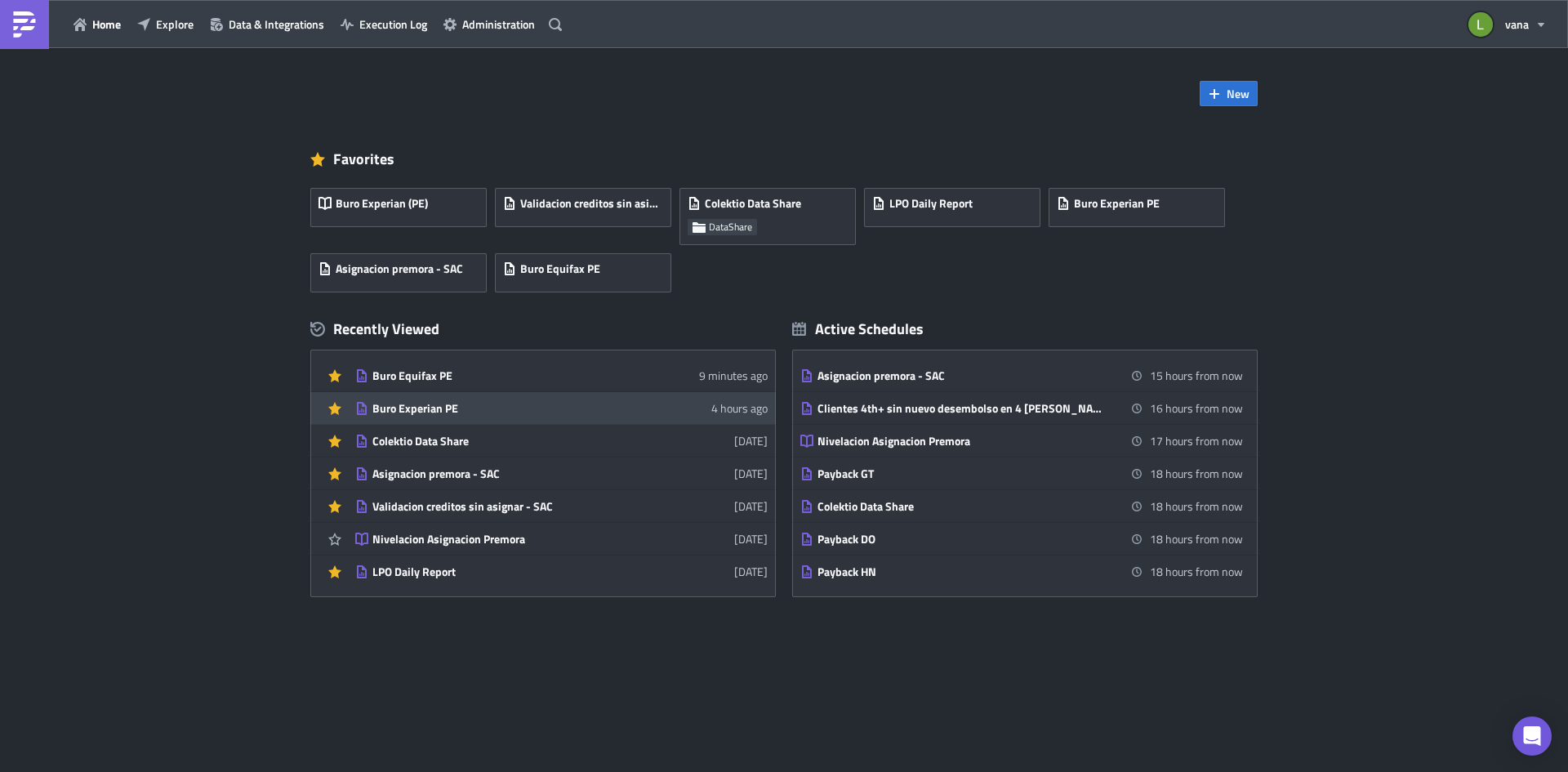
click at [476, 415] on div "Buro Experian PE" at bounding box center [515, 409] width 286 height 14
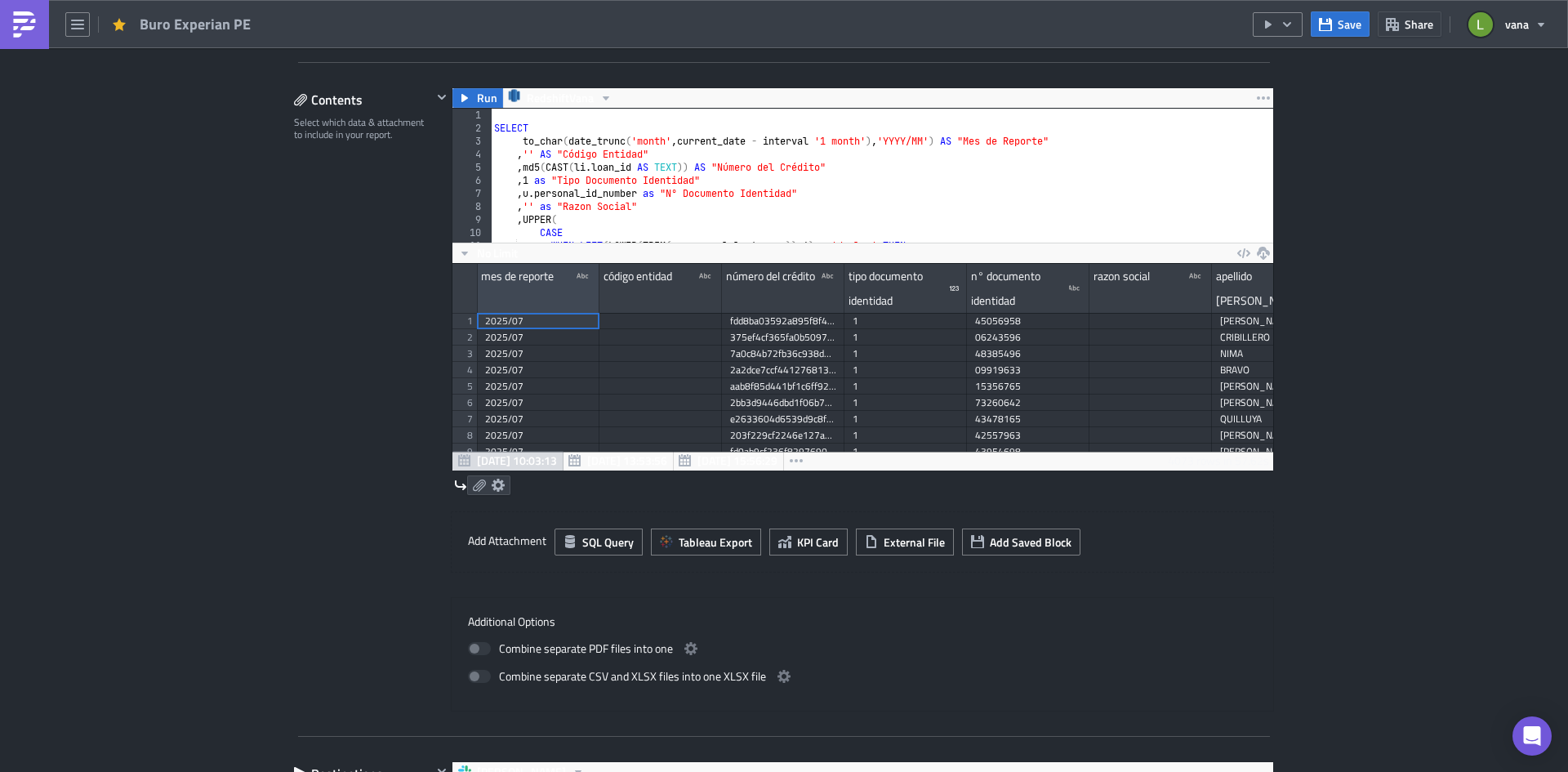
scroll to position [188, 821]
click at [495, 487] on icon at bounding box center [498, 485] width 13 height 13
click at [330, 378] on div "Contents Select which data & attachment to include in your report." at bounding box center [363, 399] width 138 height 624
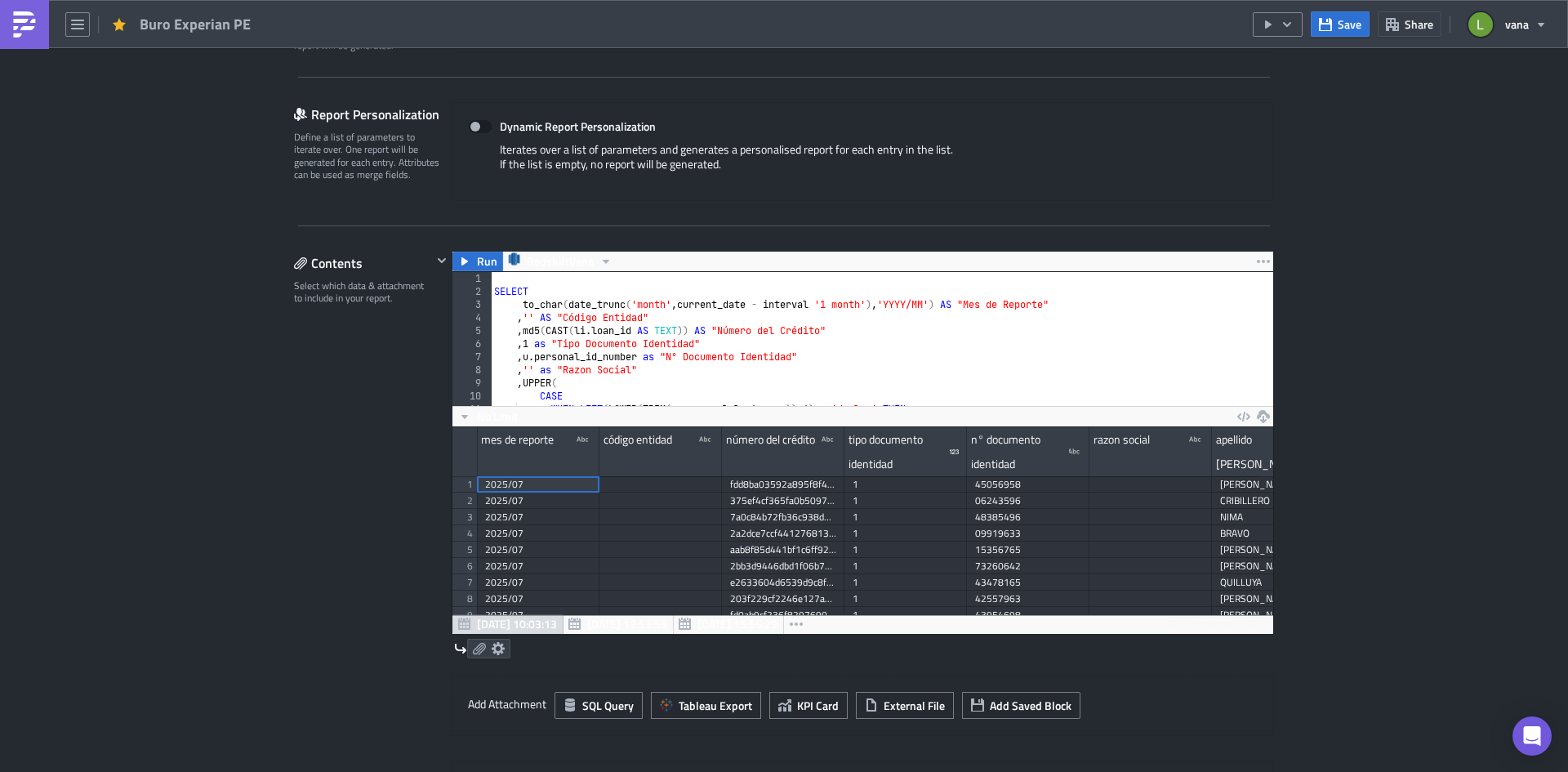
scroll to position [490, 0]
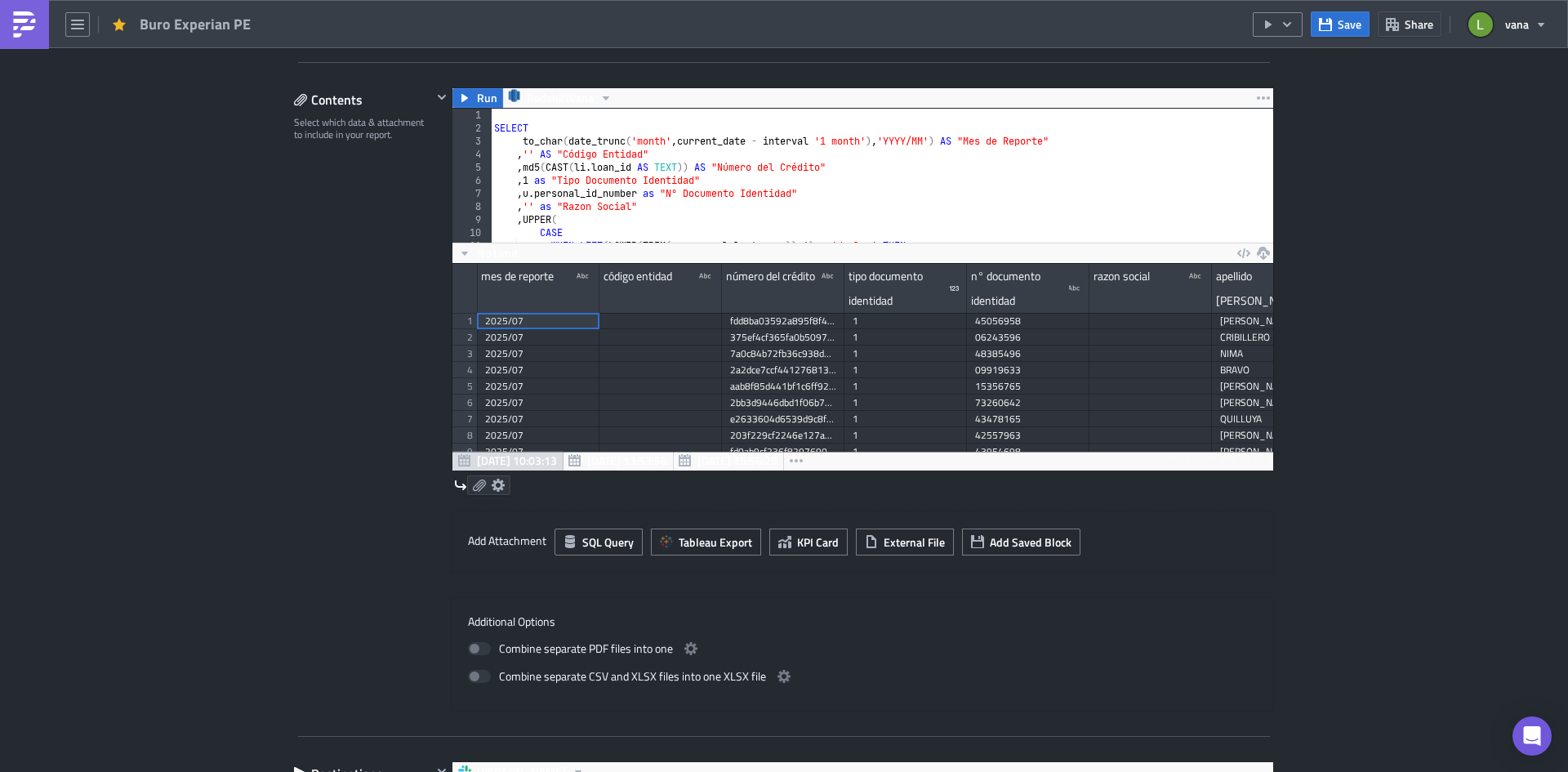
click at [498, 483] on icon at bounding box center [498, 485] width 13 height 13
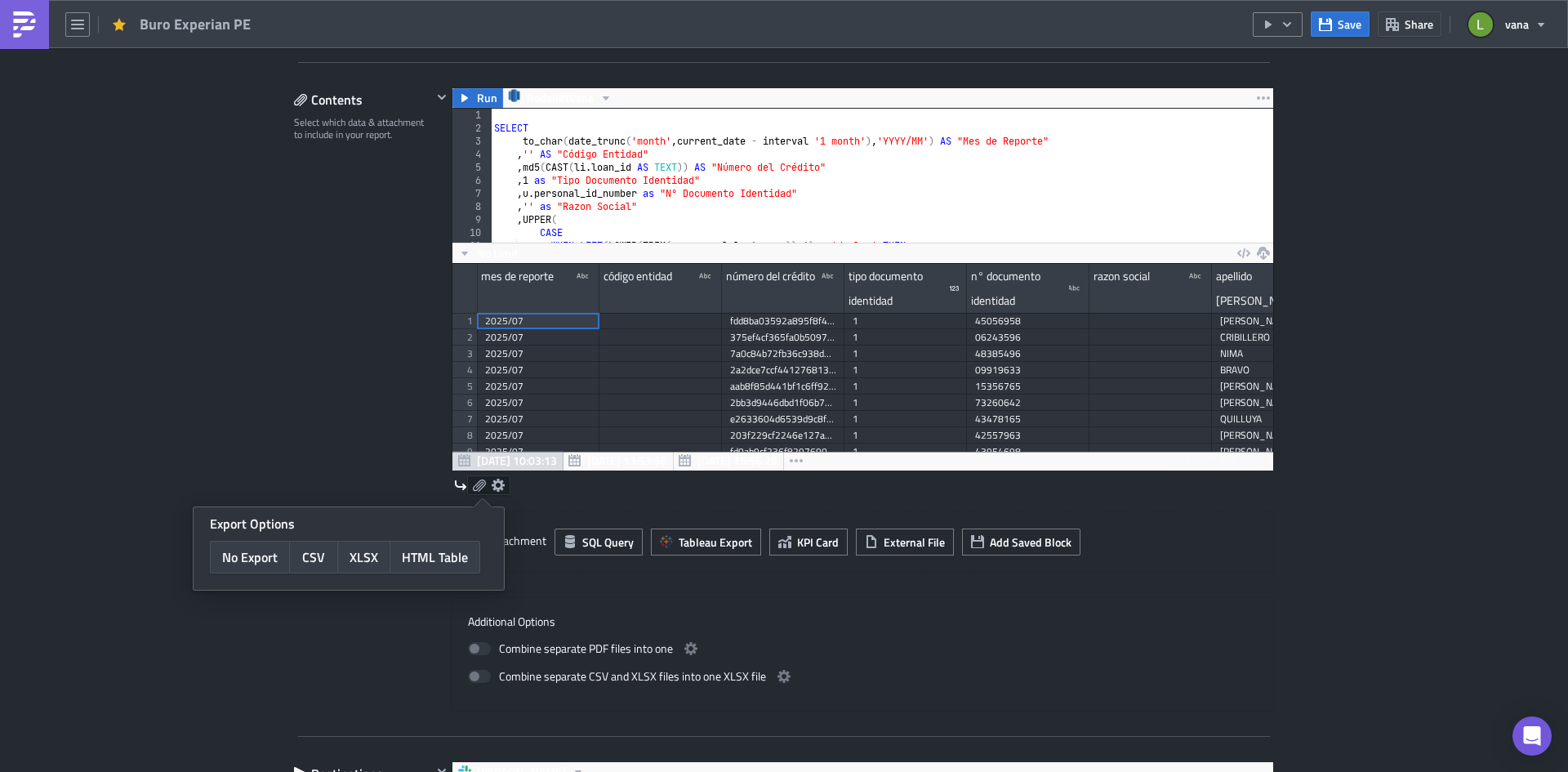
click at [294, 359] on div "Contents Select which data & attachment to include in your report." at bounding box center [363, 399] width 138 height 624
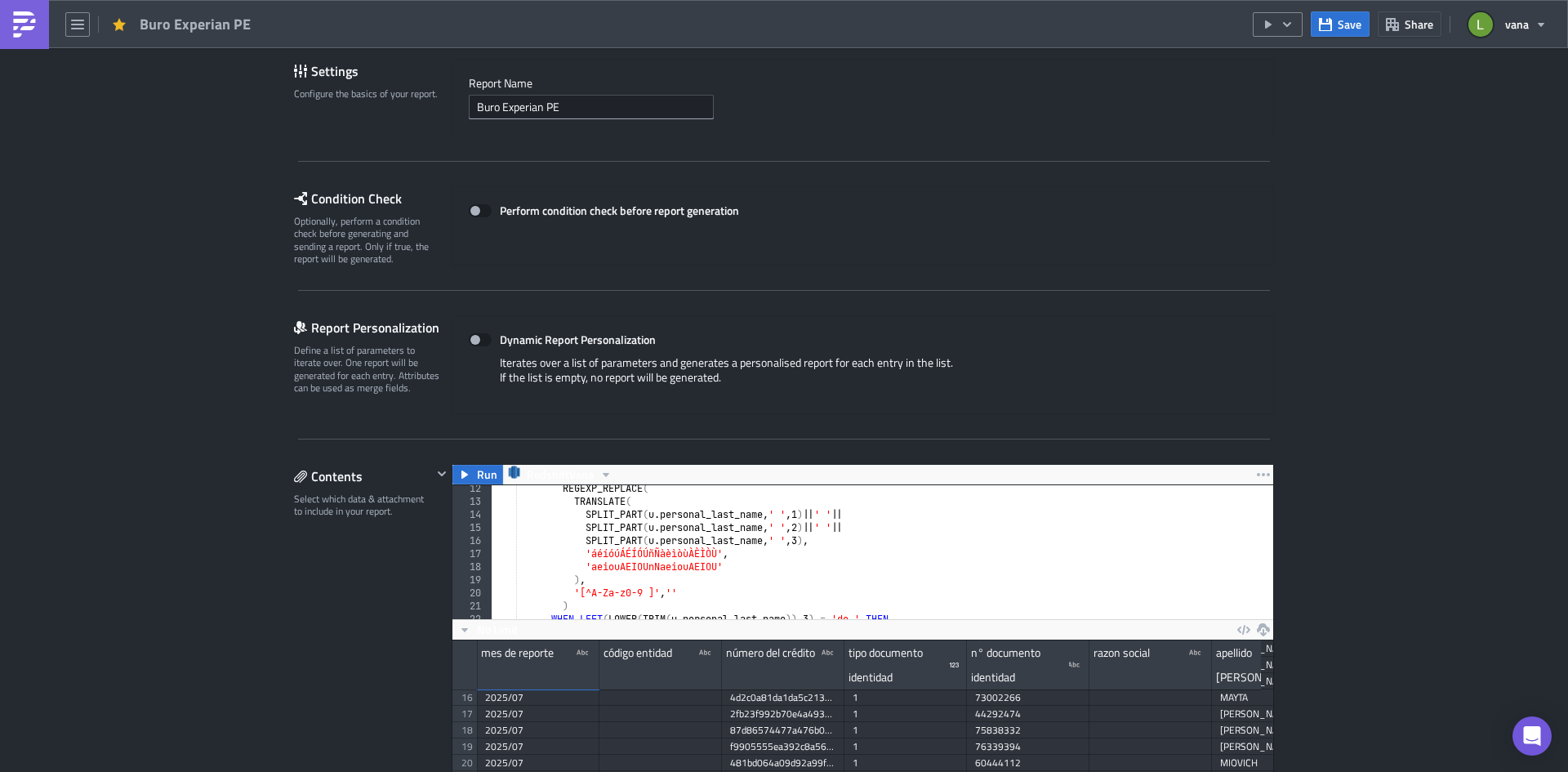
scroll to position [440, 0]
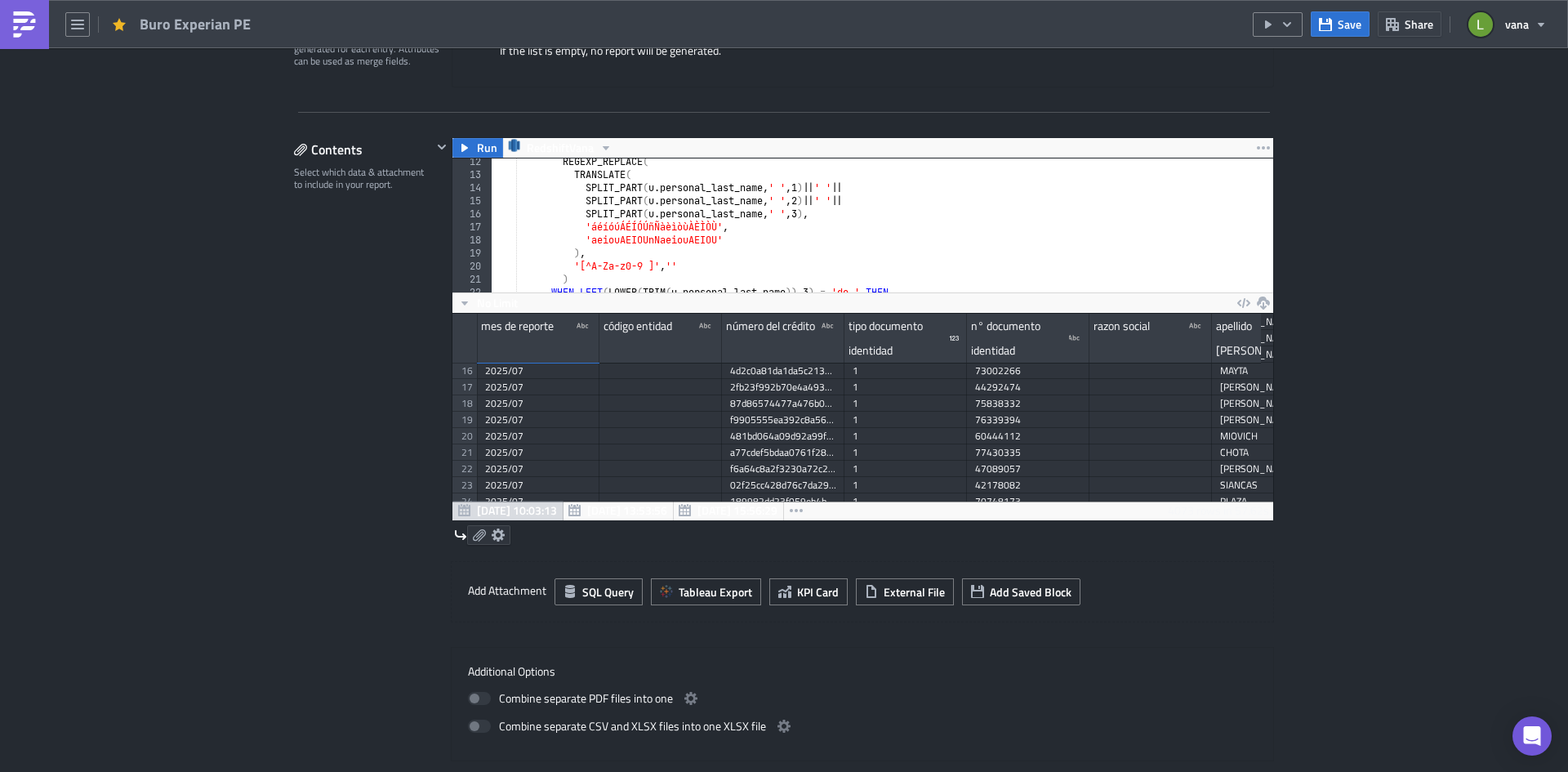
click at [492, 535] on icon at bounding box center [498, 535] width 13 height 13
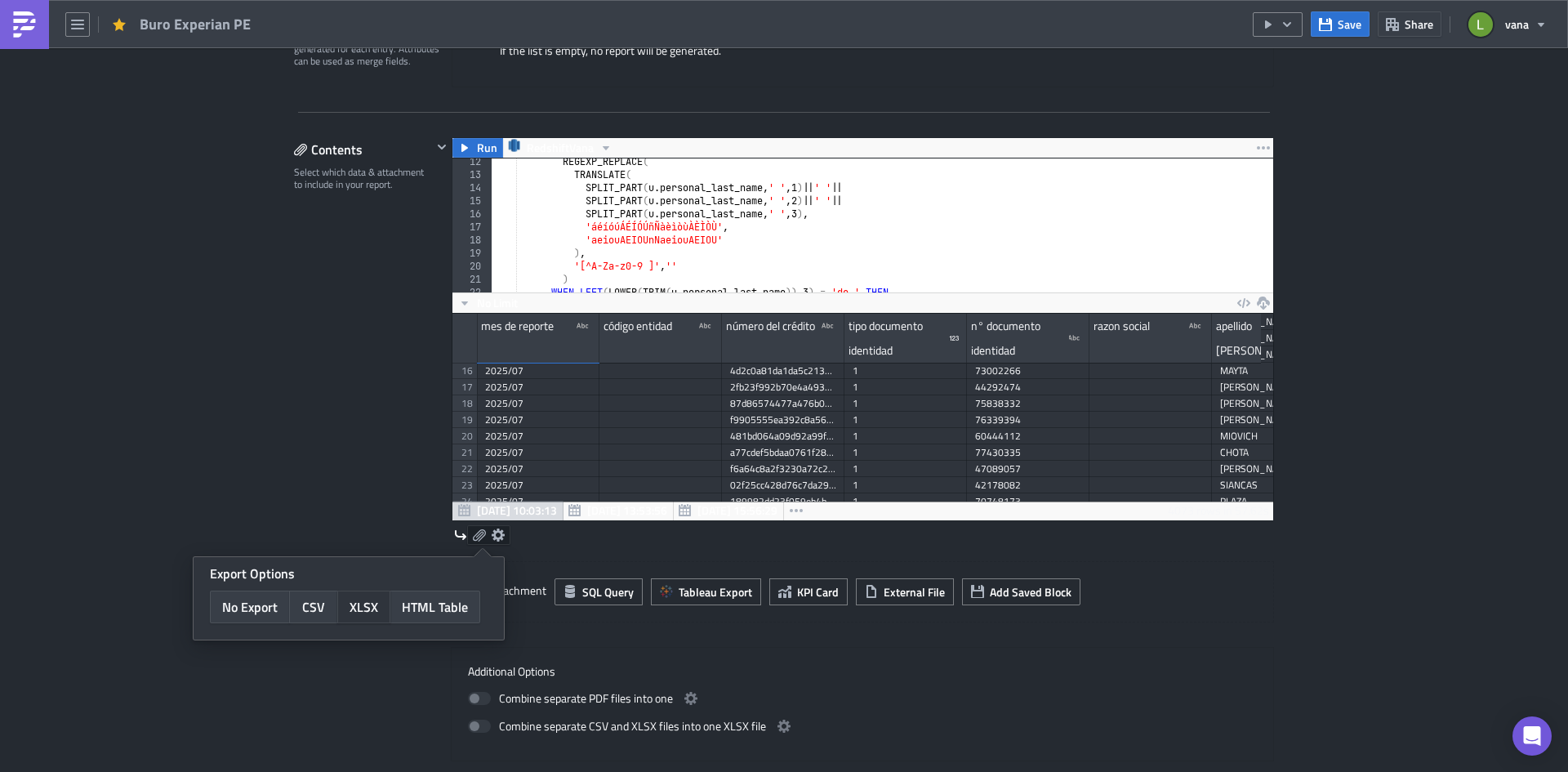
click at [361, 610] on span "XLSX" at bounding box center [364, 607] width 29 height 20
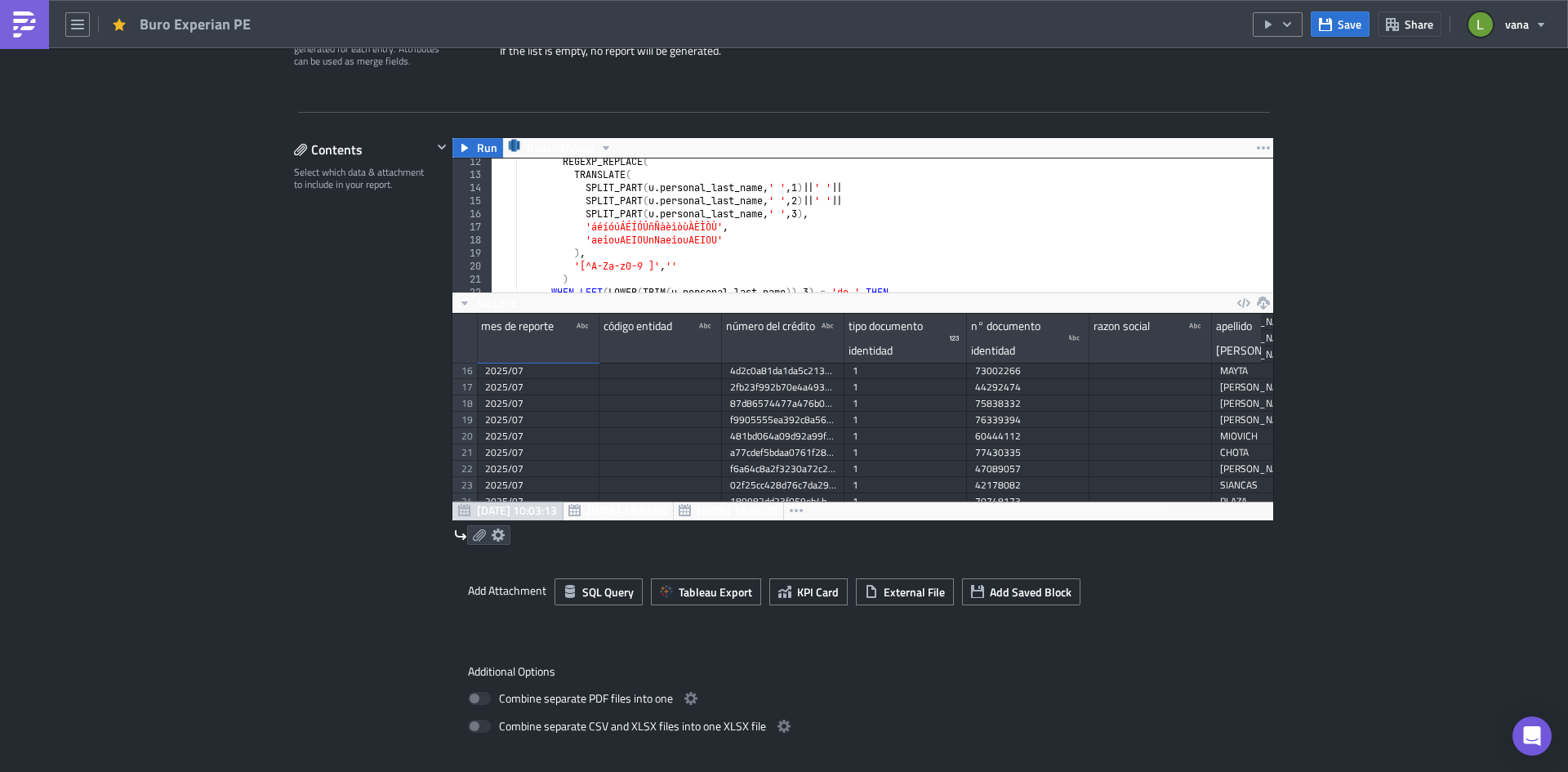
click at [361, 496] on div "Contents Select which data & attachment to include in your report." at bounding box center [363, 449] width 138 height 624
click at [473, 536] on icon at bounding box center [479, 536] width 13 height 13
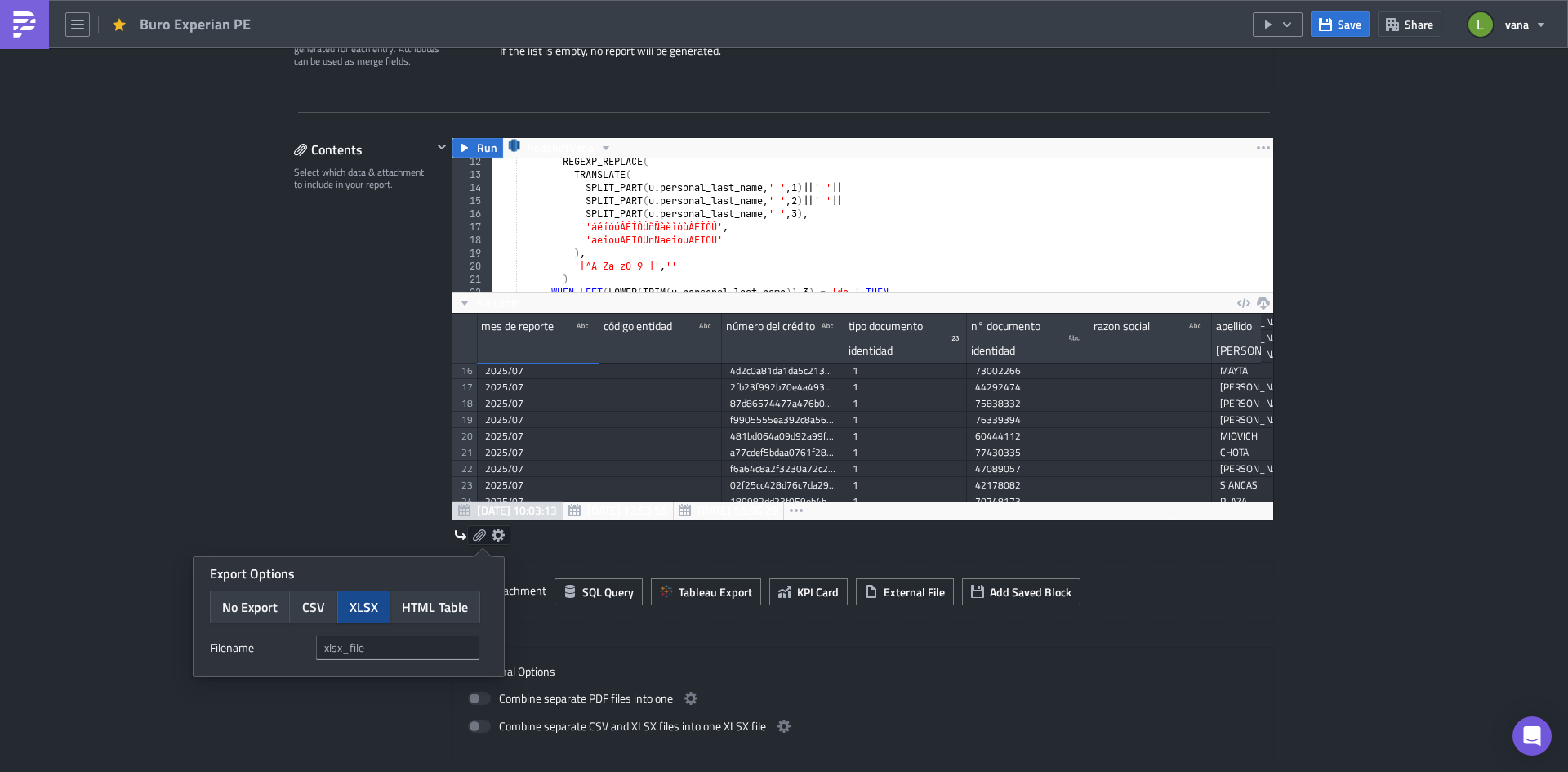
click at [350, 473] on div "Contents Select which data & attachment to include in your report." at bounding box center [363, 449] width 138 height 624
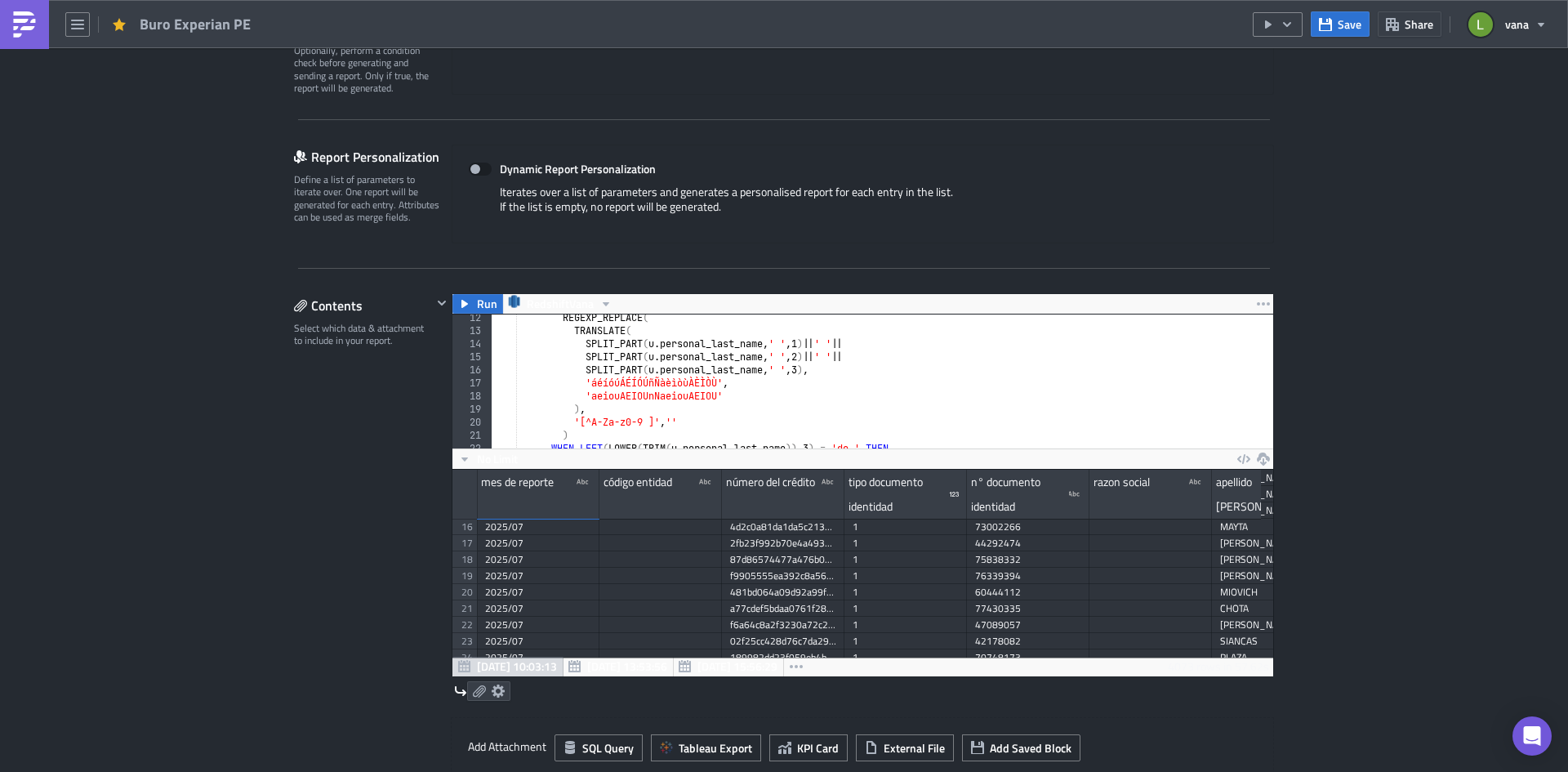
scroll to position [245, 0]
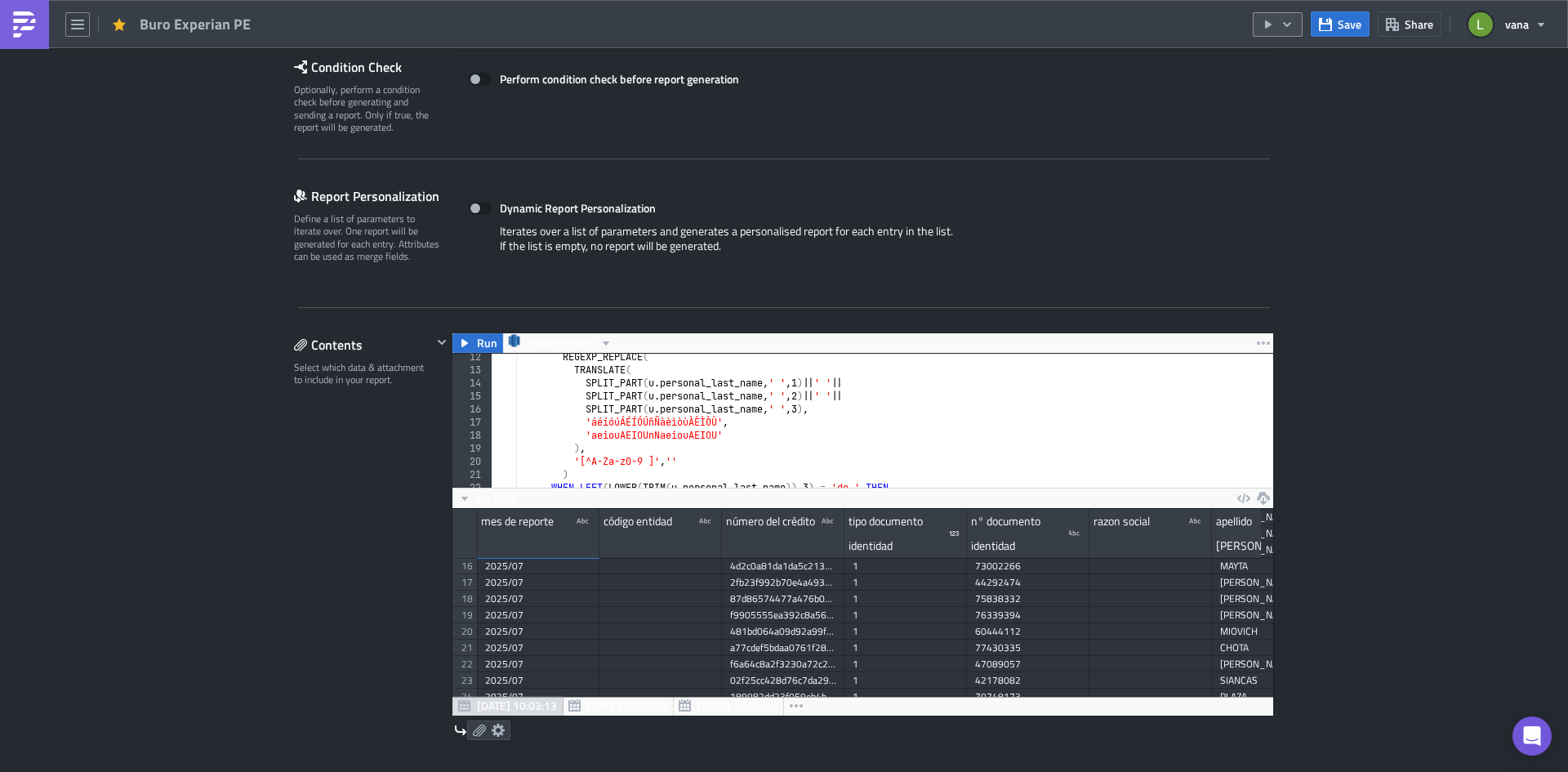
click at [1290, 28] on icon "button" at bounding box center [1287, 24] width 13 height 13
click at [1298, 71] on div "Send Just to Me" at bounding box center [1327, 65] width 128 height 16
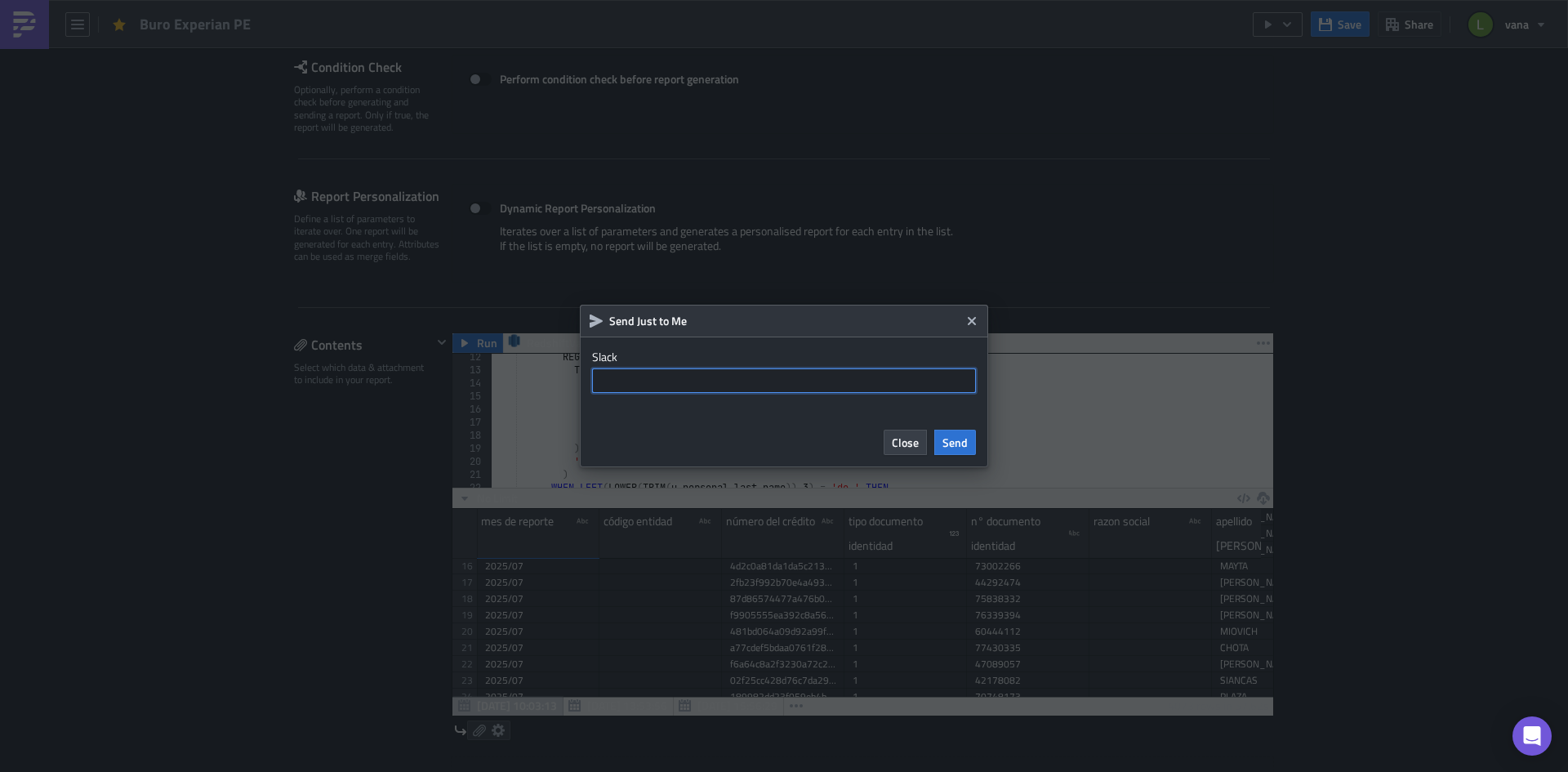
click at [637, 387] on input "text" at bounding box center [784, 381] width 384 height 24
paste input "U06MQ6YMK6H"
type input "U06MQ6YMK6H"
click at [963, 441] on span "Send" at bounding box center [955, 442] width 25 height 17
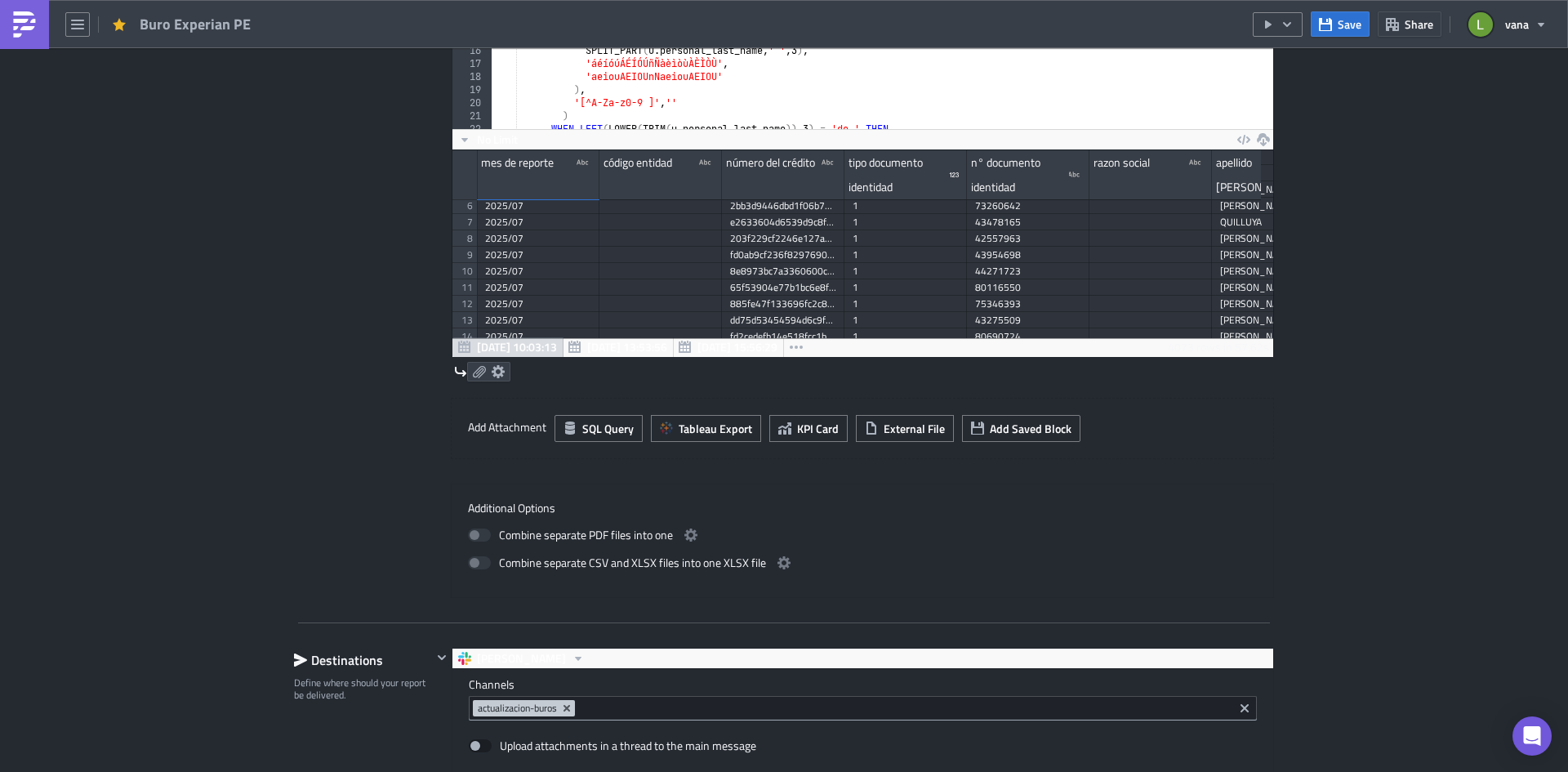
scroll to position [83, 0]
